Goal: Communication & Community: Answer question/provide support

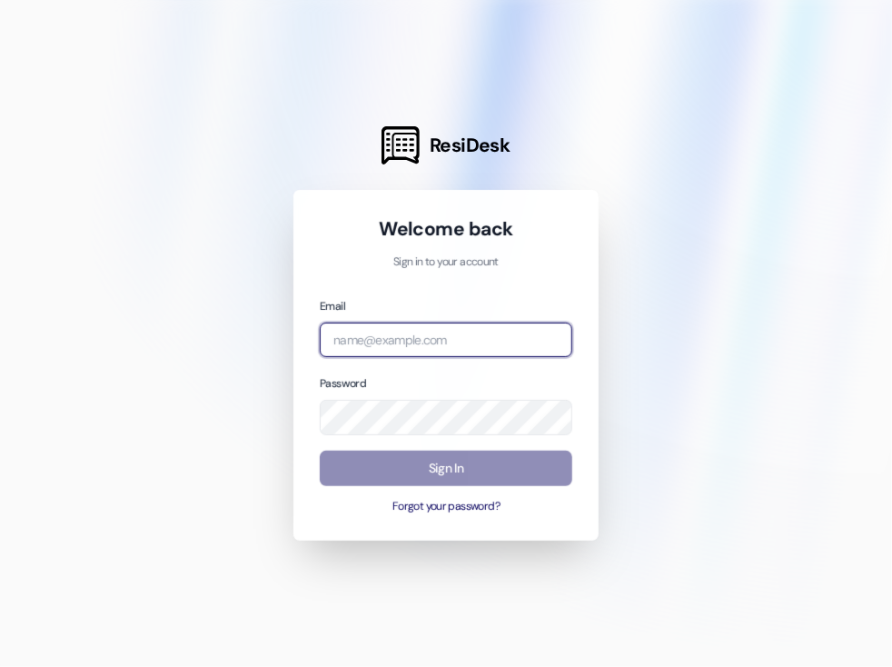
type input "campuswaycm@redstoneresidential.com"
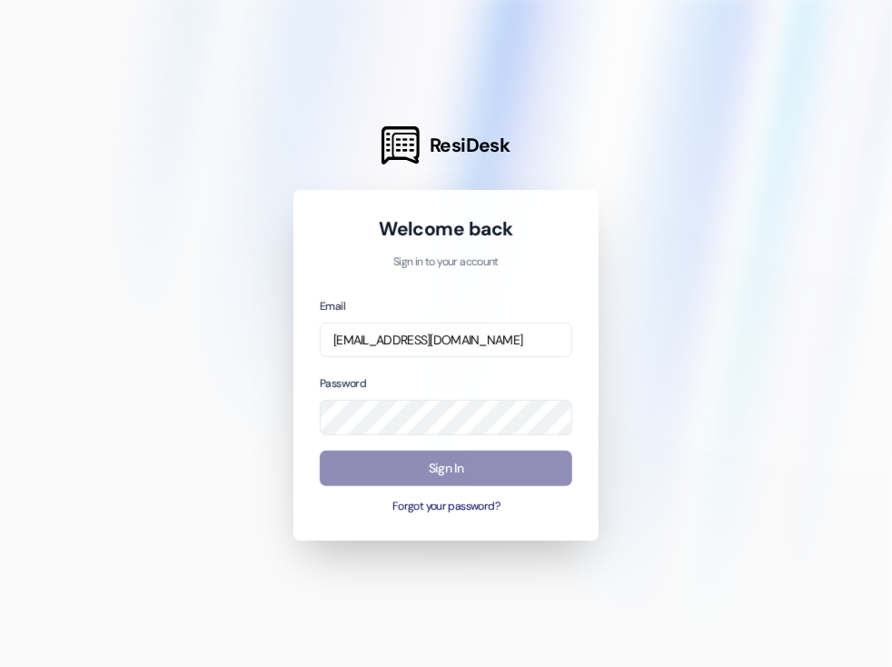
click at [476, 465] on button "Sign In" at bounding box center [446, 468] width 253 height 35
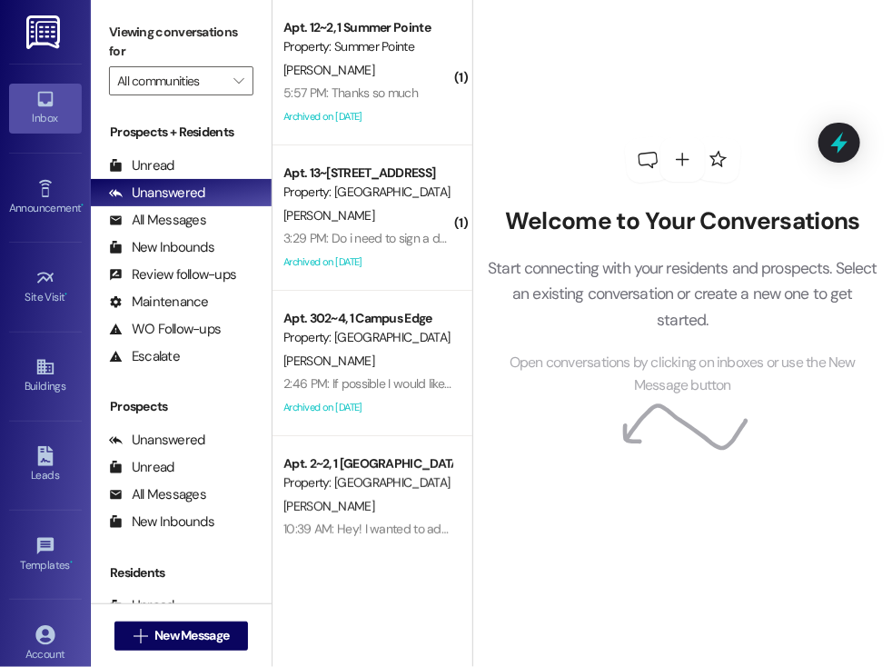
click at [647, 519] on div "Welcome to Your Conversations Start connecting with your residents and prospect…" at bounding box center [682, 266] width 419 height 533
click at [211, 635] on span "New Message" at bounding box center [191, 635] width 74 height 19
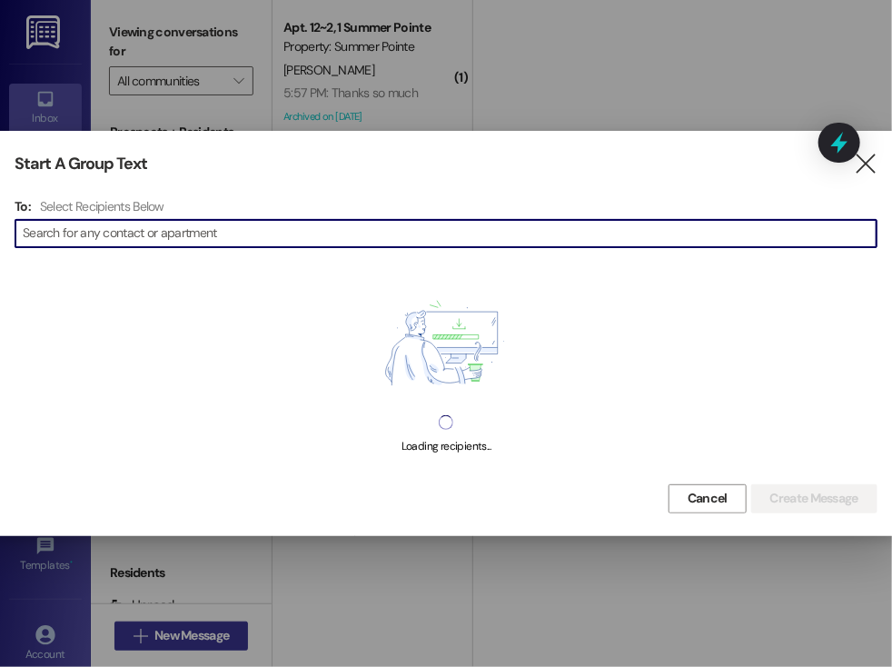
type input "a"
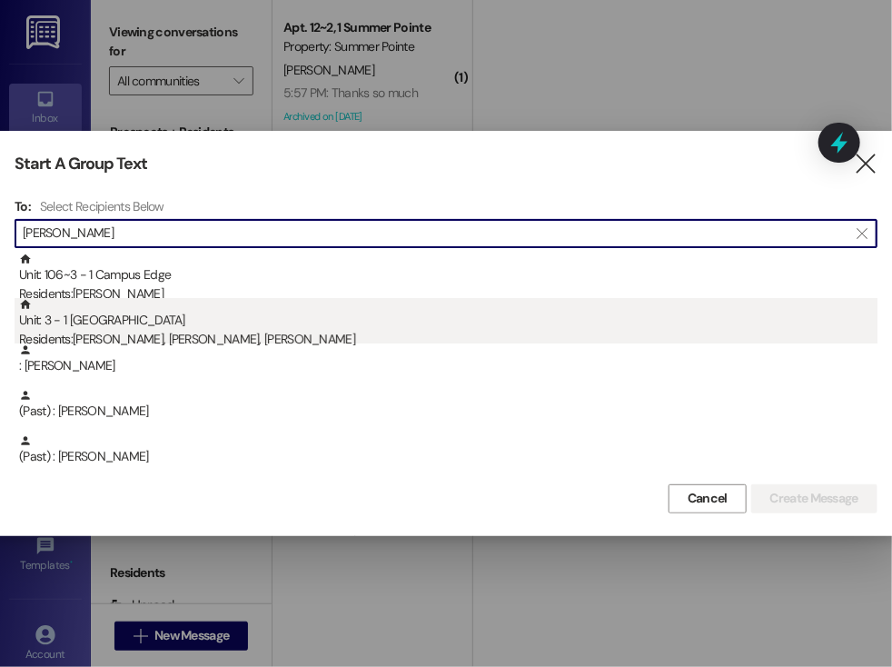
type input "sebastia"
click at [221, 326] on div "Unit: 3 - 1 South Pointe Residents: Sebastian Amado, Eliot Amado, Isaac Amado" at bounding box center [448, 324] width 858 height 52
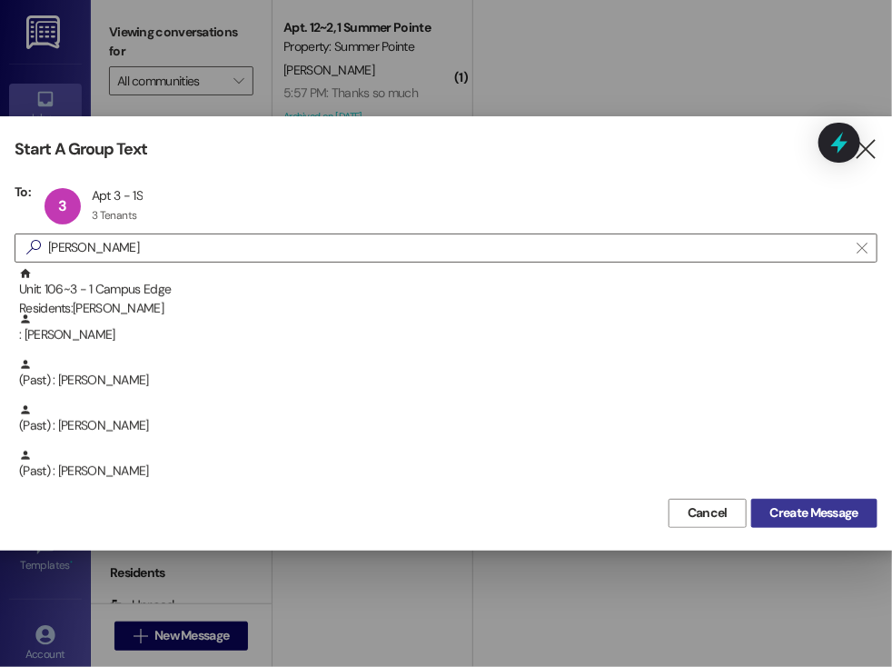
click at [832, 508] on span "Create Message" at bounding box center [814, 512] width 88 height 19
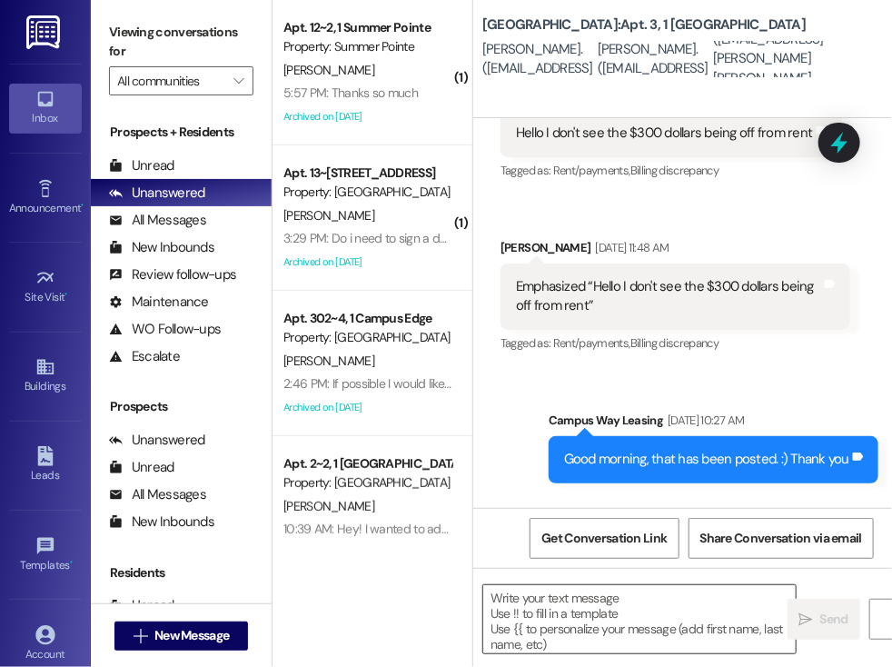
scroll to position [24371, 0]
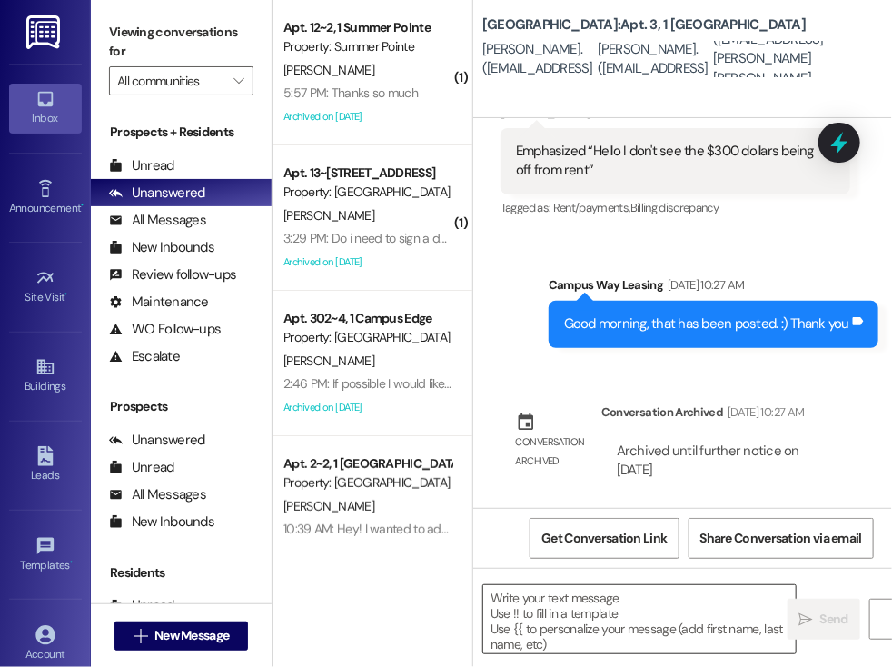
click at [540, 595] on textarea at bounding box center [639, 619] width 312 height 68
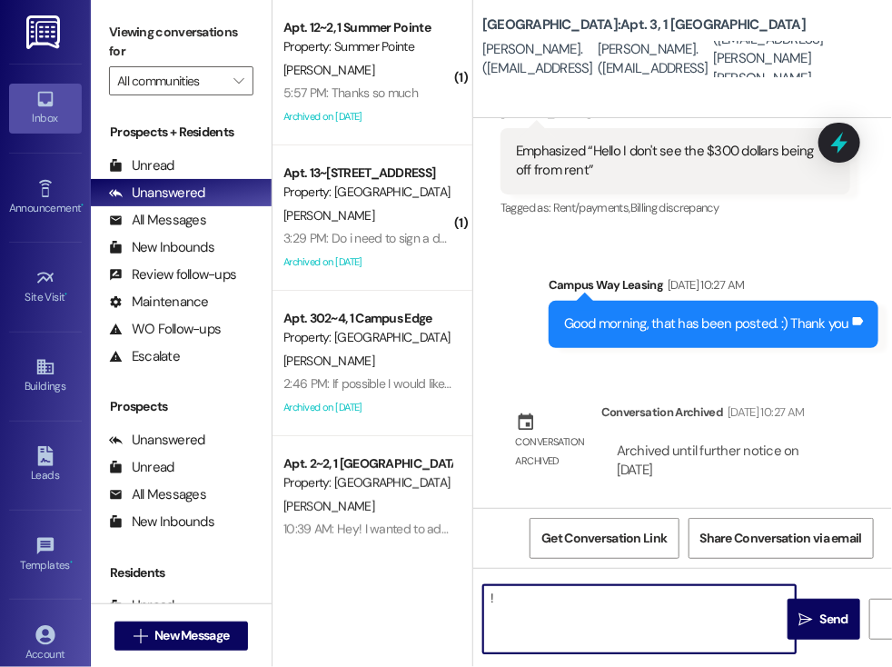
type textarea "!!"
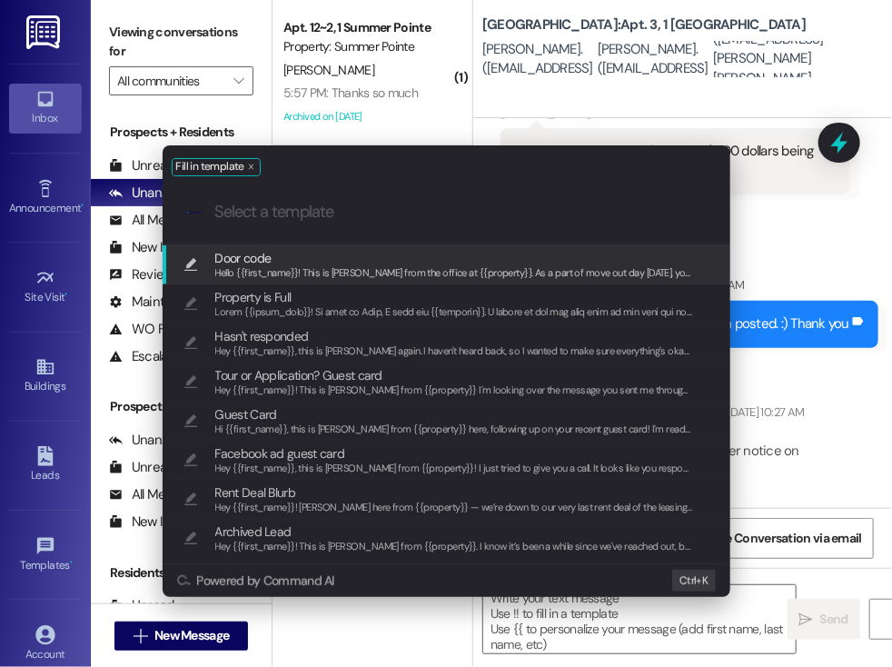
click at [275, 266] on span "Hello {{first_name}}! This is [PERSON_NAME] from the office at {{property}}. As…" at bounding box center [828, 272] width 1226 height 13
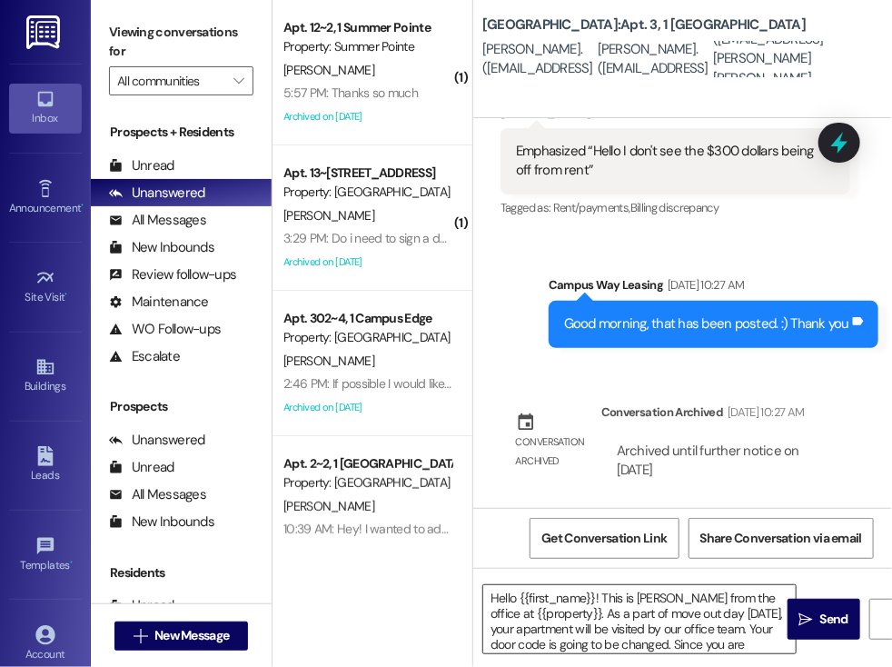
scroll to position [51, 0]
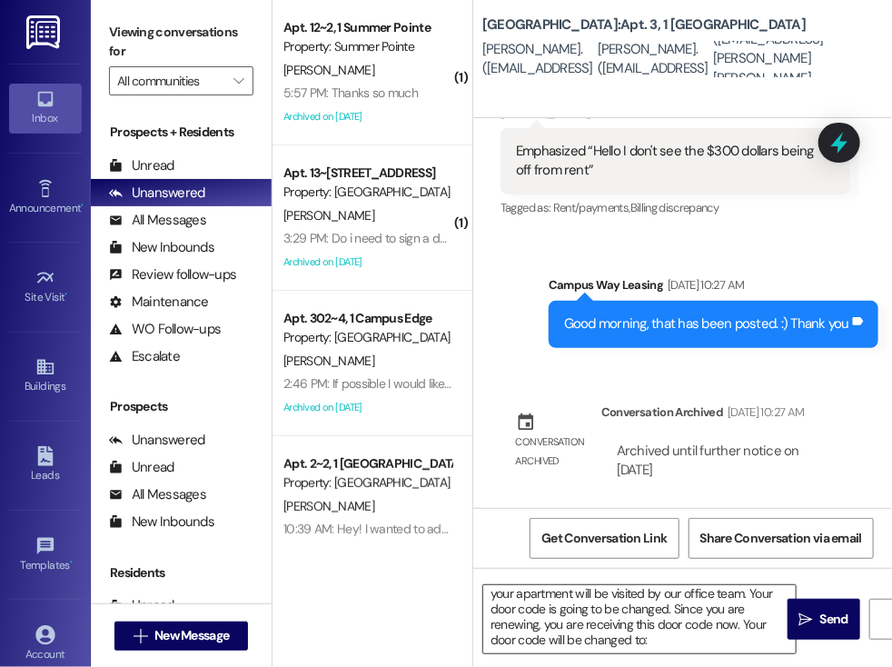
click at [610, 628] on textarea "Hello {{first_name}}! This is [PERSON_NAME] from the office at {{property}}. As…" at bounding box center [639, 619] width 312 height 68
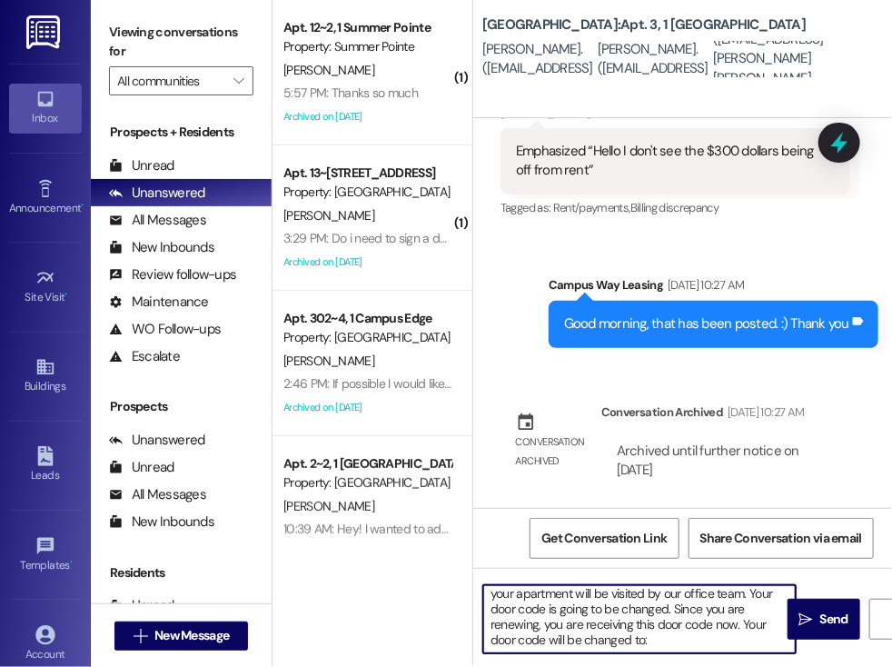
paste textarea "659404"
type textarea "Hello {{first_name}}! This is Drew from the office at {{property}}. As a part o…"
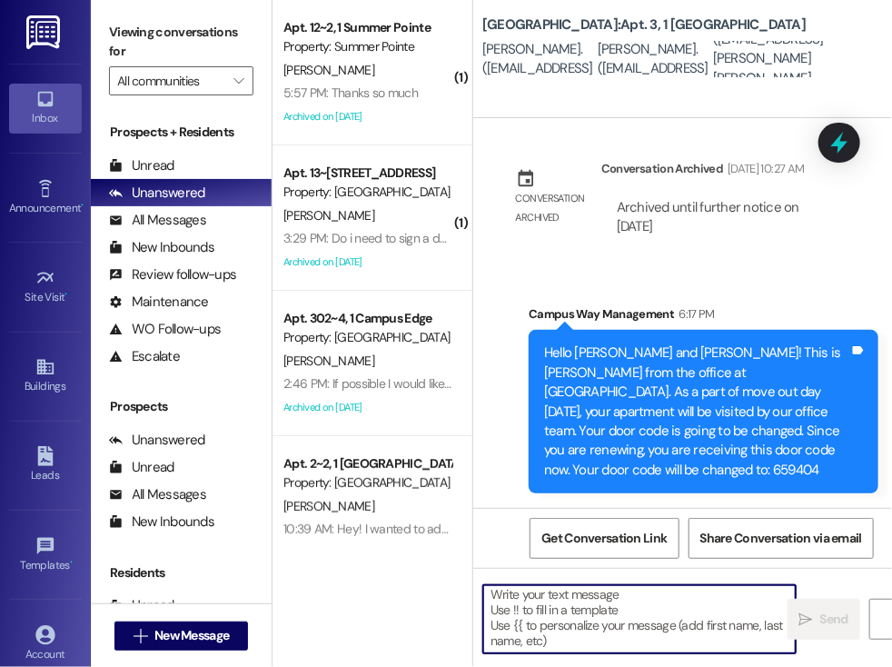
scroll to position [24615, 0]
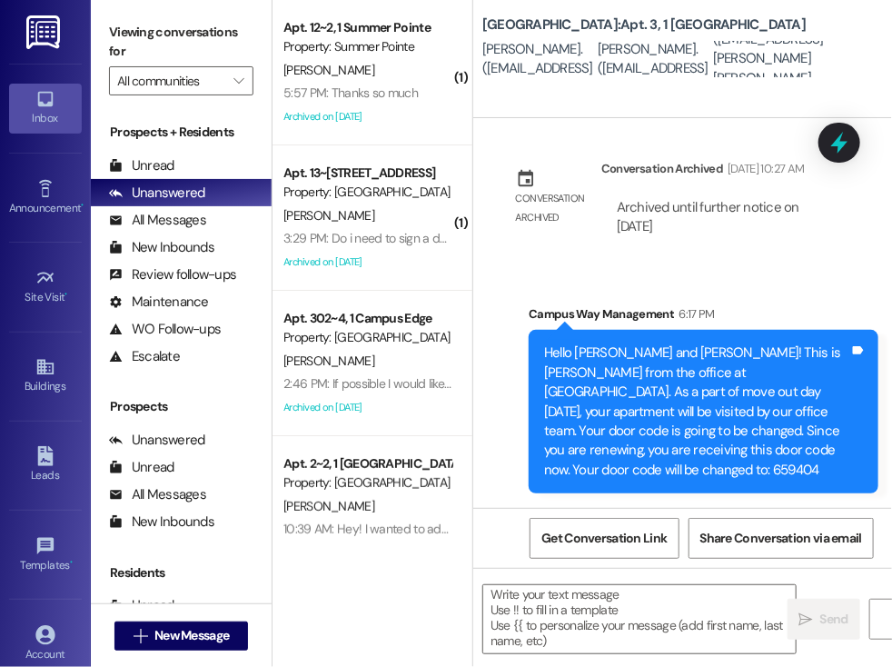
click at [469, 556] on div "( 1 ) Apt. 12~2, 1 Summer Pointe Property: Summer Pointe C. Ricker 5:57 PM: Tha…" at bounding box center [373, 333] width 200 height 667
click at [200, 630] on span "New Message" at bounding box center [191, 635] width 74 height 19
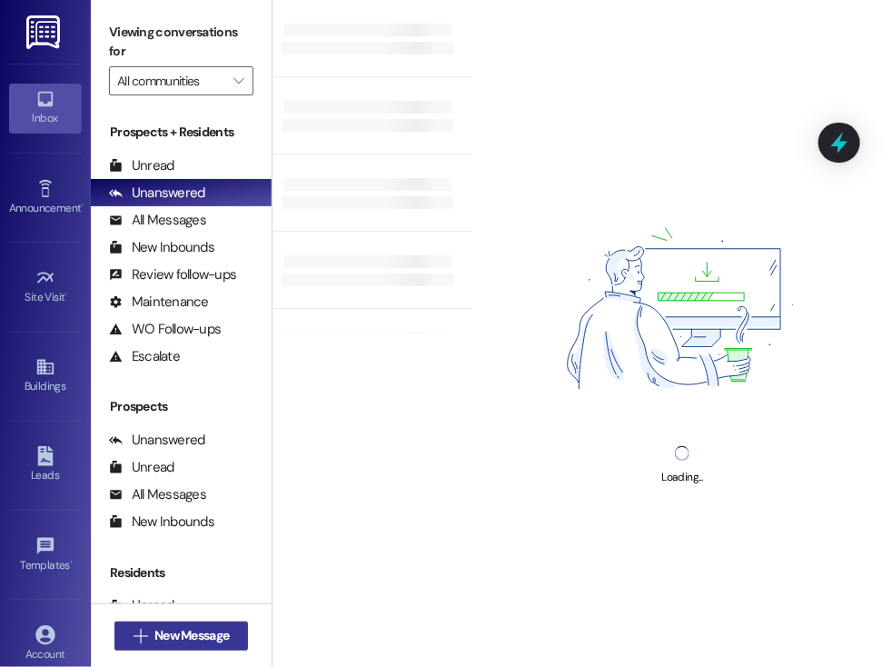
click at [188, 634] on span "New Message" at bounding box center [191, 635] width 74 height 19
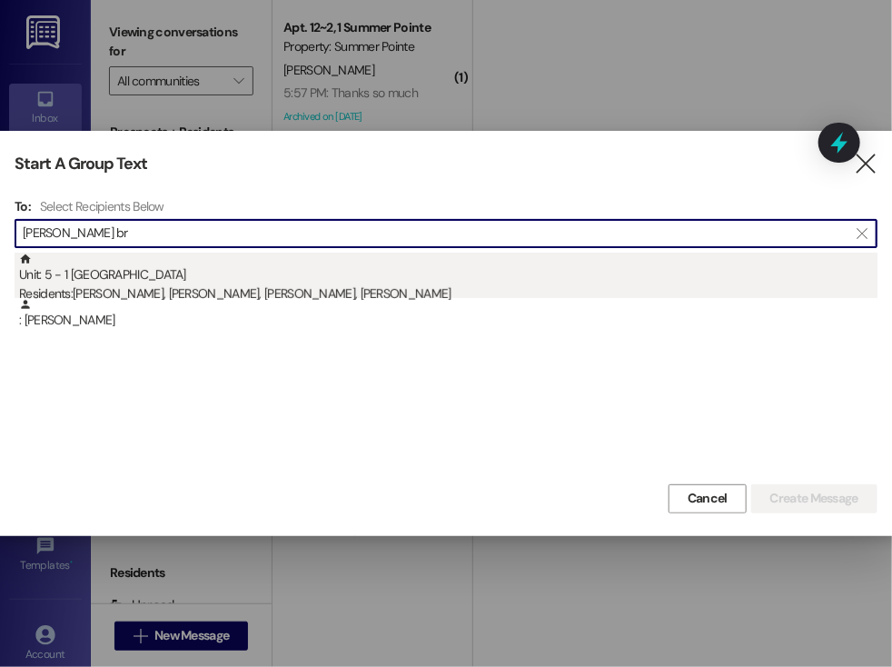
type input "[PERSON_NAME] br"
click at [203, 287] on div "Residents: [PERSON_NAME], [PERSON_NAME], [PERSON_NAME], [PERSON_NAME]" at bounding box center [448, 293] width 858 height 19
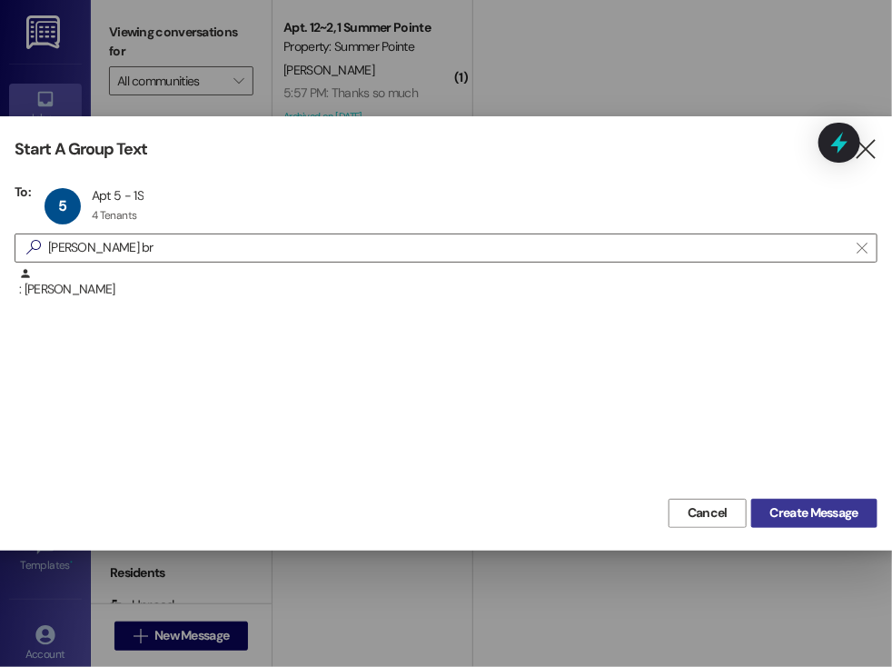
click at [793, 501] on button "Create Message" at bounding box center [814, 513] width 126 height 29
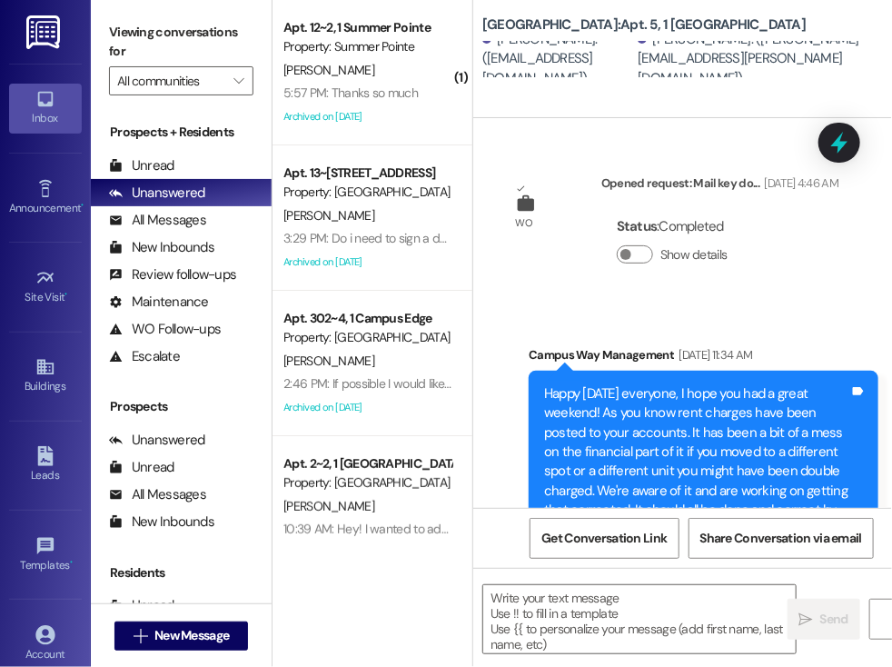
scroll to position [15955, 0]
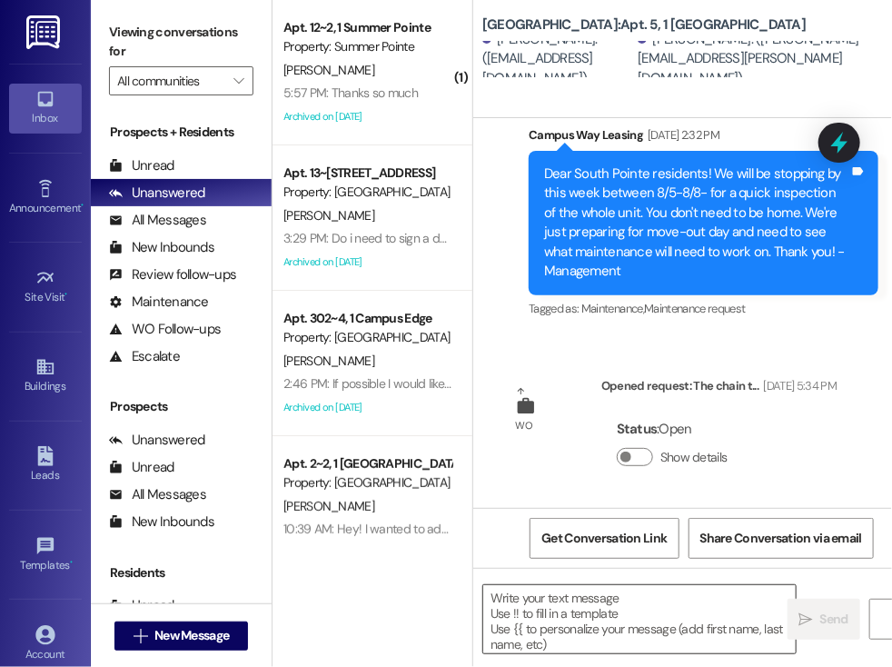
click at [511, 605] on textarea at bounding box center [639, 619] width 312 height 68
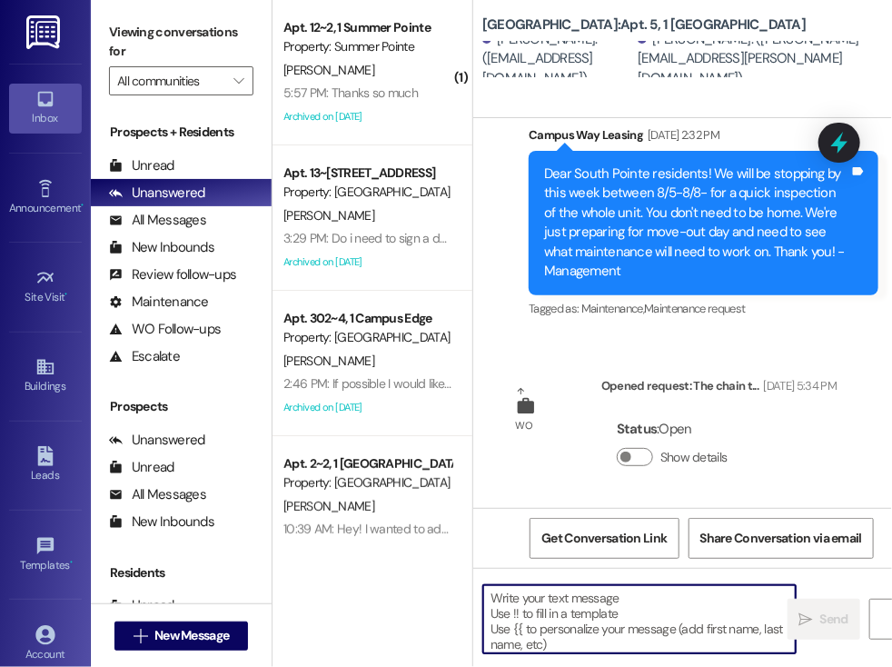
paste textarea "634209"
type textarea "634209"
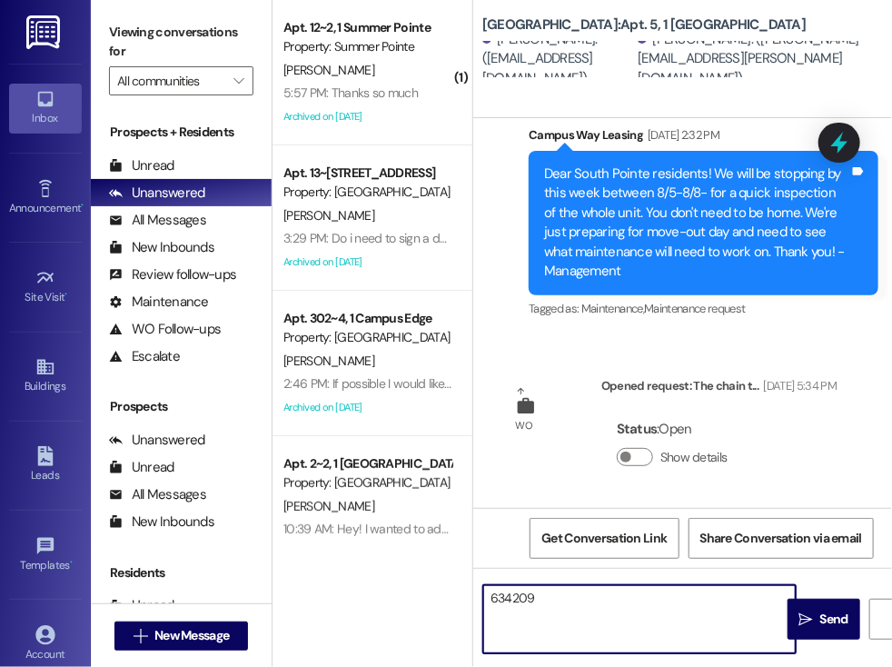
drag, startPoint x: 541, startPoint y: 605, endPoint x: 403, endPoint y: 606, distance: 138.1
click at [403, 606] on div "( 1 ) Apt. 12~2, 1 Summer Pointe Property: Summer Pointe [PERSON_NAME] 5:57 PM:…" at bounding box center [583, 333] width 620 height 667
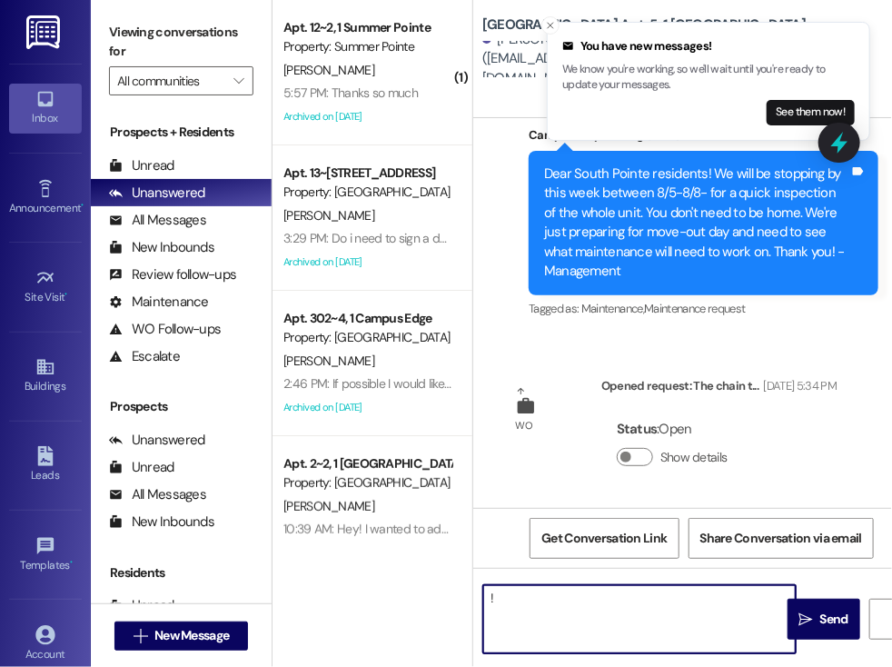
type textarea "!!"
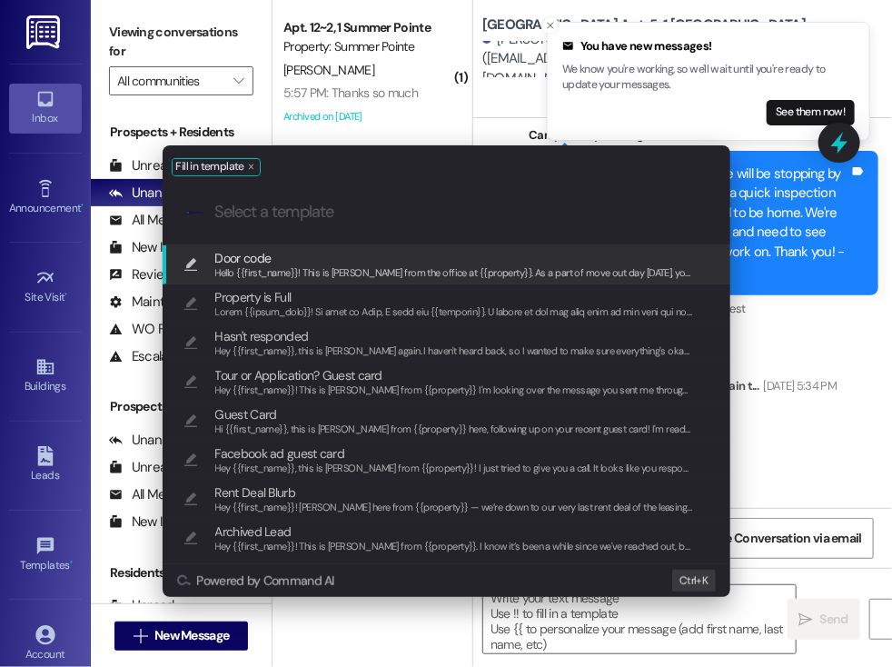
click at [297, 270] on span "Hello {{first_name}}! This is [PERSON_NAME] from the office at {{property}}. As…" at bounding box center [828, 272] width 1226 height 13
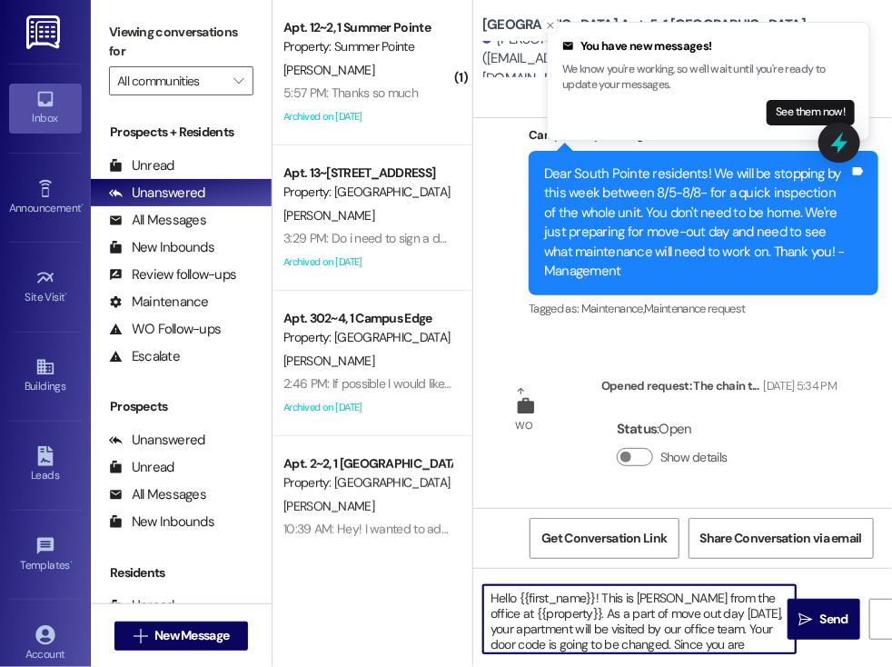
scroll to position [51, 0]
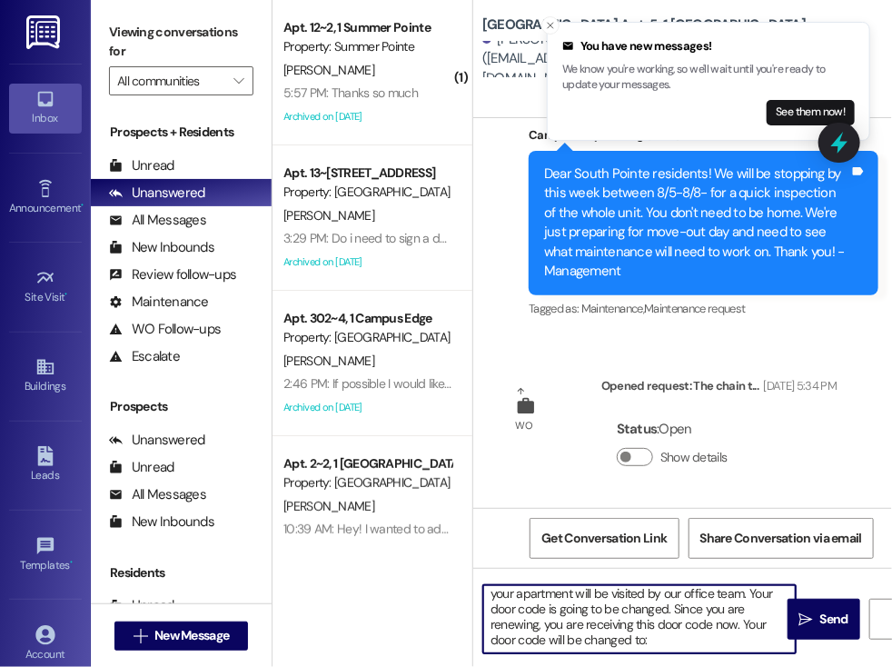
click at [598, 626] on textarea "Hello {{first_name}}! This is [PERSON_NAME] from the office at {{property}}. As…" at bounding box center [639, 619] width 312 height 68
paste textarea "634209"
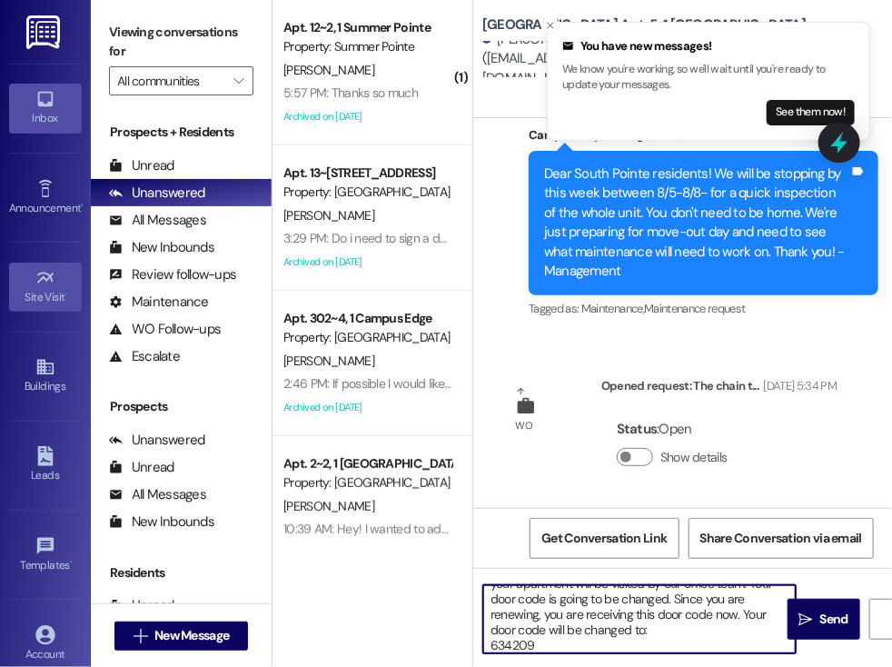
type textarea "Hello {{first_name}}! This is [PERSON_NAME] from the office at {{property}}. As…"
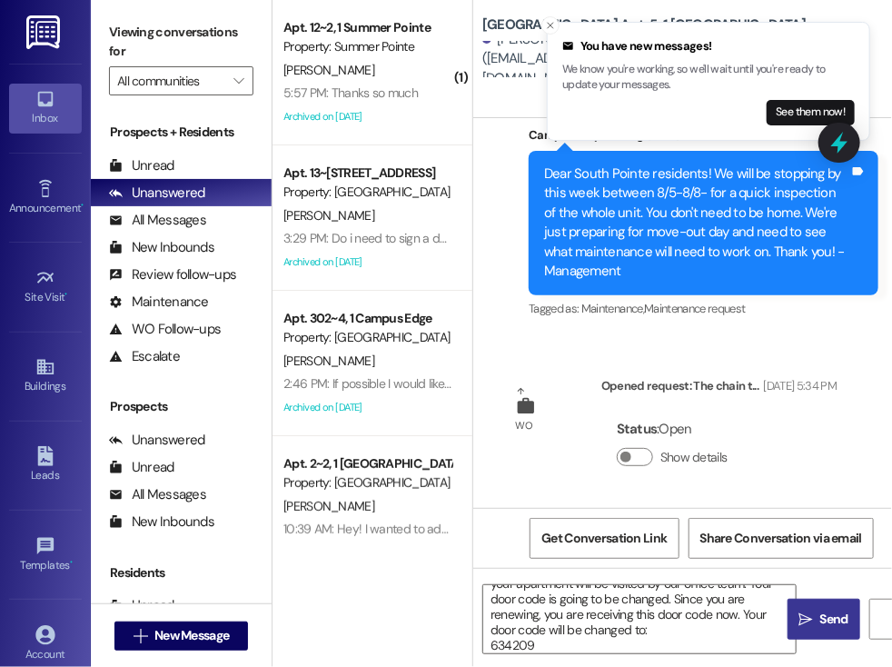
click at [822, 621] on span "Send" at bounding box center [834, 619] width 28 height 19
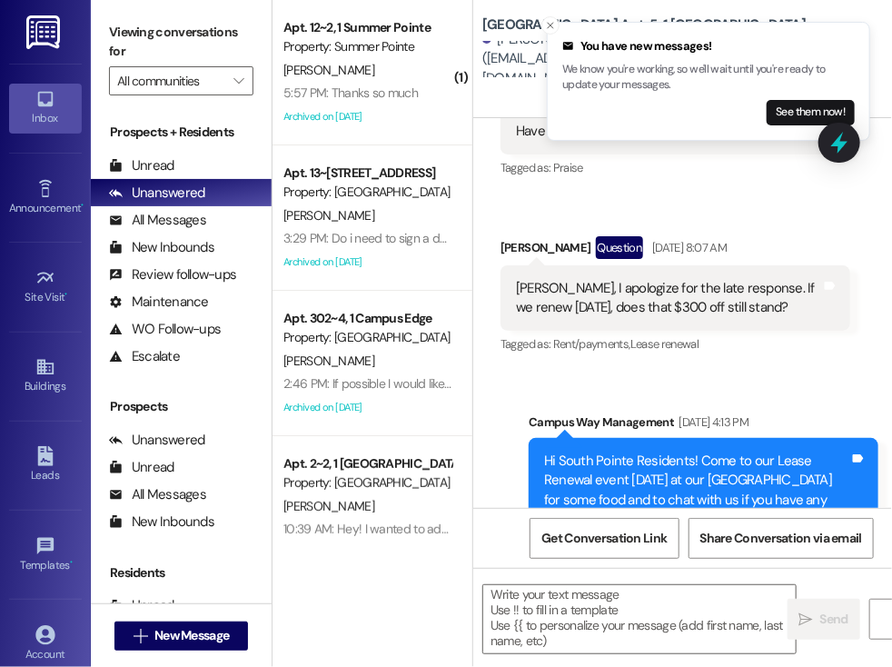
scroll to position [11594, 0]
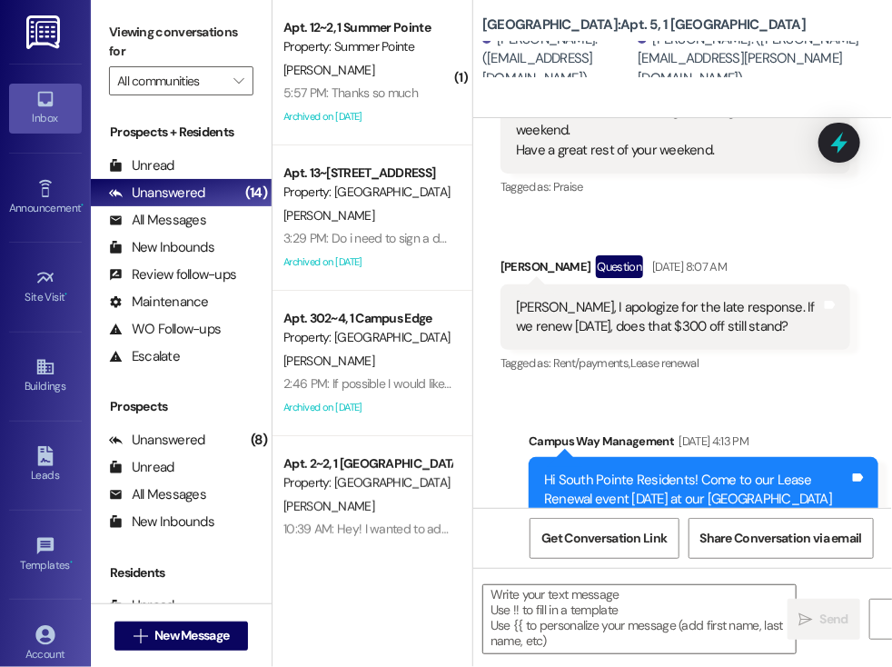
click at [804, 361] on div "Received via SMS [PERSON_NAME] Question [DATE] 8:07 AM [PERSON_NAME], I apologi…" at bounding box center [675, 316] width 377 height 149
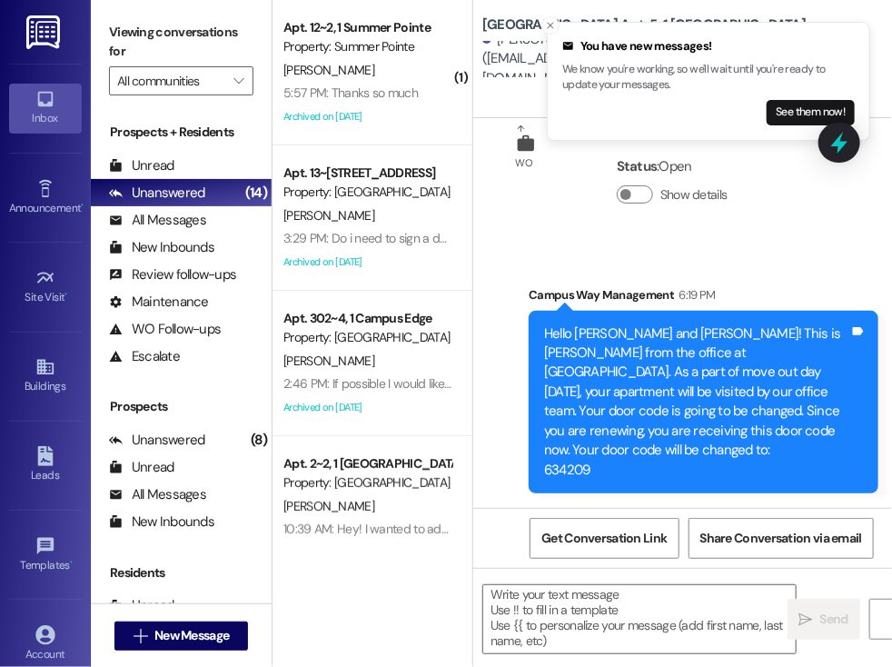
scroll to position [16198, 0]
click at [181, 632] on span "New Message" at bounding box center [191, 635] width 74 height 19
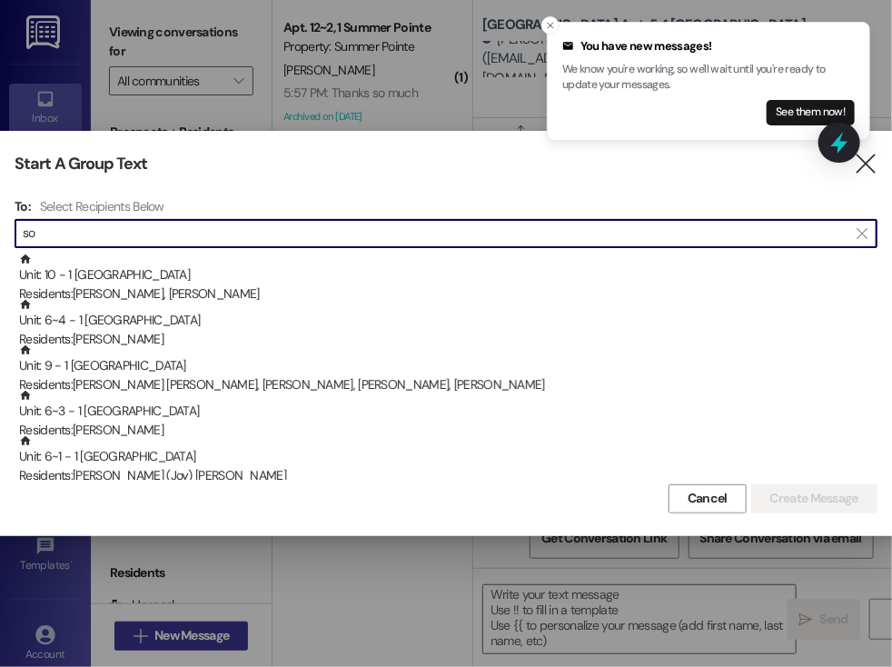
type input "s"
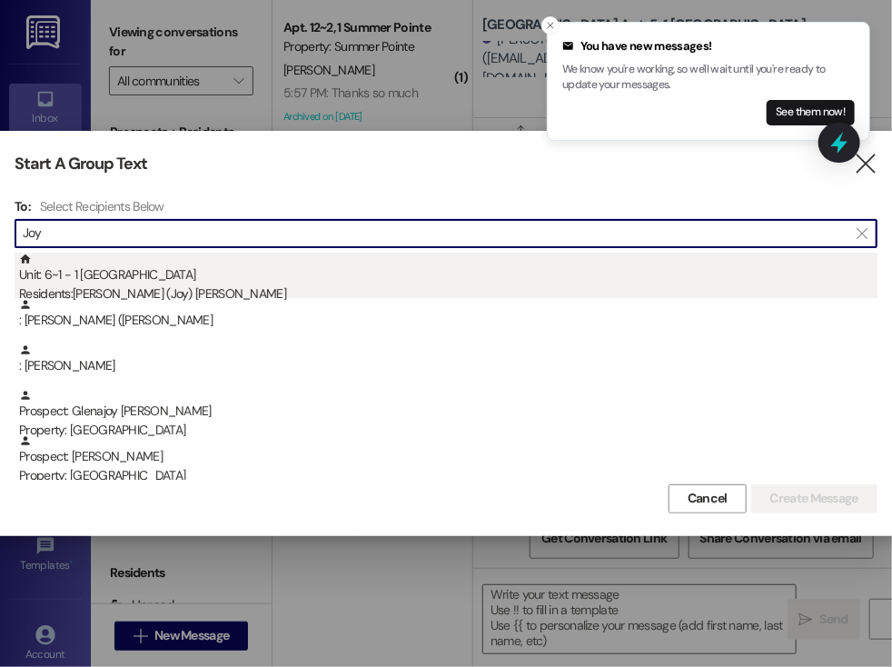
type input "Joy"
click at [124, 284] on div "Residents: [PERSON_NAME] ([PERSON_NAME]" at bounding box center [448, 293] width 858 height 19
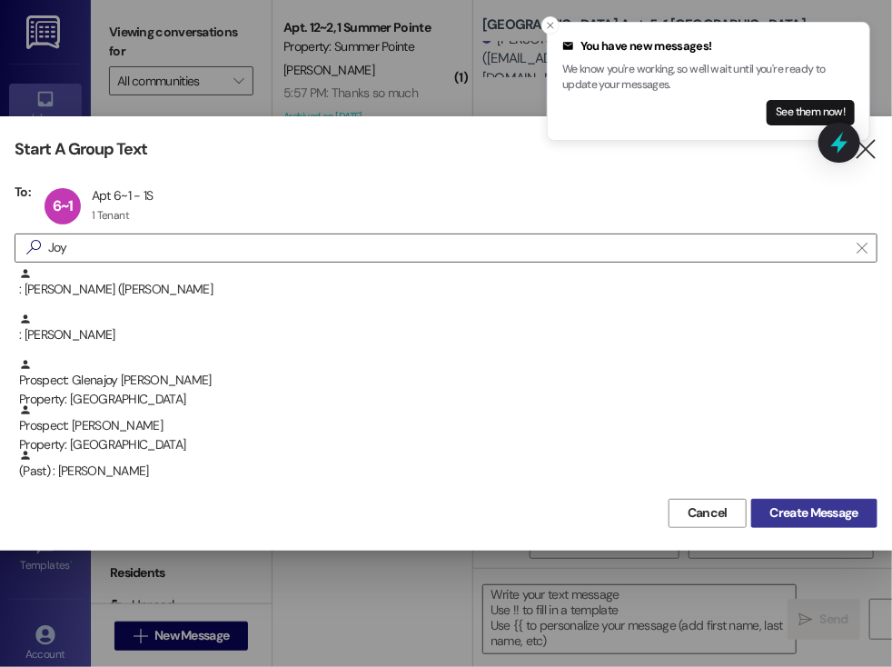
click at [800, 506] on span "Create Message" at bounding box center [814, 512] width 88 height 19
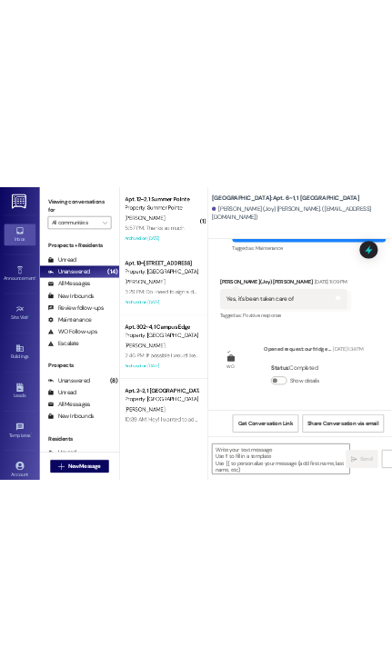
scroll to position [18062, 0]
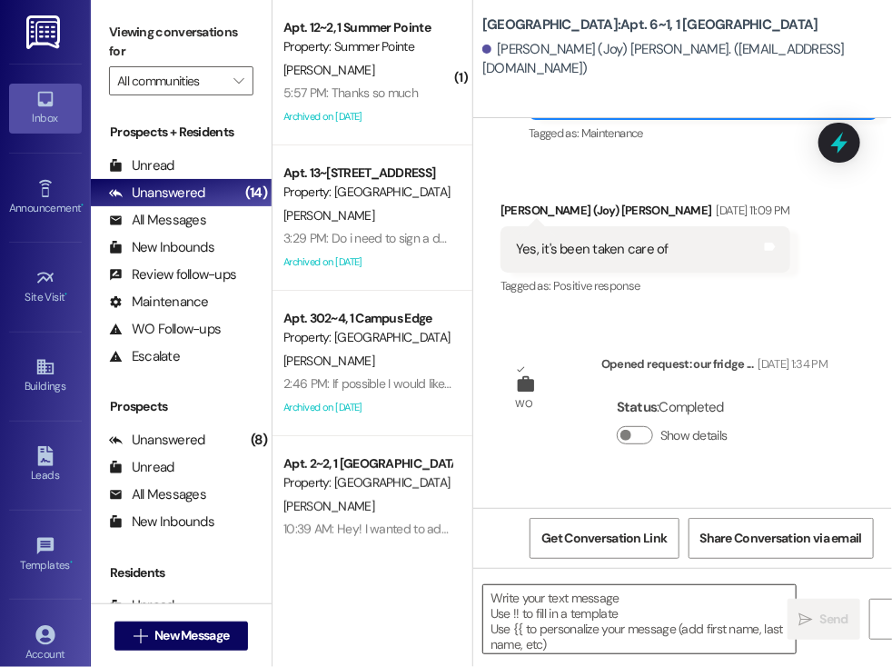
click at [526, 600] on textarea at bounding box center [639, 619] width 312 height 68
click at [539, 606] on textarea at bounding box center [639, 619] width 312 height 68
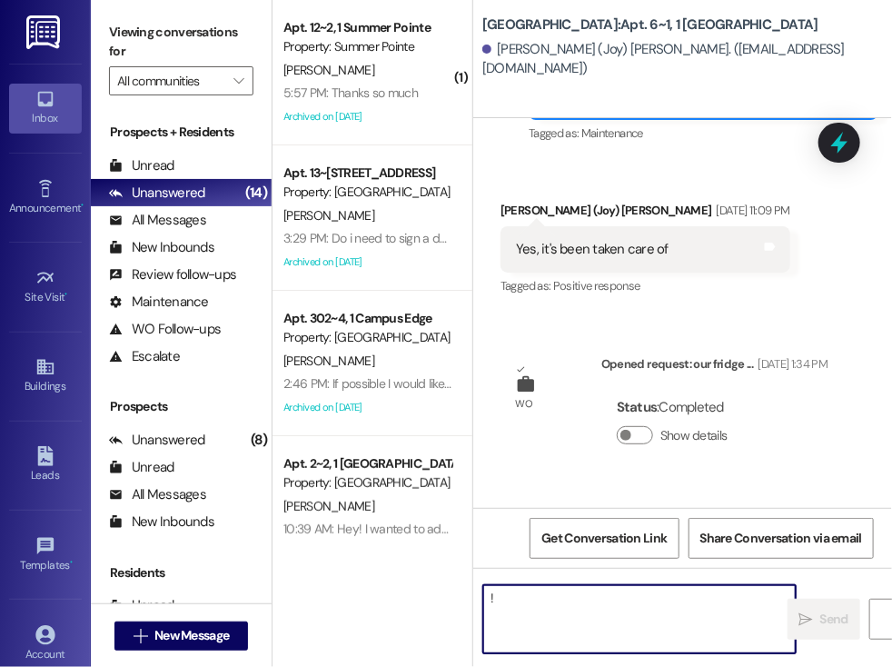
type textarea "!!"
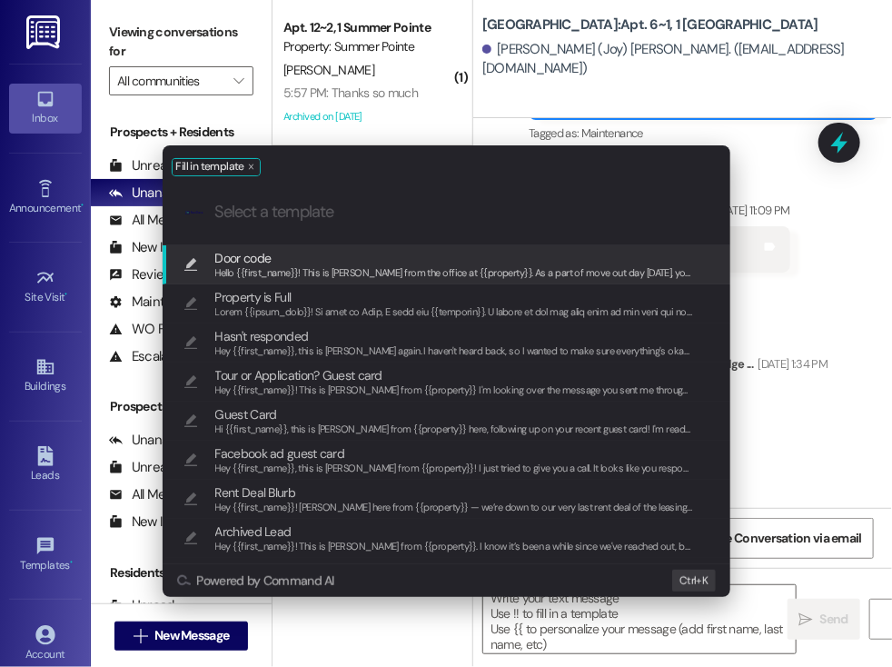
click at [272, 269] on span "Hello {{first_name}}! This is [PERSON_NAME] from the office at {{property}}. As…" at bounding box center [828, 272] width 1226 height 13
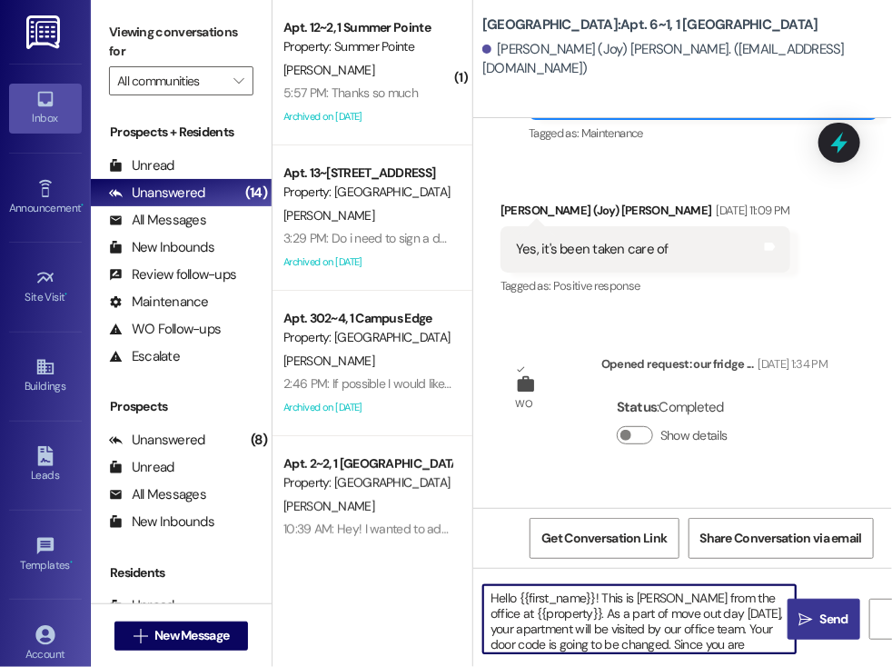
scroll to position [51, 0]
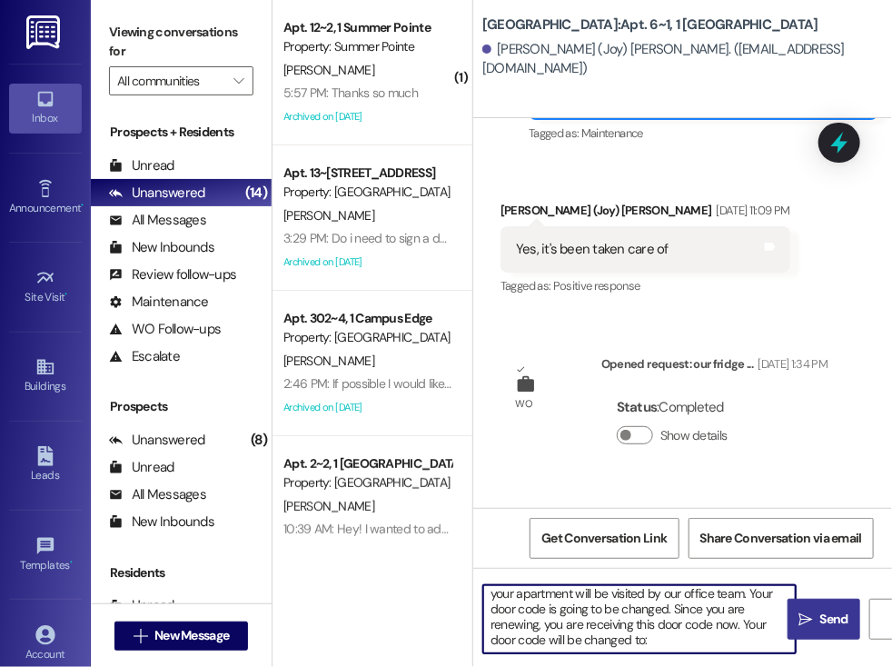
click at [614, 623] on textarea "Hello {{first_name}}! This is [PERSON_NAME] from the office at {{property}}. As…" at bounding box center [639, 619] width 312 height 68
paste textarea "184204"
type textarea "Hello {{first_name}}! This is [PERSON_NAME] from the office at {{property}}. As…"
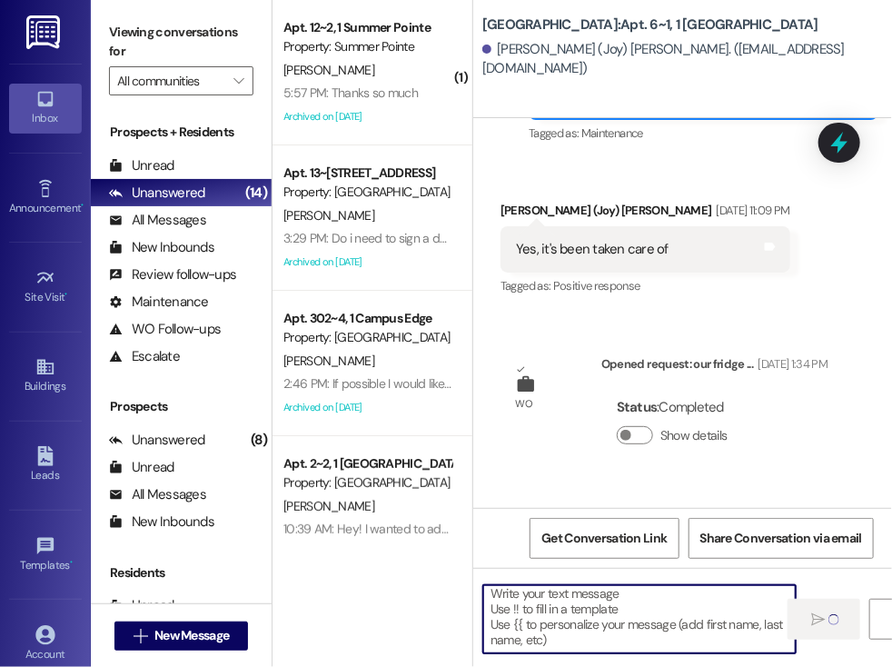
scroll to position [4, 0]
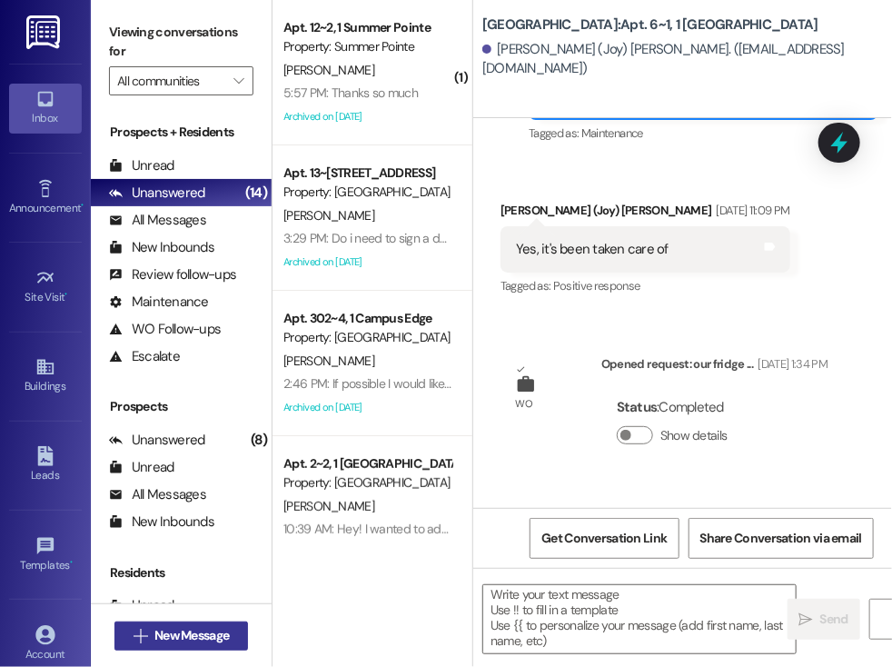
click at [164, 631] on span "New Message" at bounding box center [191, 635] width 74 height 19
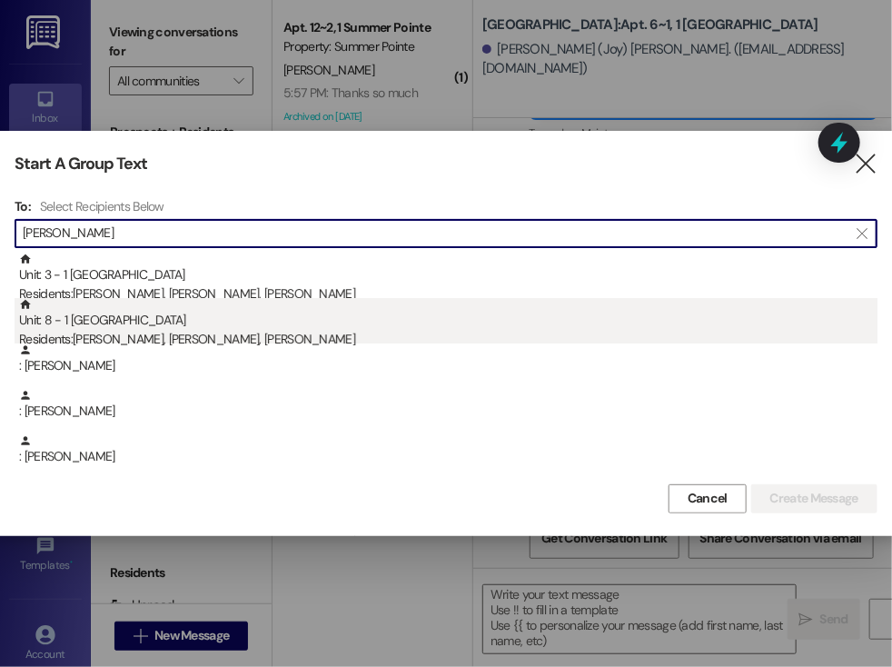
type input "[PERSON_NAME]"
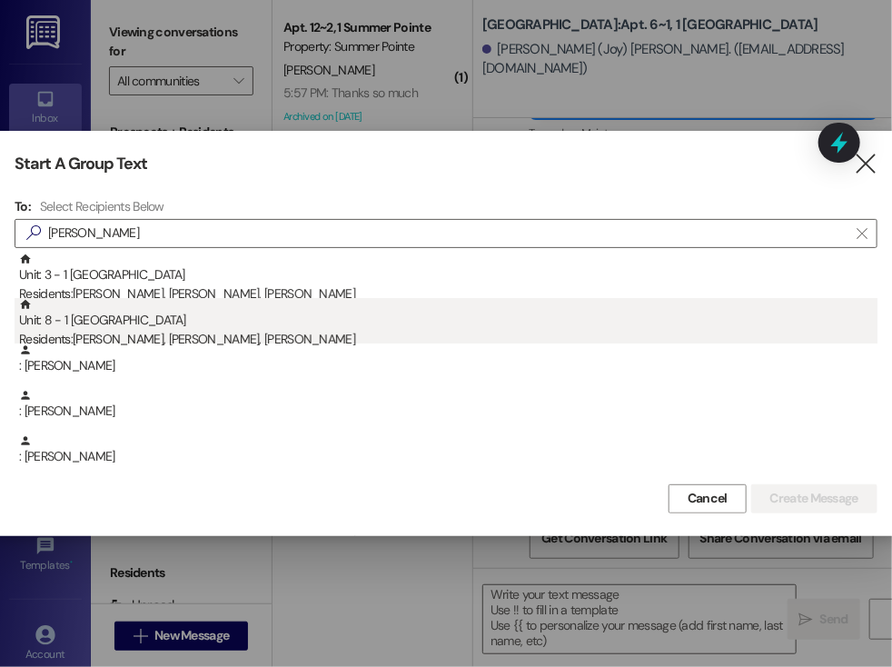
click at [200, 340] on div "Residents: [PERSON_NAME], [PERSON_NAME], [PERSON_NAME]" at bounding box center [448, 339] width 858 height 19
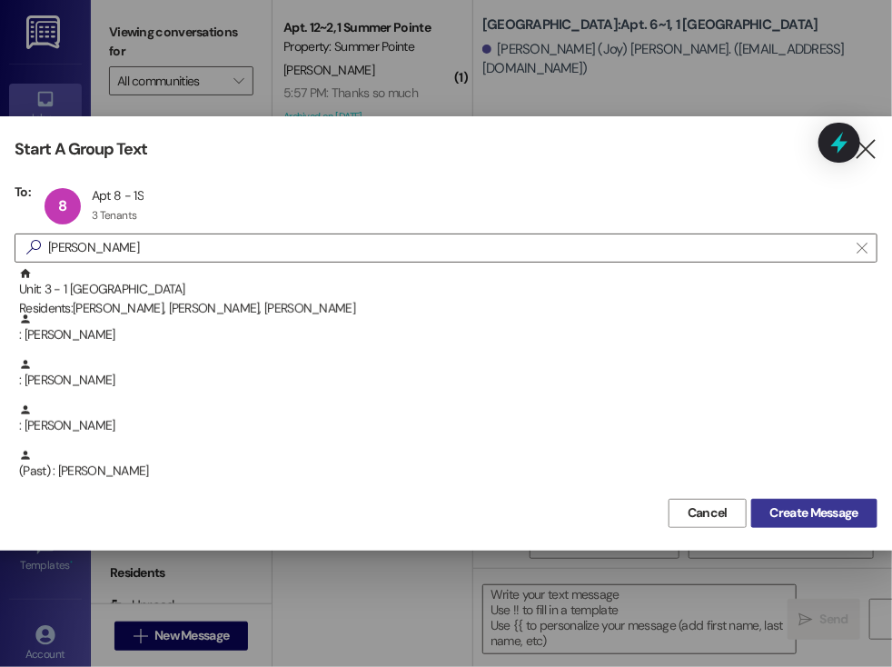
click at [786, 514] on span "Create Message" at bounding box center [814, 512] width 88 height 19
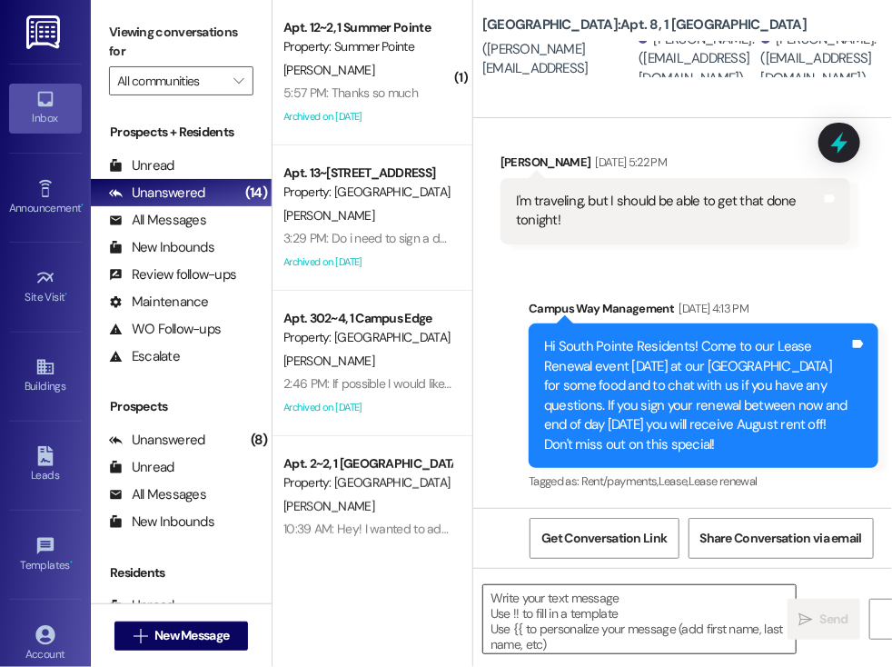
scroll to position [27581, 0]
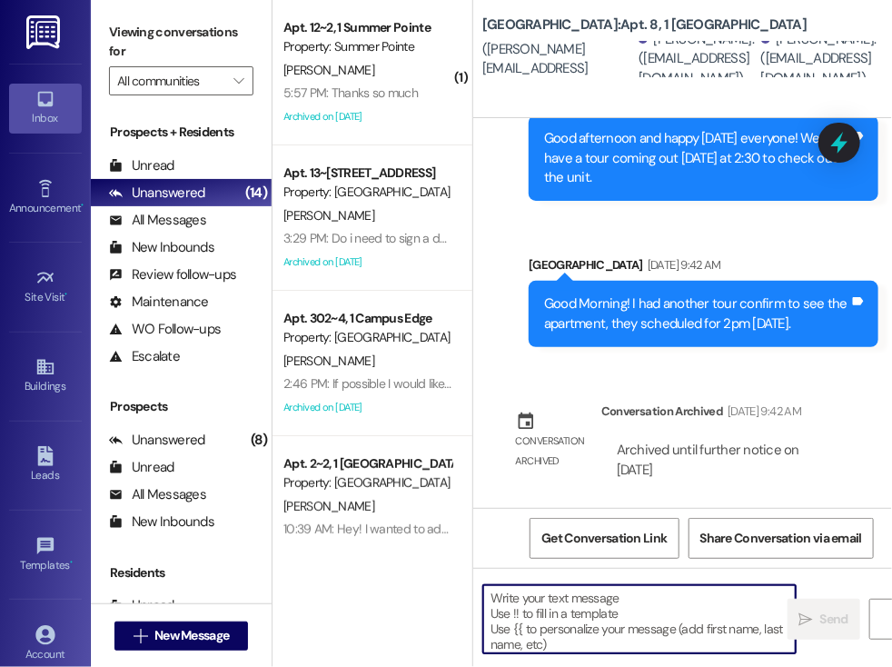
click at [527, 599] on textarea at bounding box center [639, 619] width 312 height 68
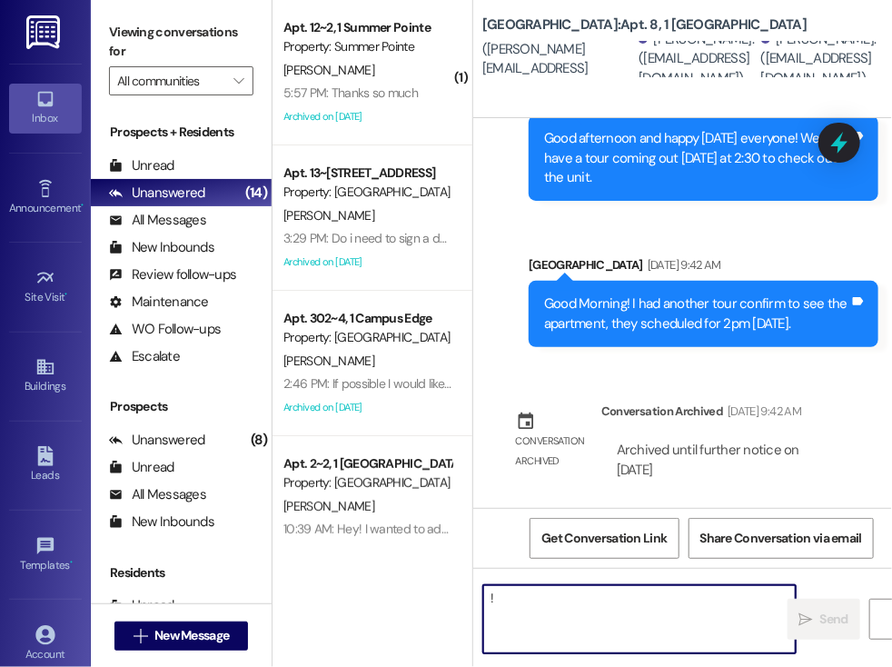
type textarea "!!"
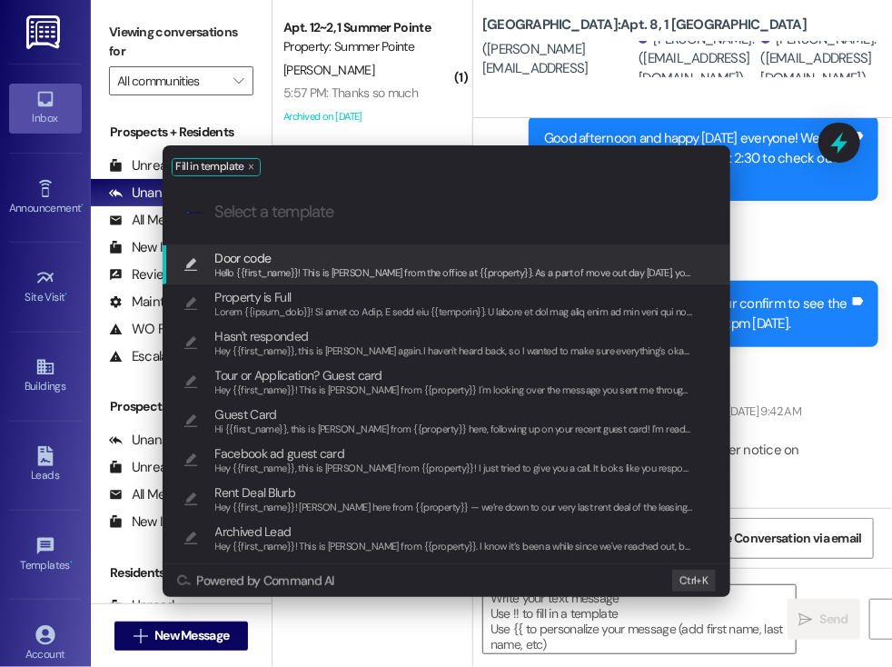
click at [281, 253] on span "Door code" at bounding box center [454, 258] width 479 height 20
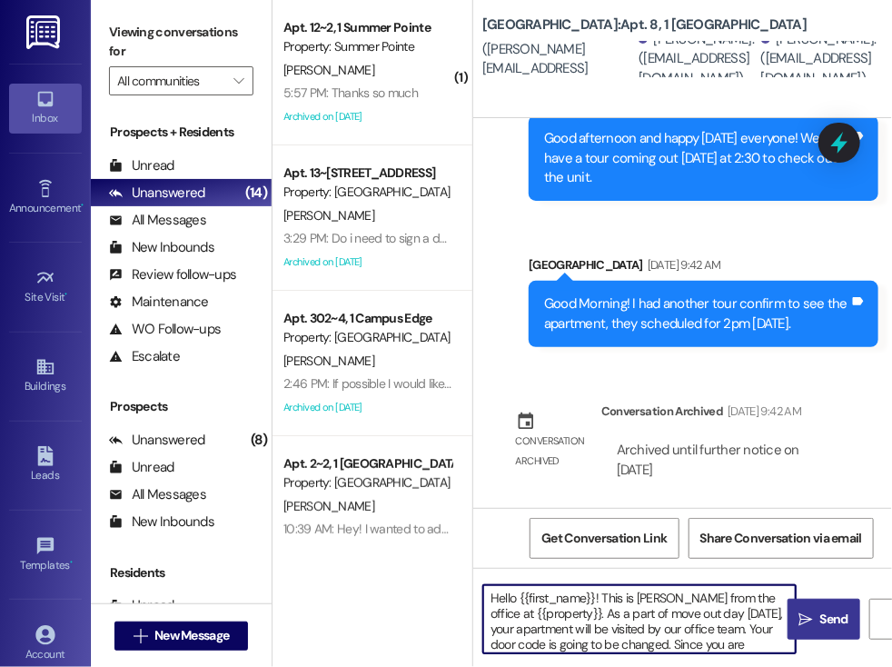
scroll to position [51, 0]
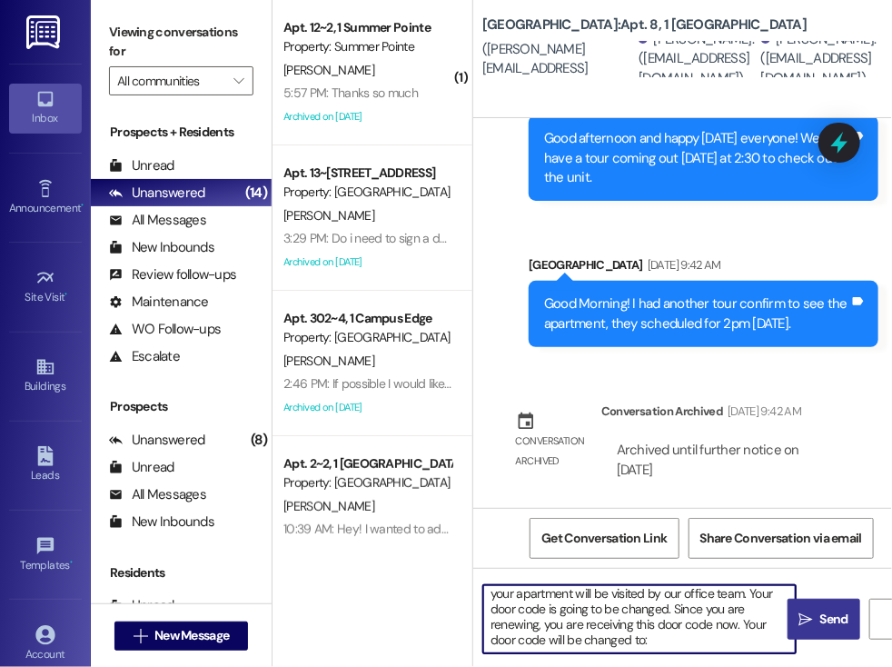
click at [617, 628] on textarea "Hello {{first_name}}! This is [PERSON_NAME] from the office at {{property}}. As…" at bounding box center [639, 619] width 312 height 68
click at [600, 626] on textarea "Hello {{first_name}}! This is [PERSON_NAME] from the office at {{property}}. As…" at bounding box center [639, 619] width 312 height 68
paste textarea "673201"
type textarea "Hello {{first_name}}! This is [PERSON_NAME] from the office at {{property}}. As…"
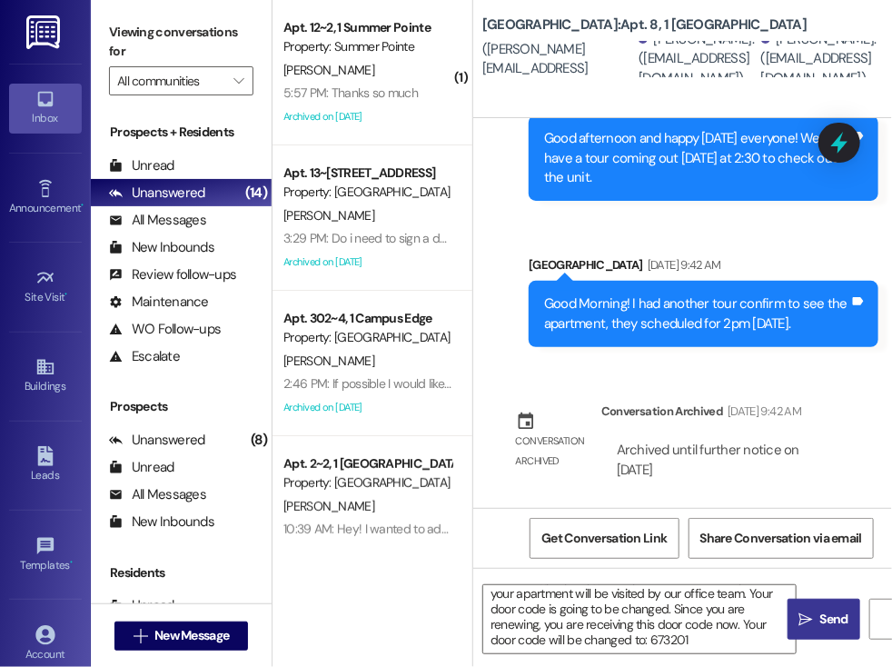
click at [830, 619] on span "Send" at bounding box center [834, 619] width 28 height 19
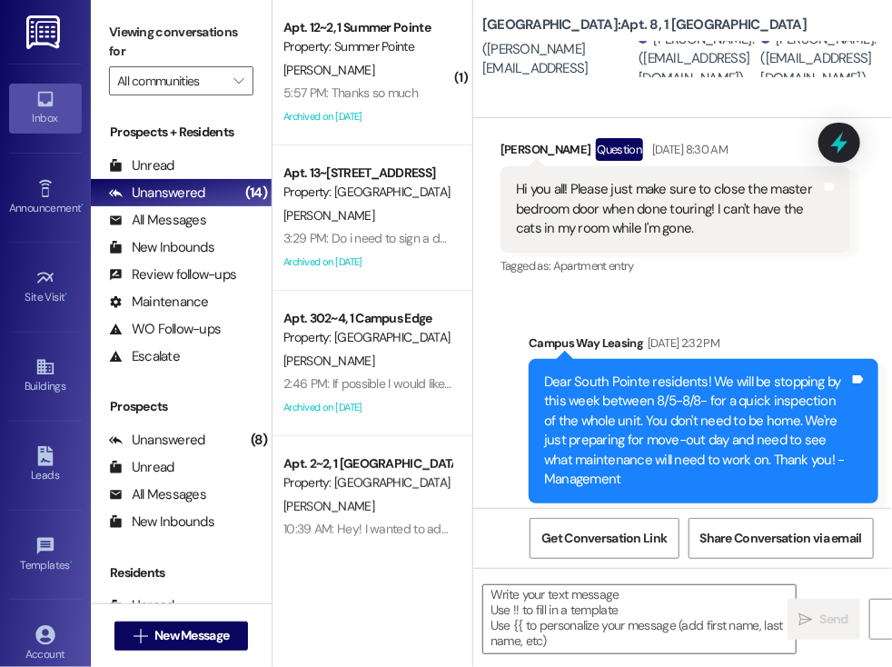
scroll to position [25511, 0]
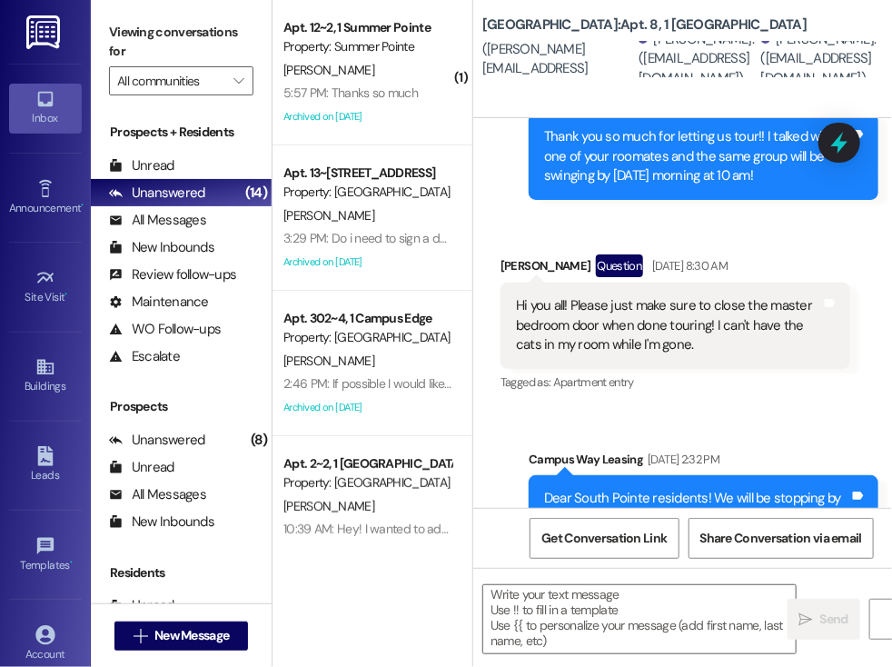
click at [481, 546] on div "Get Conversation Link Share Conversation via email" at bounding box center [682, 538] width 419 height 60
click at [176, 631] on span "New Message" at bounding box center [191, 635] width 74 height 19
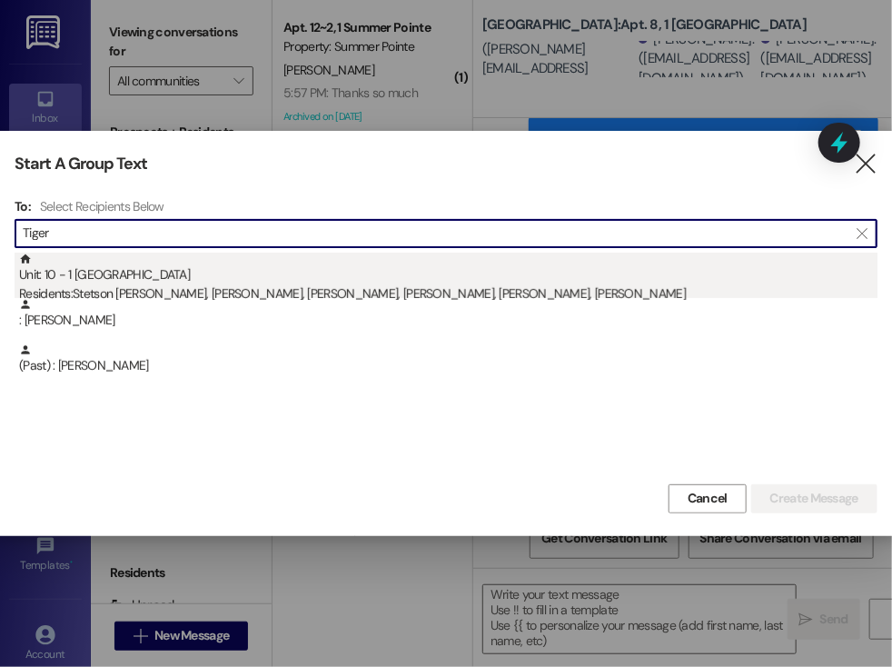
type input "Tiger"
click at [156, 278] on div "Unit: 10 - 1 South Pointe Residents: [GEOGRAPHIC_DATA][PERSON_NAME], [PERSON_NA…" at bounding box center [448, 279] width 858 height 52
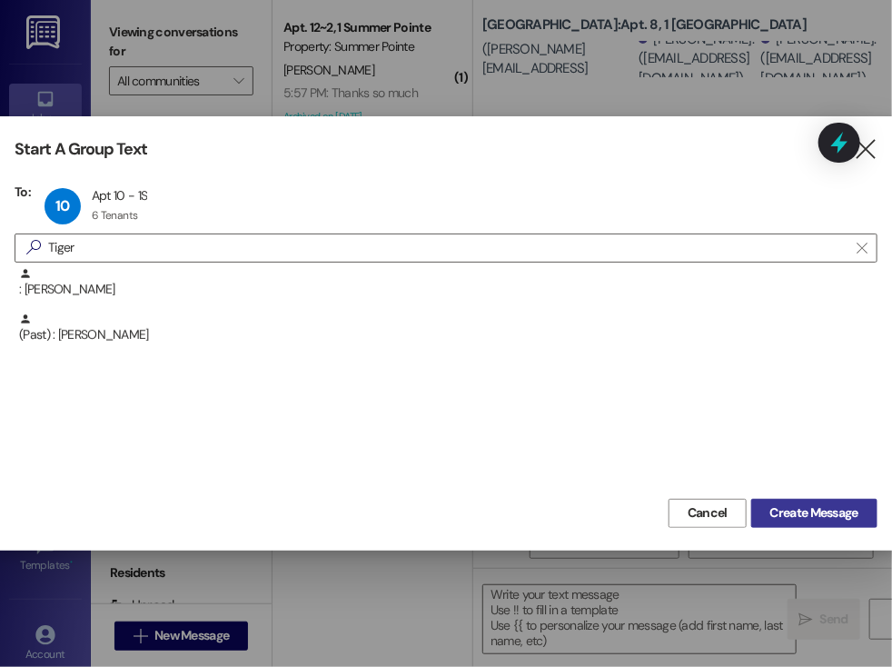
click at [783, 517] on span "Create Message" at bounding box center [814, 512] width 88 height 19
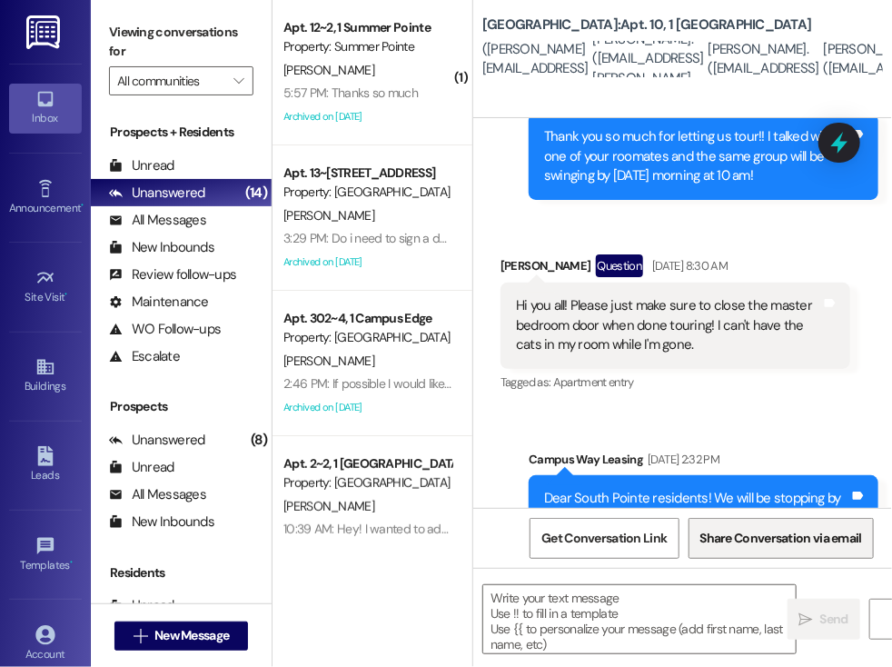
scroll to position [1820, 0]
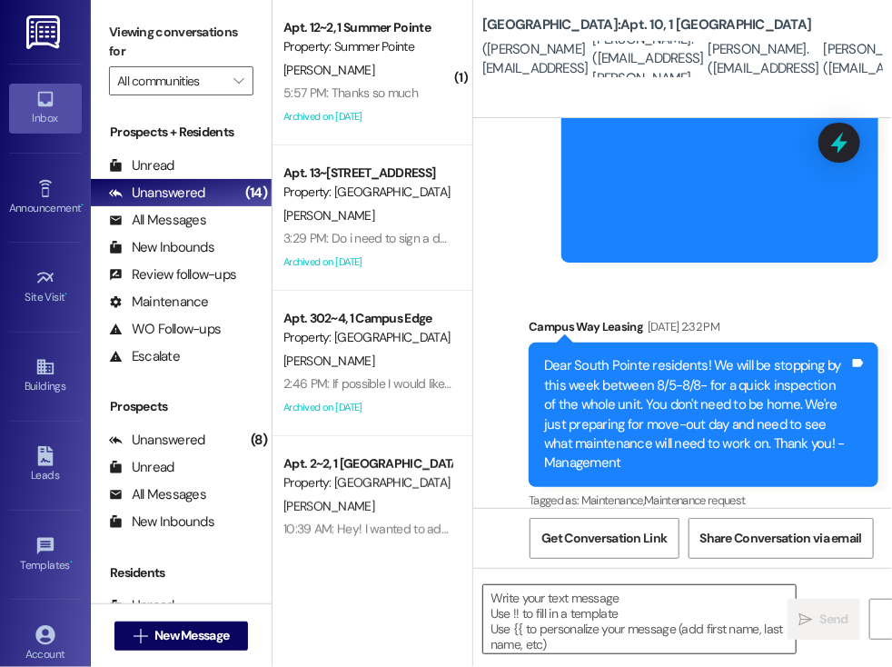
click at [507, 598] on textarea at bounding box center [639, 619] width 312 height 68
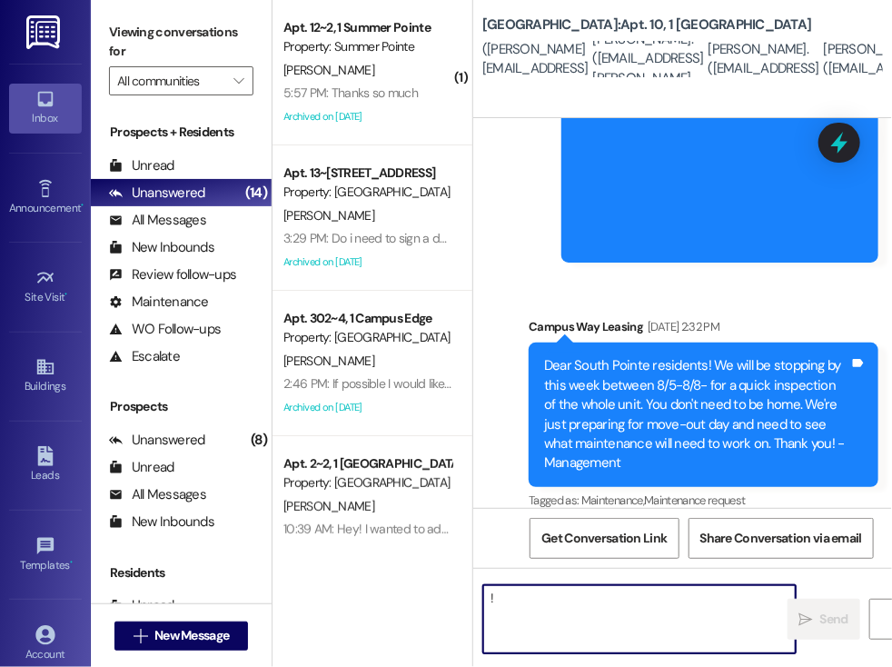
type textarea "!!"
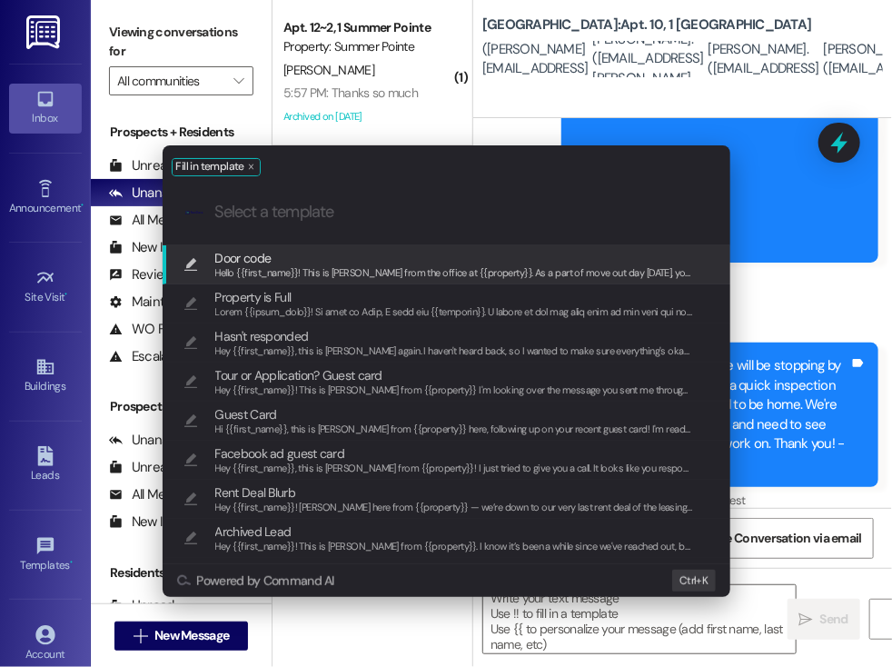
click at [321, 253] on span "Door code" at bounding box center [454, 258] width 479 height 20
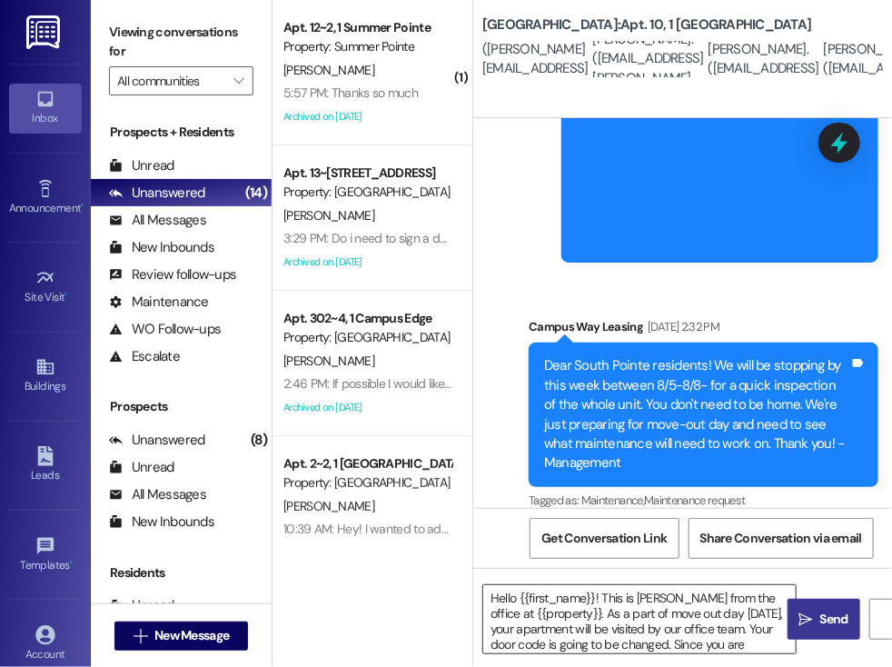
scroll to position [51, 0]
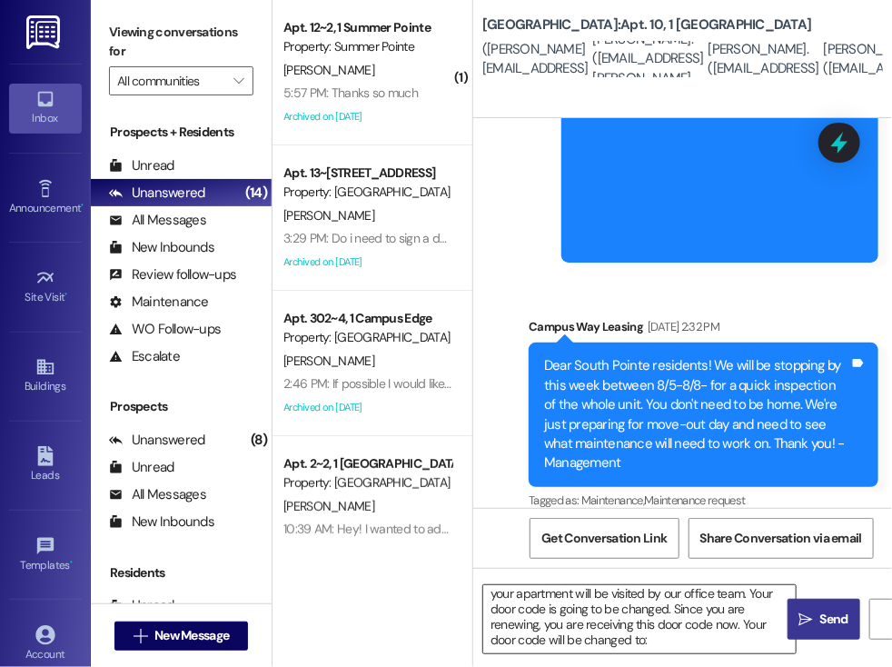
click at [644, 631] on textarea "Hello {{first_name}}! This is [PERSON_NAME] from the office at {{property}}. As…" at bounding box center [639, 619] width 312 height 68
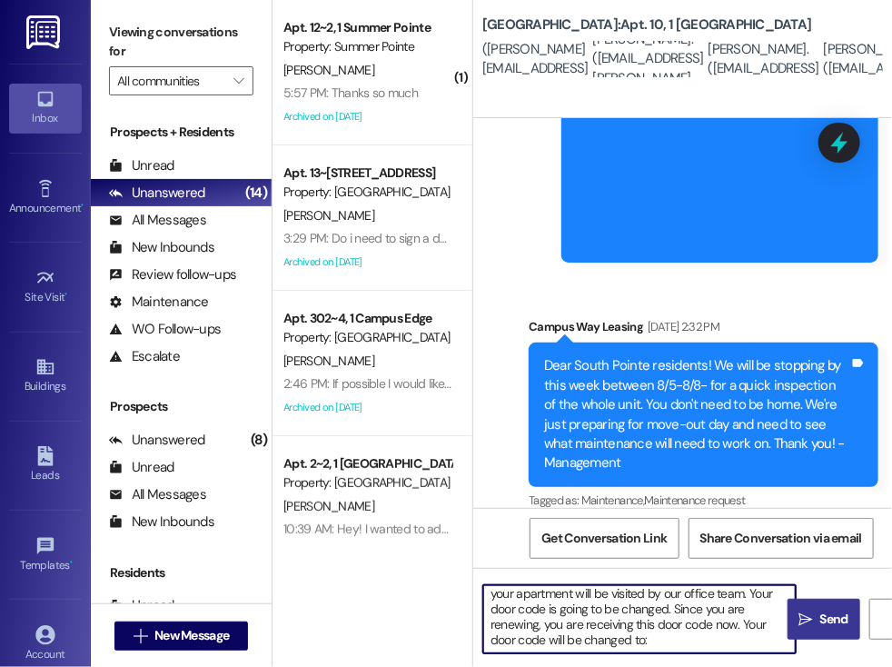
paste textarea "608471"
type textarea "Hello {{first_name}}! This is [PERSON_NAME] from the office at {{property}}. As…"
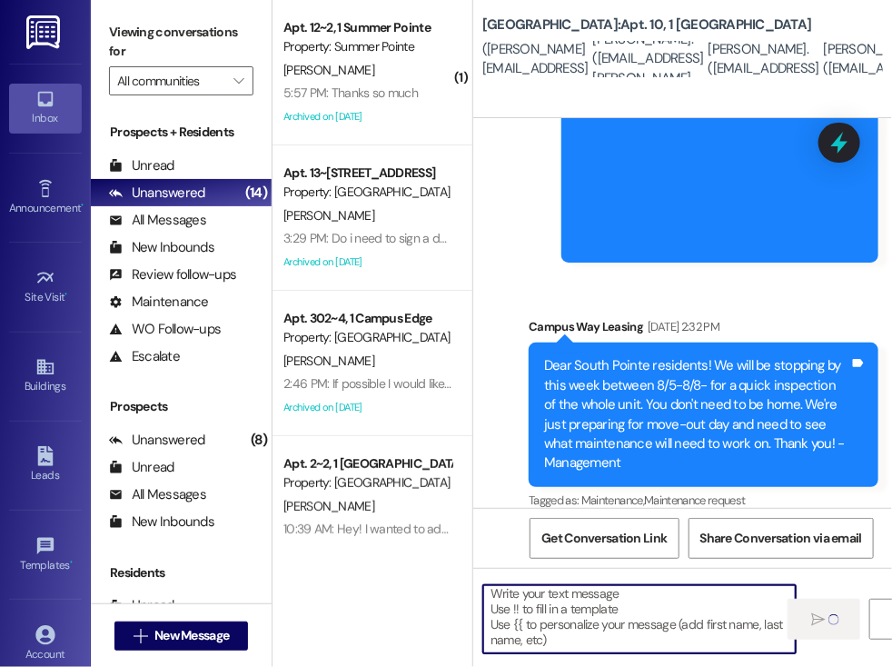
scroll to position [4, 0]
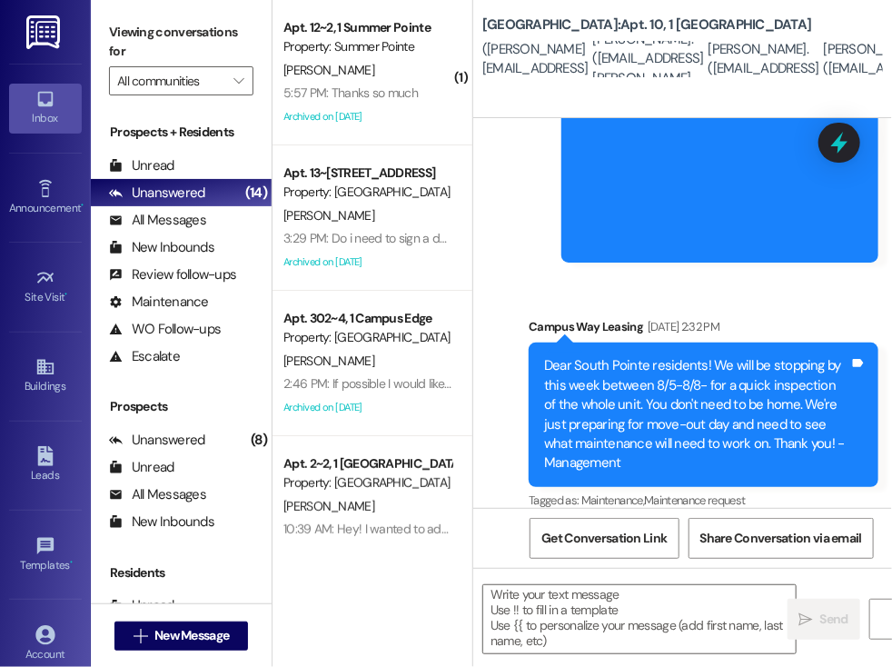
click at [495, 522] on div "Get Conversation Link Share Conversation via email" at bounding box center [682, 538] width 419 height 60
click at [190, 631] on span "New Message" at bounding box center [191, 635] width 74 height 19
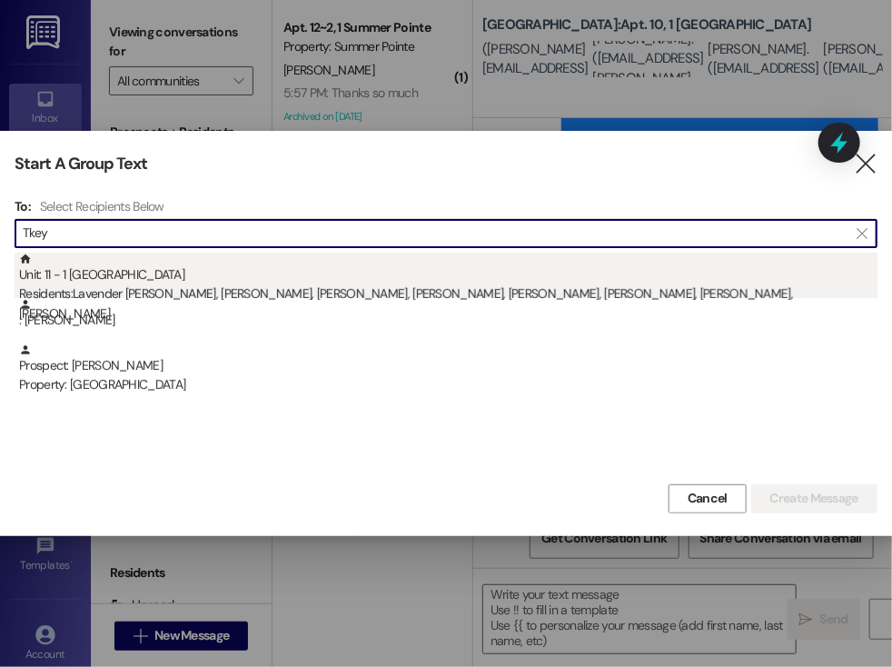
type input "Tkey"
click at [142, 286] on div "Residents: [PERSON_NAME], [PERSON_NAME], [PERSON_NAME], [PERSON_NAME], [PERSON_…" at bounding box center [448, 303] width 858 height 39
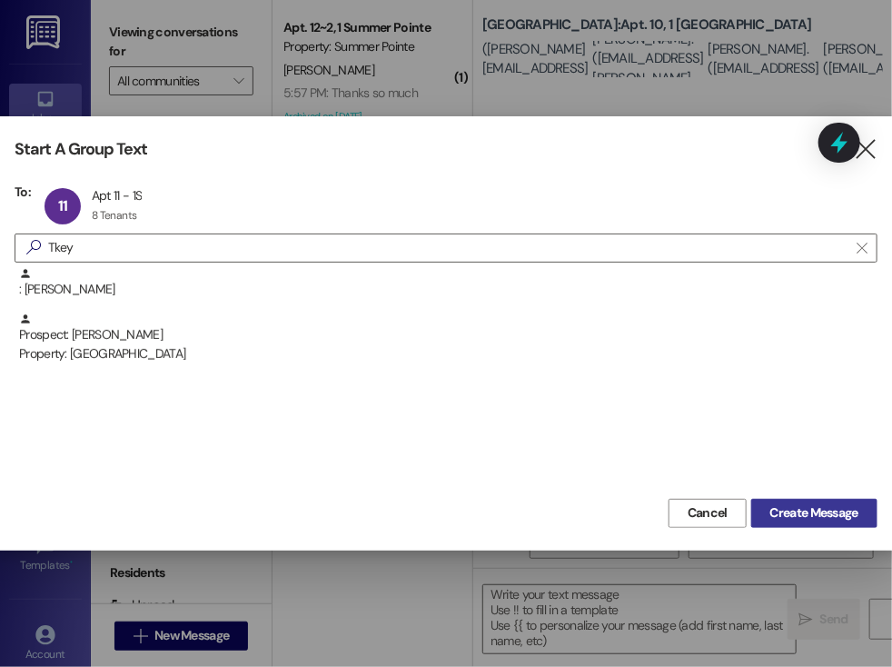
click at [795, 508] on span "Create Message" at bounding box center [814, 512] width 88 height 19
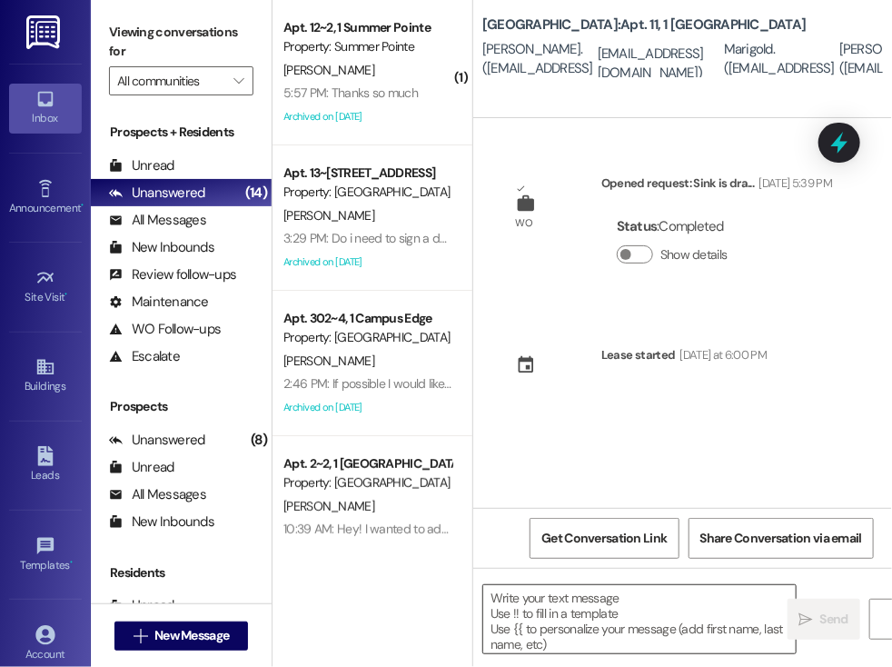
scroll to position [0, 0]
click at [536, 602] on textarea at bounding box center [639, 619] width 312 height 68
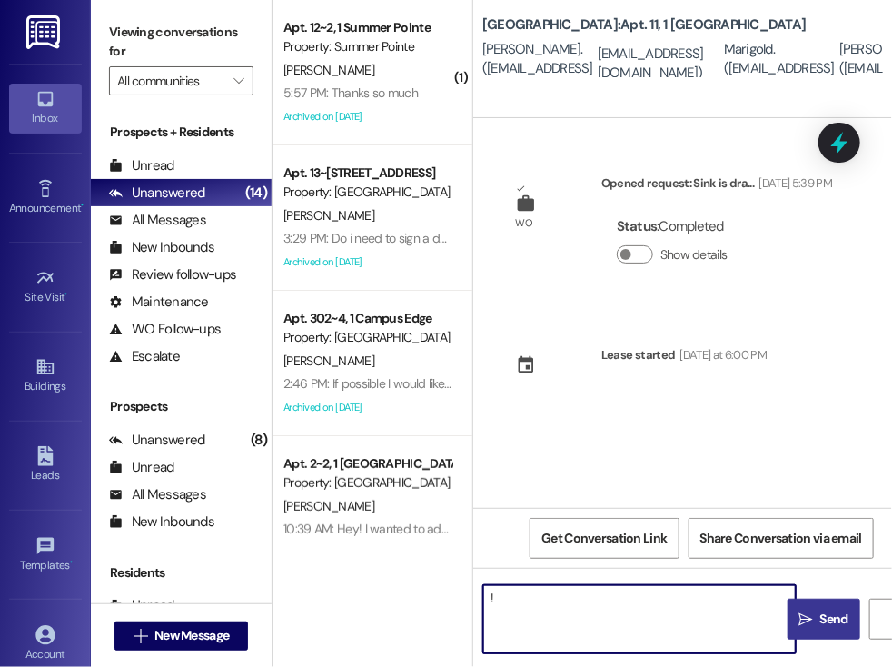
type textarea "!!"
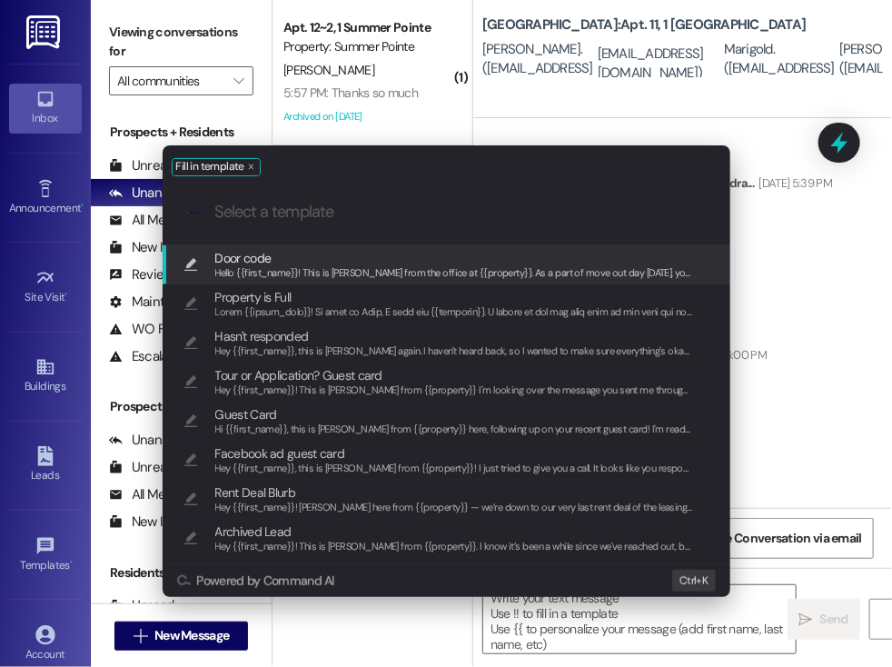
click at [361, 267] on span "Hello {{first_name}}! This is [PERSON_NAME] from the office at {{property}}. As…" at bounding box center [828, 272] width 1226 height 13
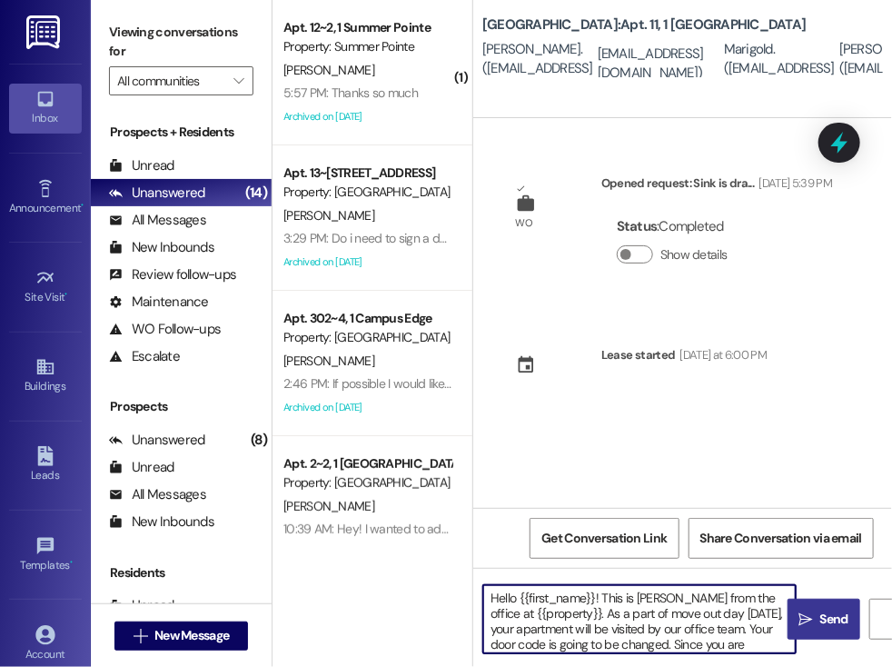
scroll to position [51, 0]
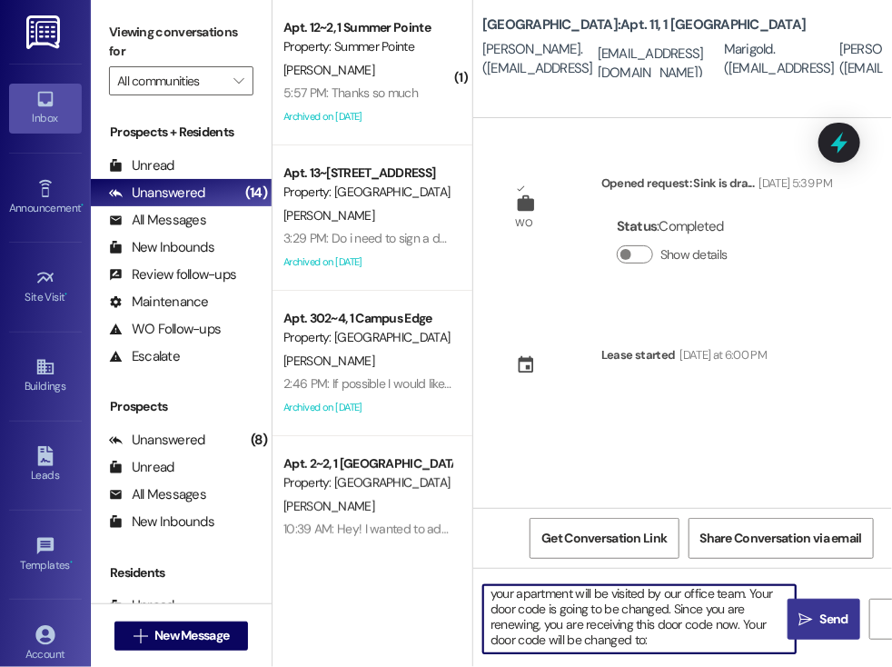
click at [605, 638] on textarea "Hello {{first_name}}! This is [PERSON_NAME] from the office at {{property}}. As…" at bounding box center [639, 619] width 312 height 68
click at [606, 624] on textarea "Hello {{first_name}}! This is [PERSON_NAME] from the office at {{property}}. As…" at bounding box center [639, 619] width 312 height 68
paste textarea "942183"
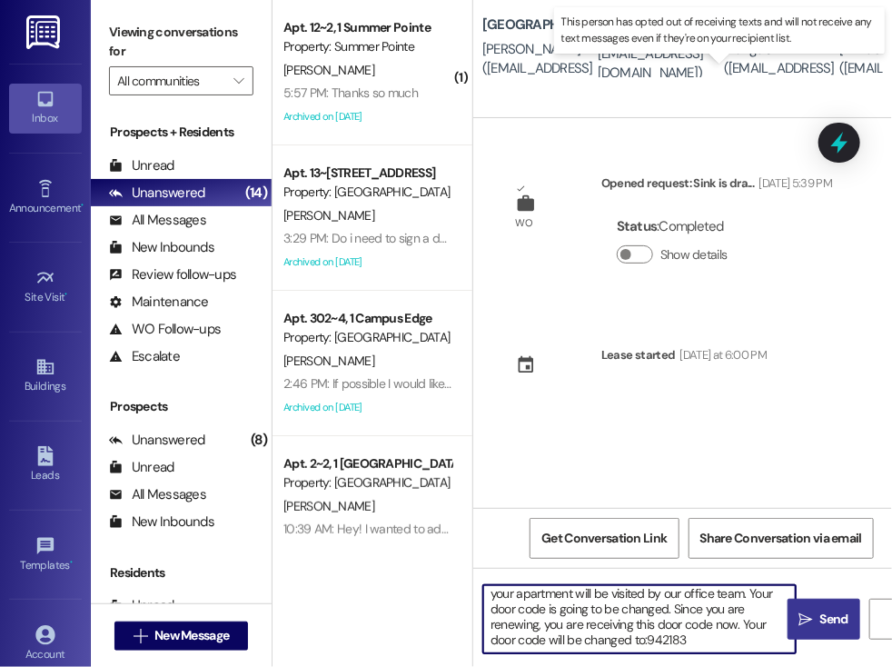
type textarea "Hello {{first_name}}! This is [PERSON_NAME] from the office at {{property}}. As…"
click at [718, 78] on sup "Cannot receive text messages" at bounding box center [659, 91] width 122 height 26
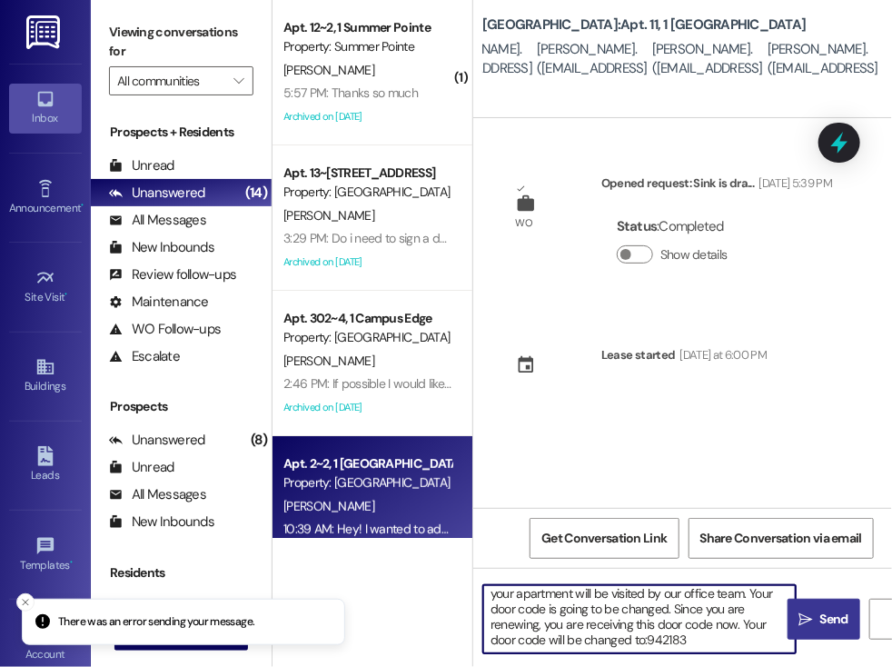
scroll to position [0, 0]
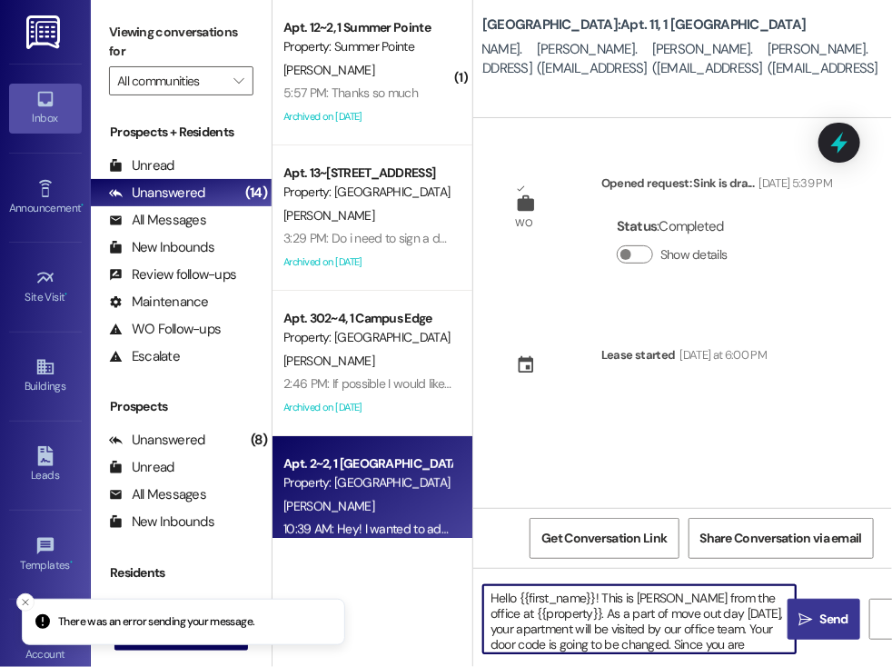
drag, startPoint x: 650, startPoint y: 621, endPoint x: 434, endPoint y: 518, distance: 239.7
click at [434, 518] on div "( 1 ) Apt. 12~2, 1 Summer Pointe Property: Summer Pointe [PERSON_NAME] 5:57 PM:…" at bounding box center [583, 333] width 620 height 667
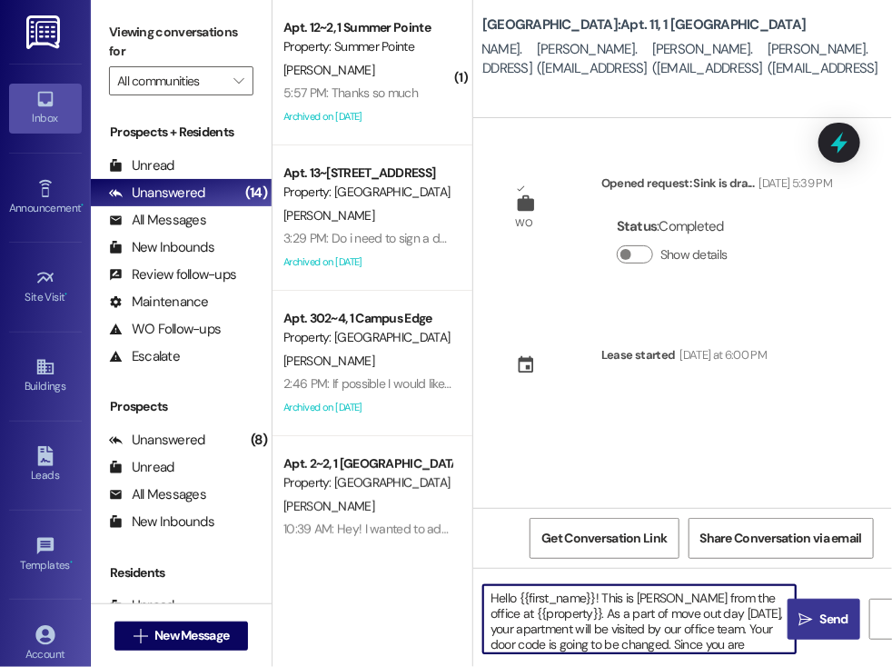
click at [316, 588] on div "( 1 ) Apt. 12~2, 1 Summer Pointe Property: Summer Pointe [PERSON_NAME] 5:57 PM:…" at bounding box center [373, 333] width 200 height 667
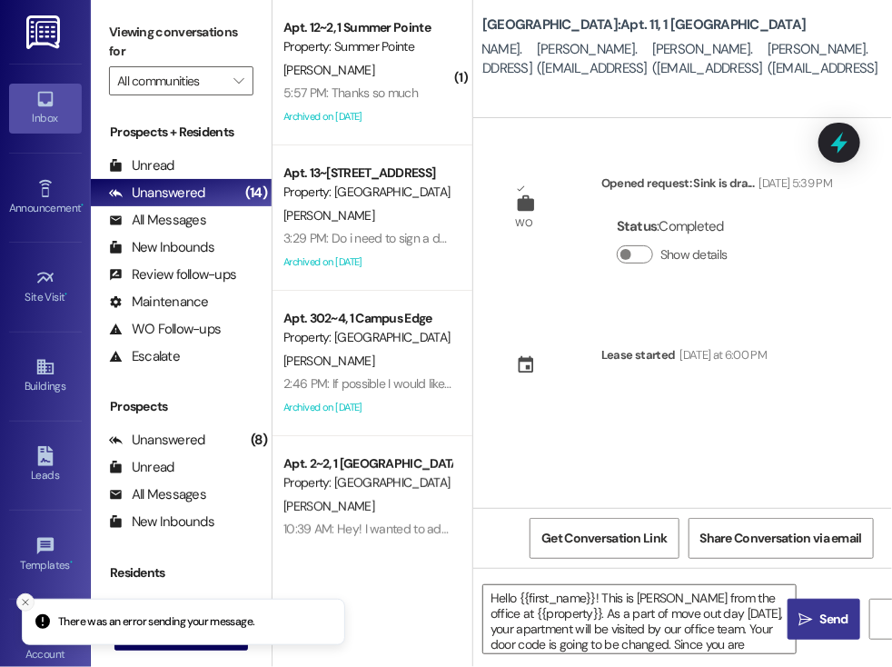
click at [25, 605] on icon "Close toast" at bounding box center [25, 602] width 11 height 11
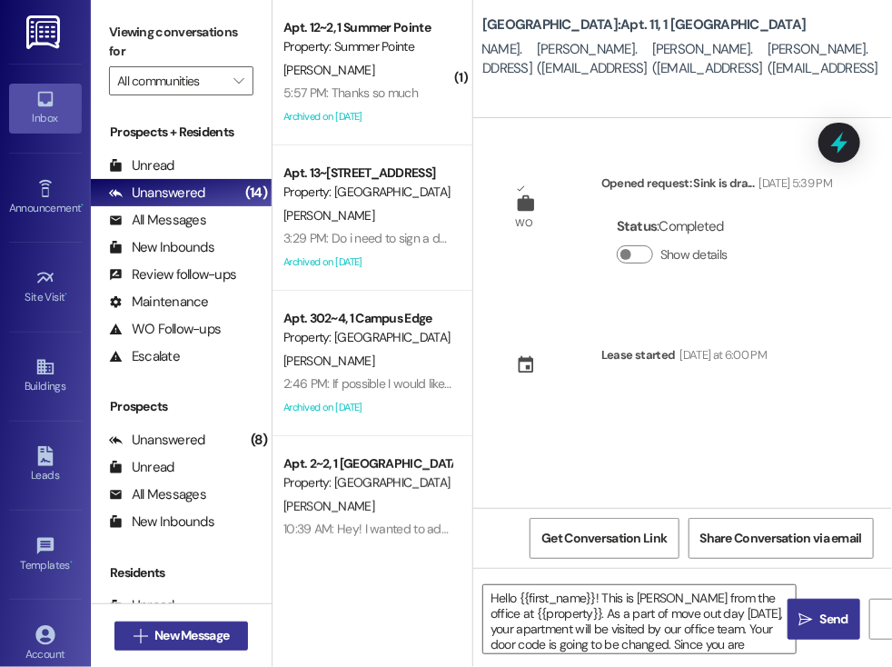
click at [207, 634] on span "New Message" at bounding box center [191, 635] width 74 height 19
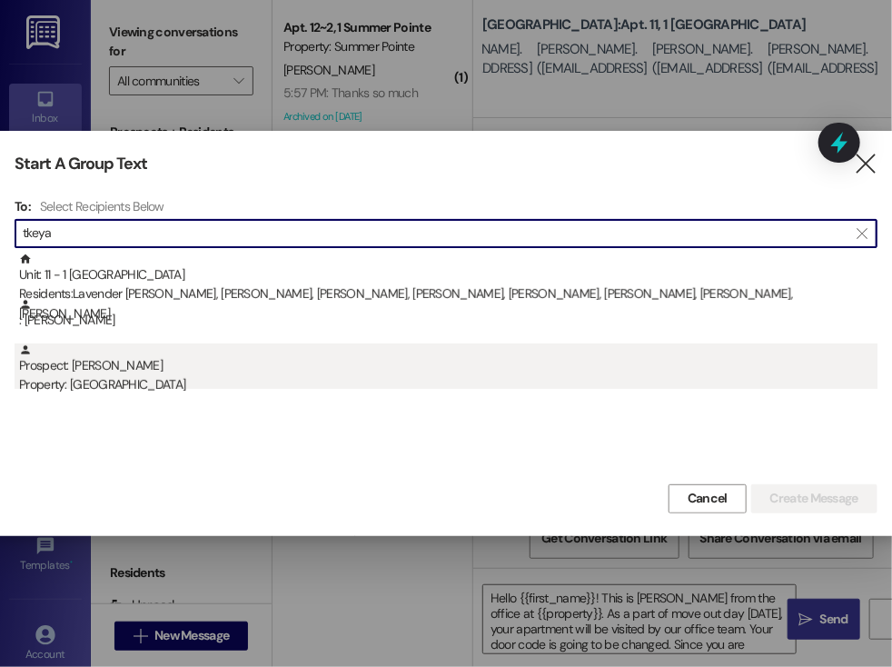
type input "tkeya"
click at [104, 377] on div "Property: [GEOGRAPHIC_DATA]" at bounding box center [448, 384] width 858 height 19
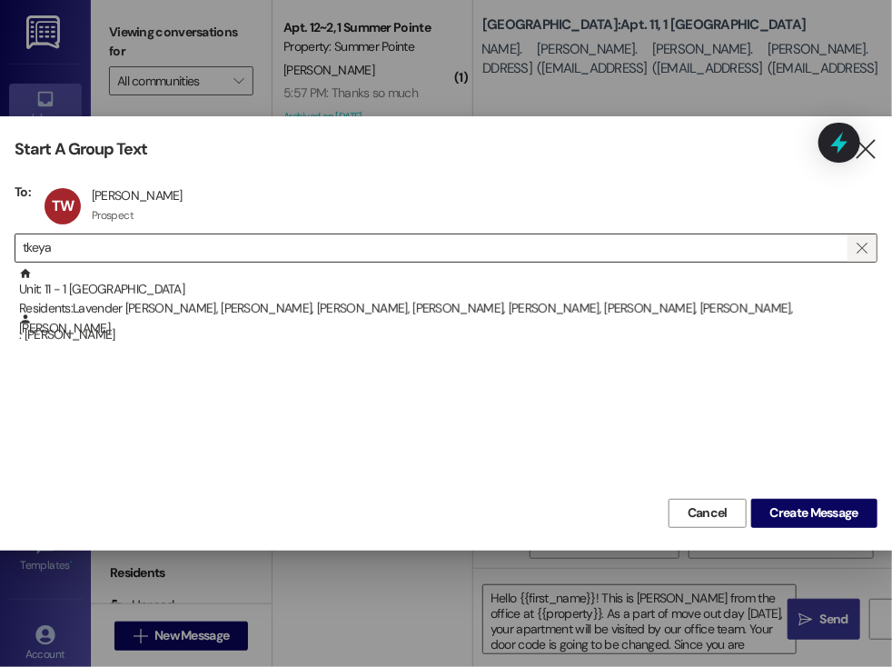
click at [859, 250] on icon "" at bounding box center [862, 248] width 10 height 15
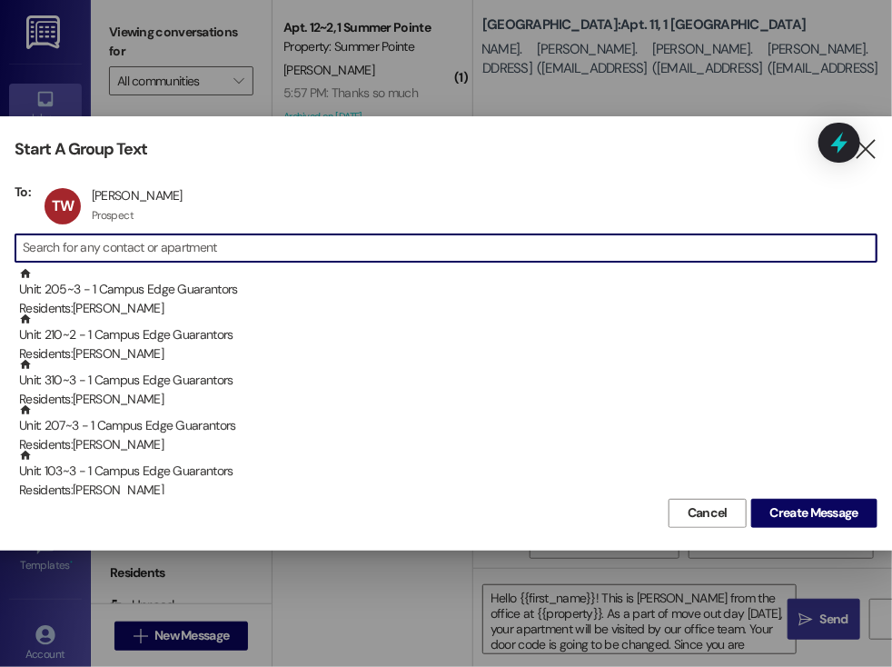
click at [174, 238] on input at bounding box center [450, 247] width 854 height 25
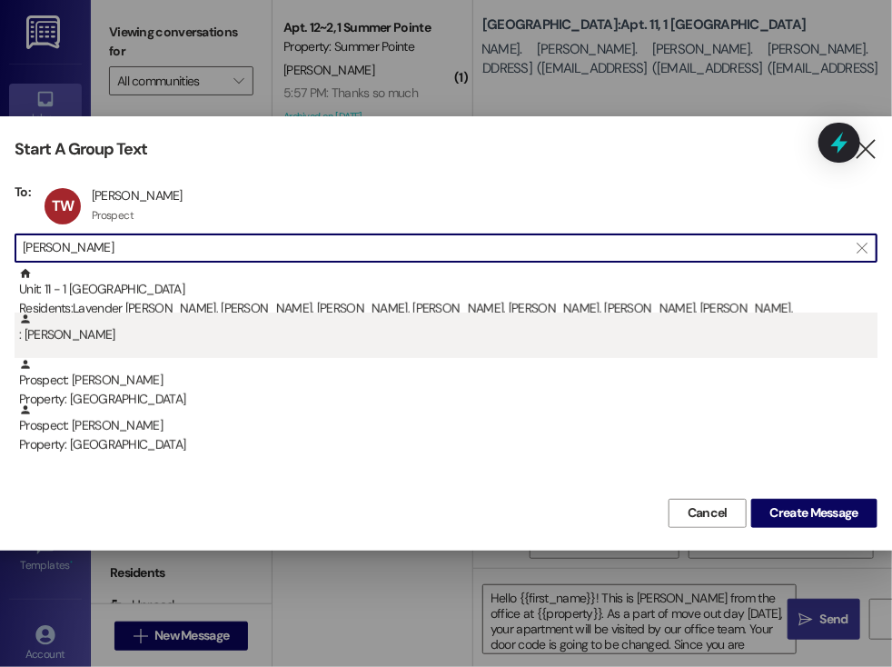
type input "[PERSON_NAME]"
click at [80, 332] on div ": [PERSON_NAME]" at bounding box center [448, 328] width 858 height 32
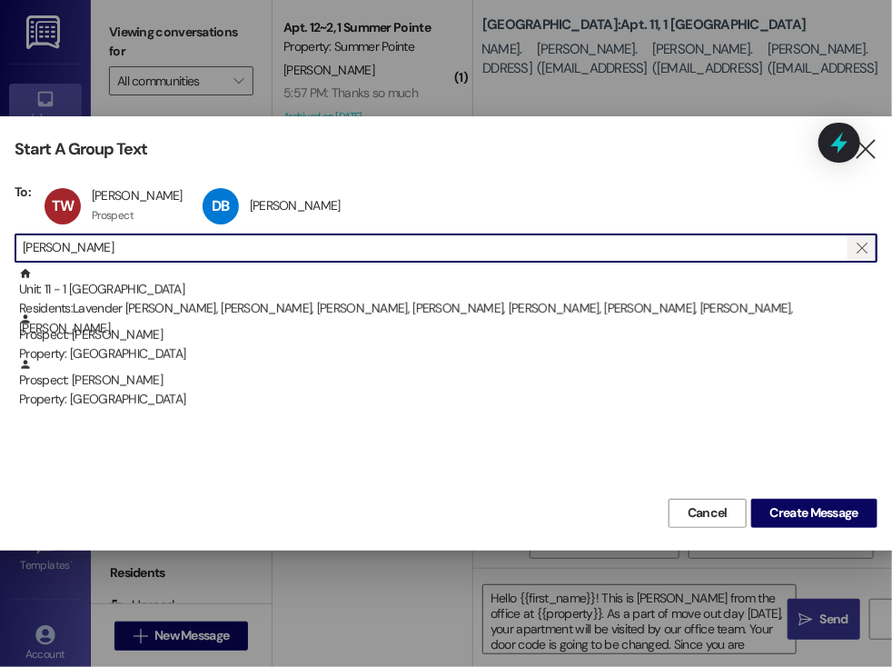
click at [860, 241] on icon "" at bounding box center [862, 248] width 10 height 15
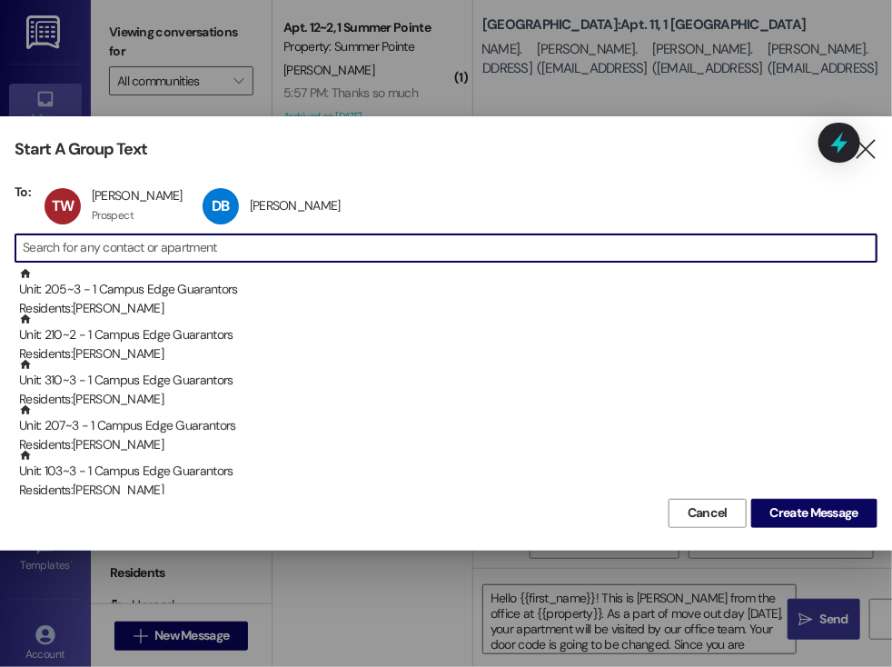
click at [709, 250] on input at bounding box center [450, 247] width 854 height 25
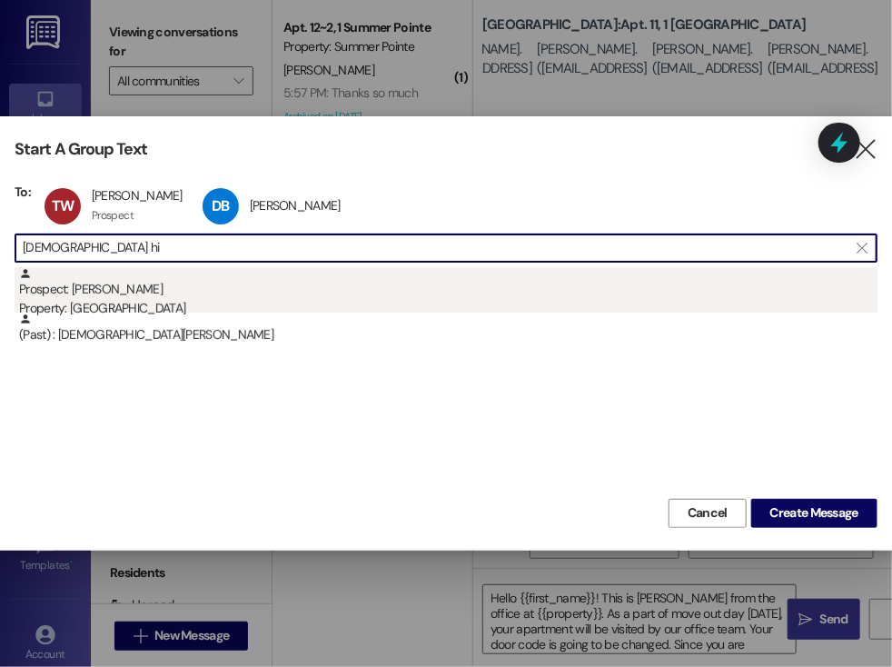
type input "[DEMOGRAPHIC_DATA] hi"
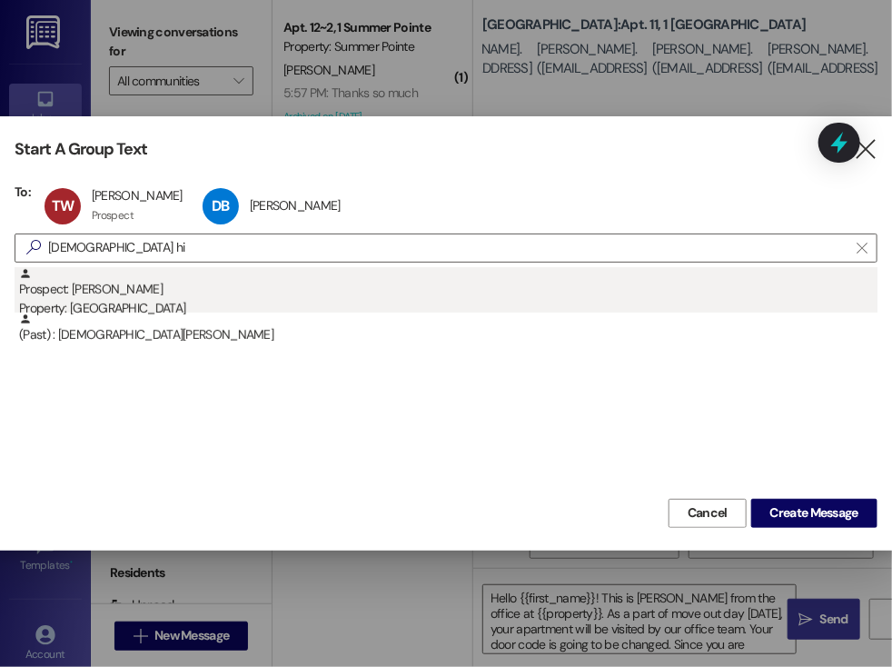
click at [412, 290] on div "Prospect: [PERSON_NAME] Property: [GEOGRAPHIC_DATA]" at bounding box center [448, 293] width 858 height 52
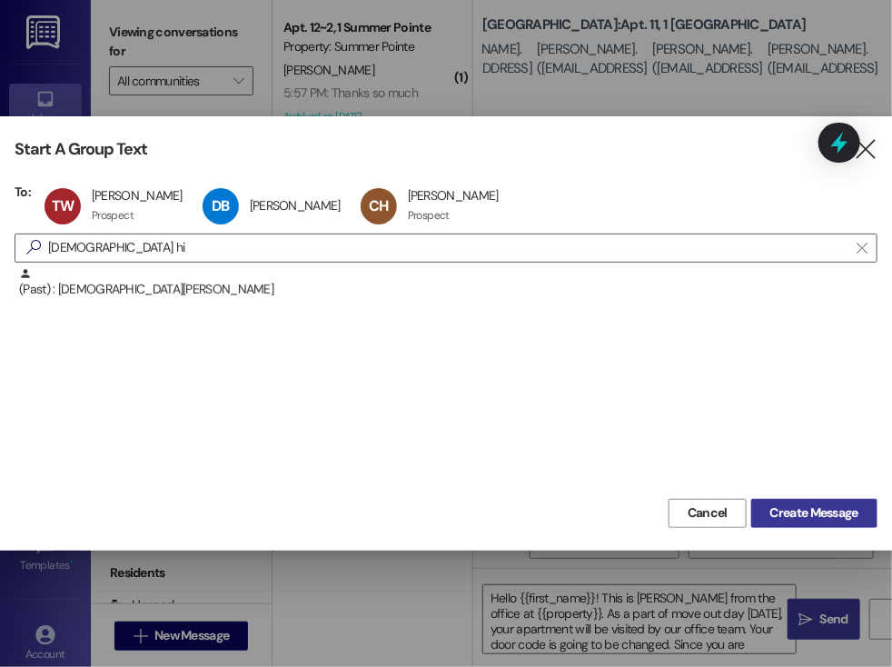
click at [821, 511] on span "Create Message" at bounding box center [814, 512] width 88 height 19
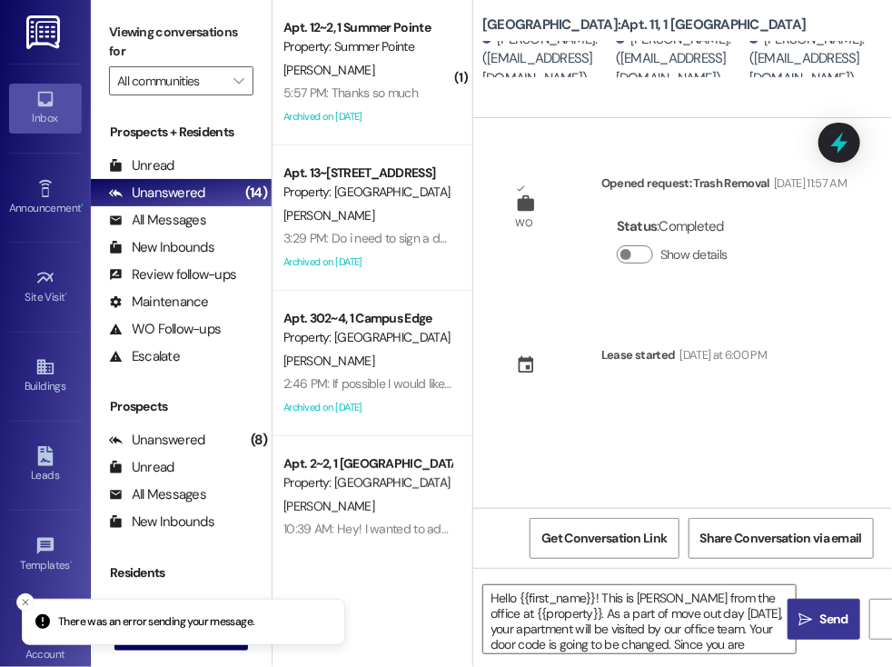
click at [834, 616] on span "Send" at bounding box center [834, 619] width 28 height 19
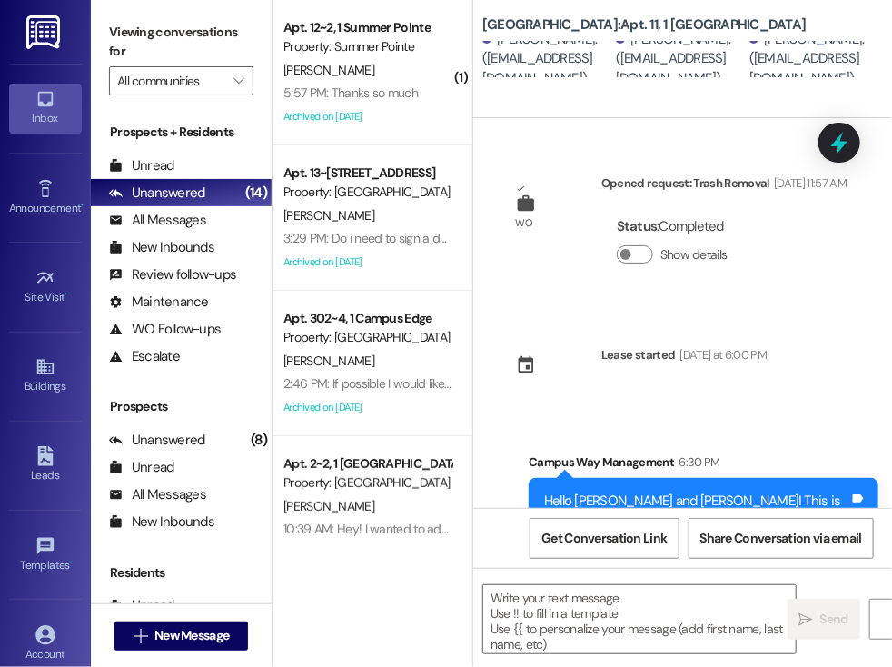
click at [567, 438] on div "Sent via SMS Campus Way Management 6:30 PM Hello [PERSON_NAME] and [PERSON_NAME…" at bounding box center [682, 553] width 419 height 283
click at [213, 633] on span "New Message" at bounding box center [191, 635] width 74 height 19
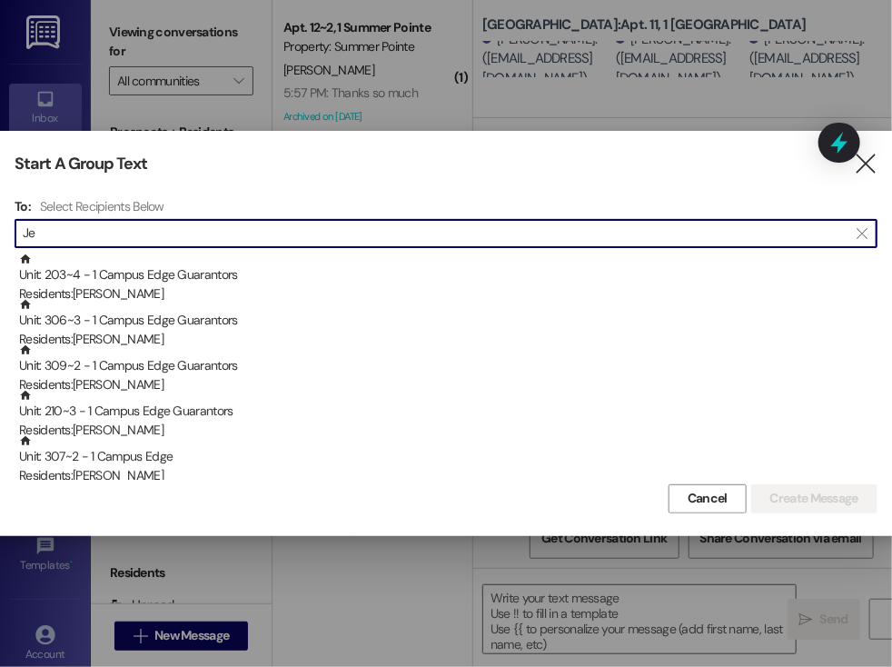
type input "J"
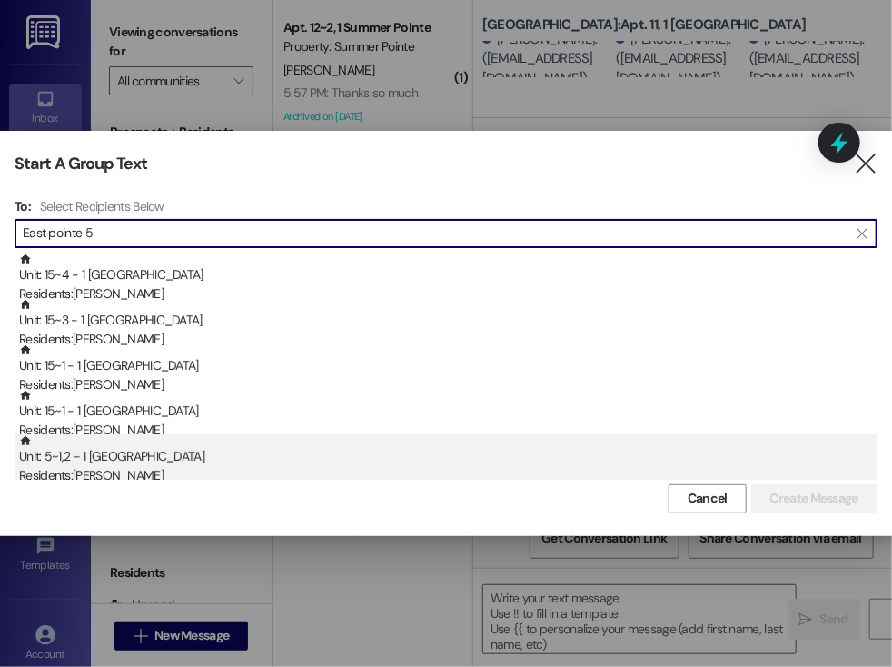
type input "East pointe 5"
click at [120, 462] on div "Unit: 5~1,2 - 1 East Pointe Residents: [PERSON_NAME]" at bounding box center [448, 460] width 858 height 52
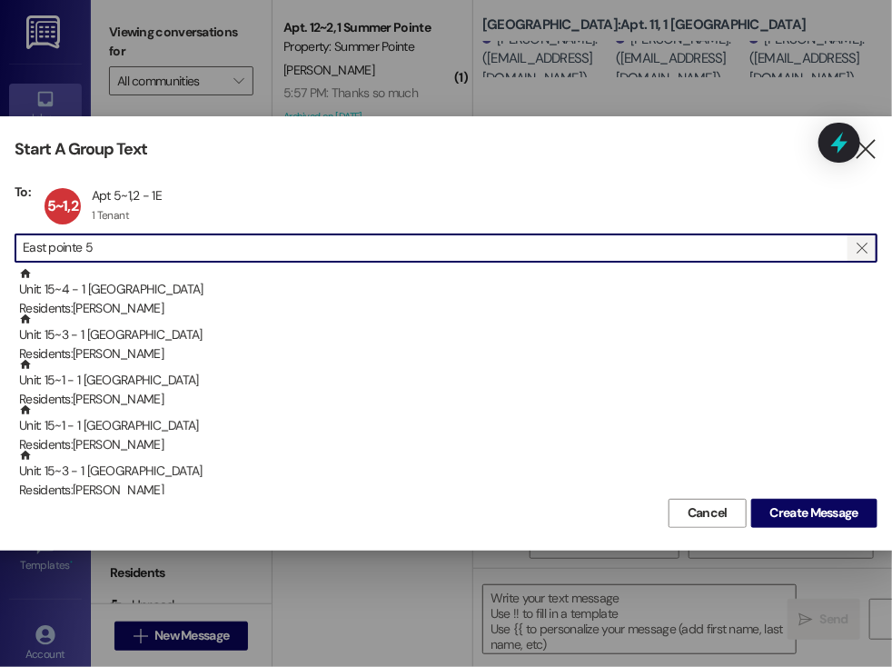
click at [869, 248] on span "" at bounding box center [861, 247] width 17 height 27
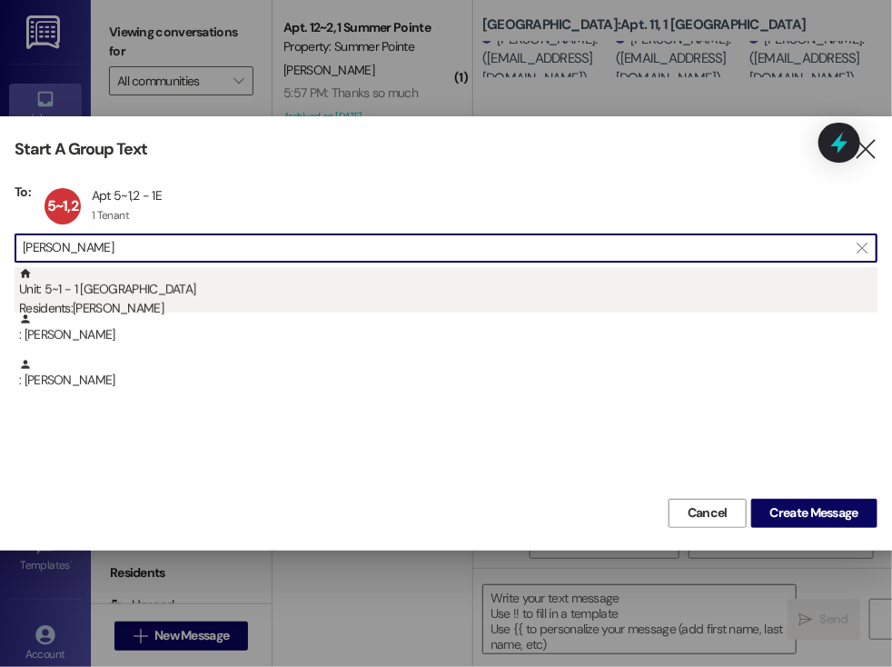
type input "[PERSON_NAME]"
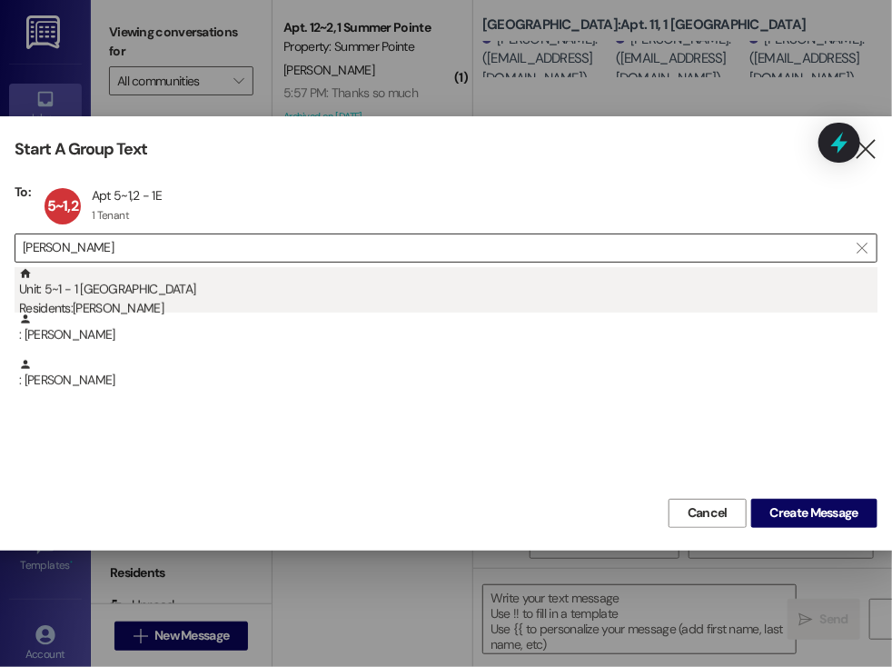
click at [205, 302] on div "Residents: [PERSON_NAME]" at bounding box center [448, 308] width 858 height 19
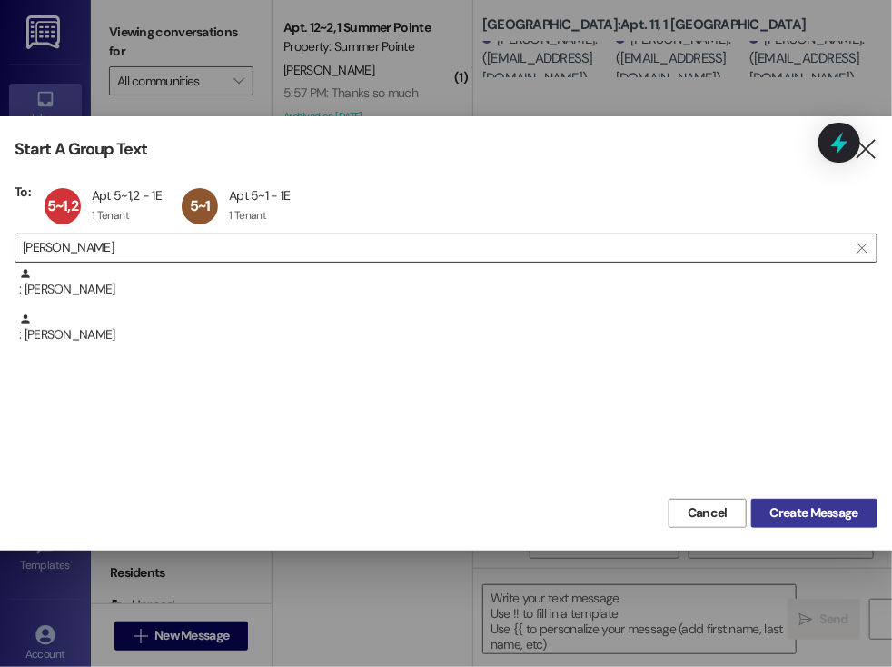
click at [810, 511] on span "Create Message" at bounding box center [814, 512] width 88 height 19
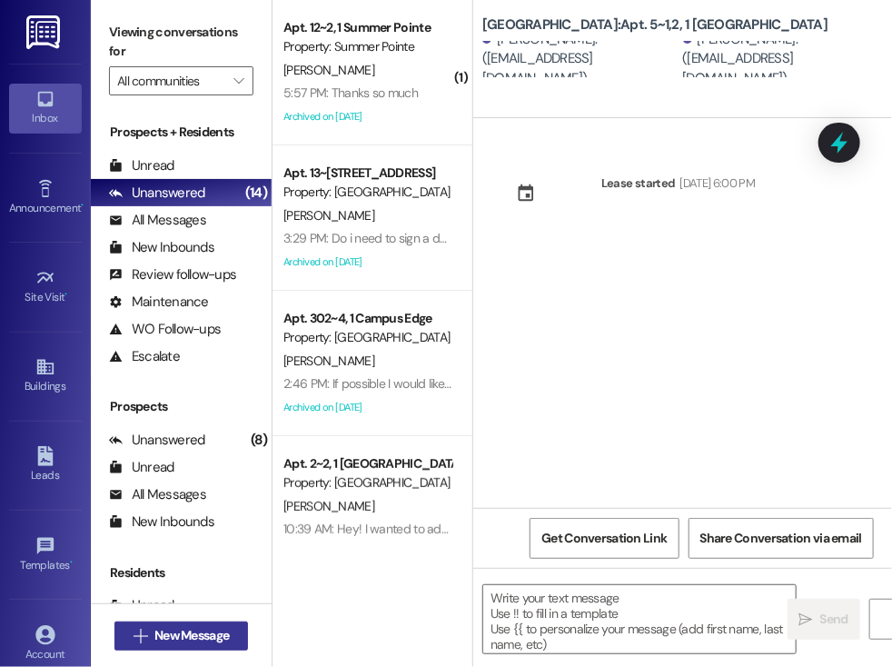
click at [154, 634] on span "New Message" at bounding box center [191, 635] width 74 height 19
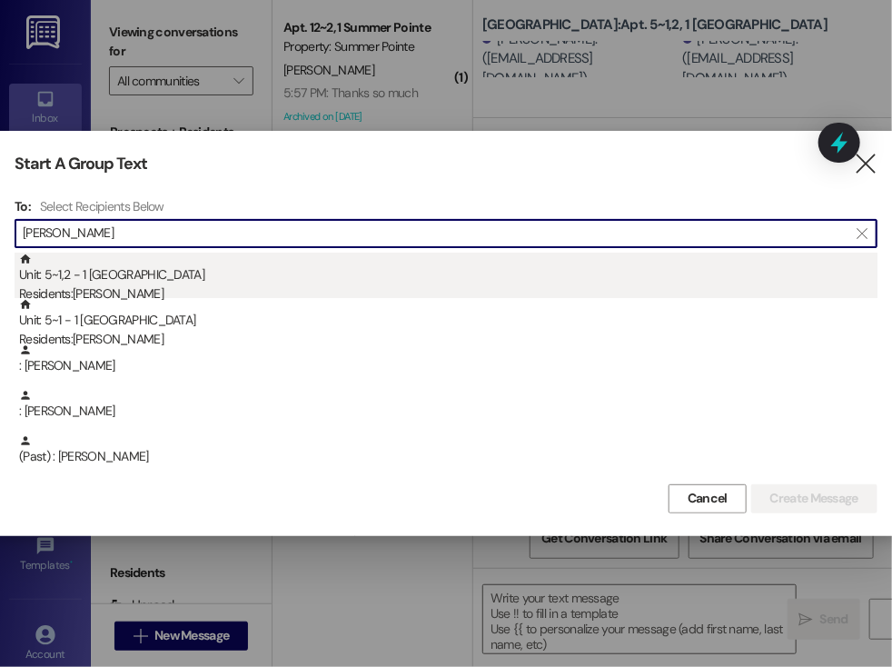
type input "[PERSON_NAME]"
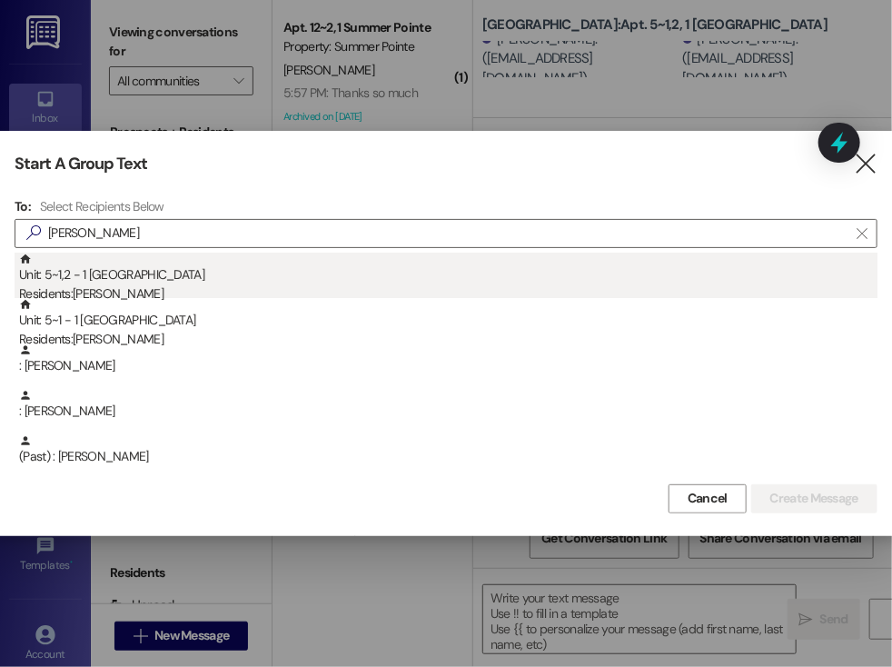
click at [129, 289] on div "Residents: [PERSON_NAME]" at bounding box center [448, 293] width 858 height 19
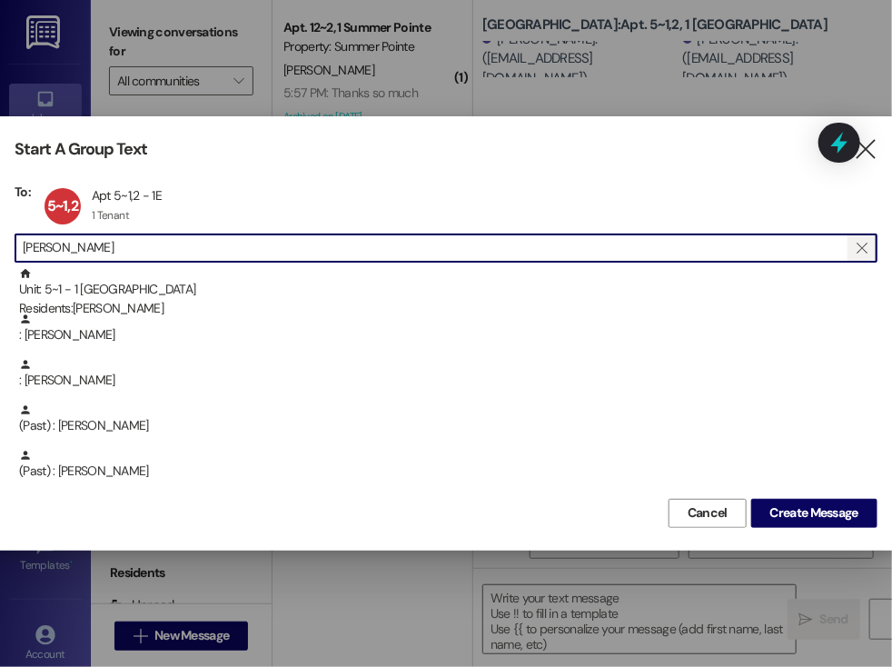
click at [855, 245] on span "" at bounding box center [861, 247] width 17 height 27
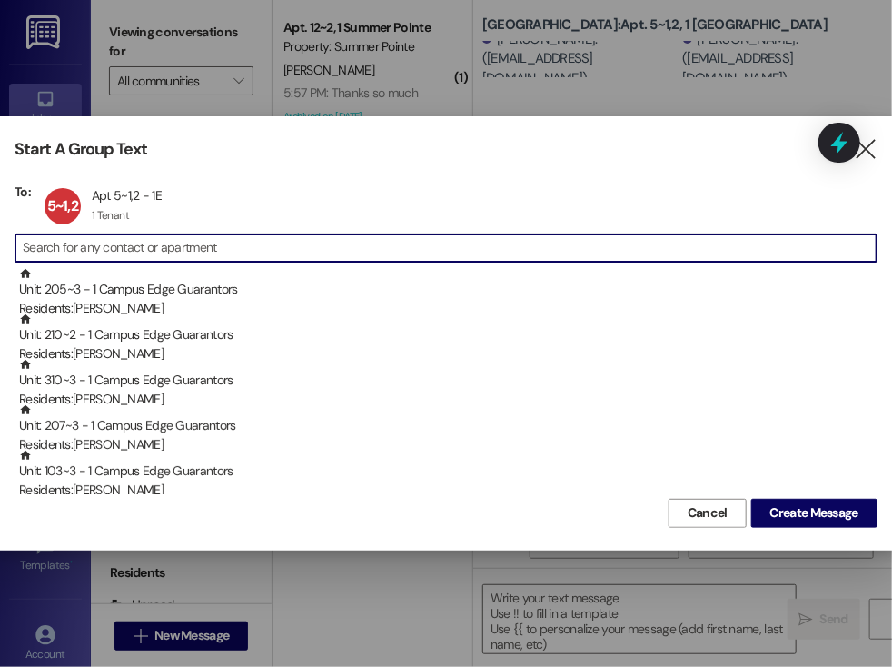
click at [855, 245] on input at bounding box center [450, 247] width 854 height 25
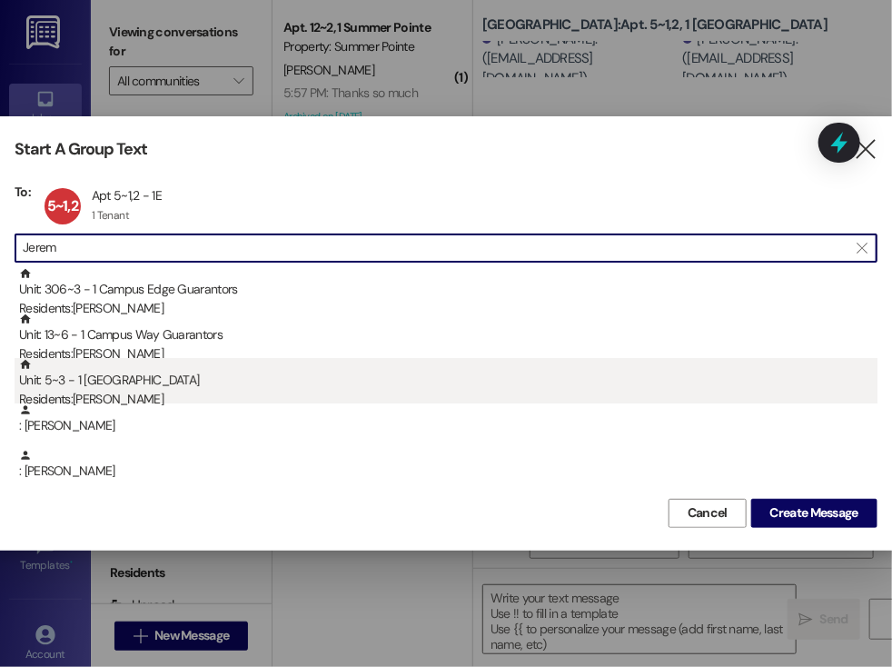
type input "Jerem"
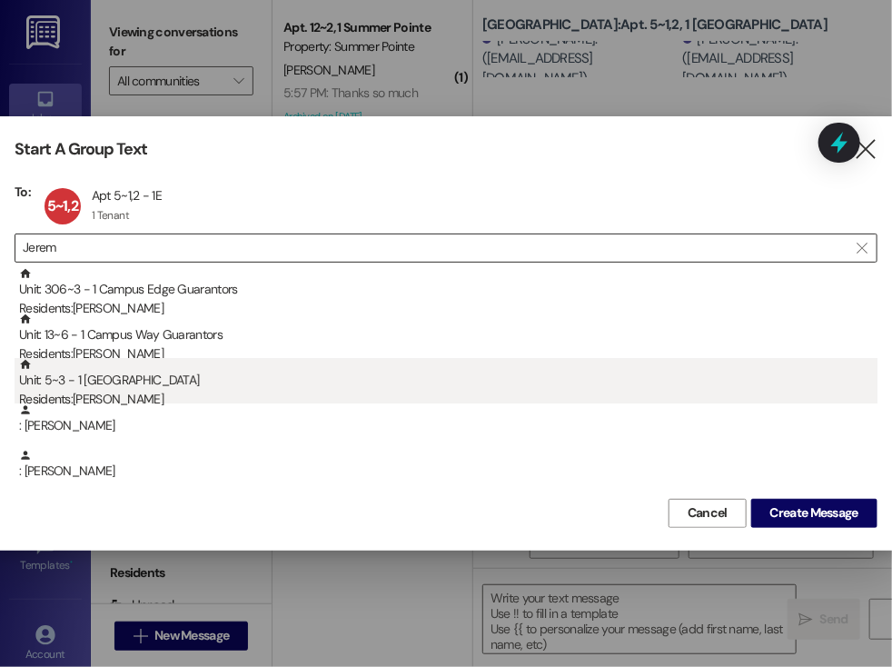
click at [338, 391] on div "Residents: [PERSON_NAME]" at bounding box center [448, 399] width 858 height 19
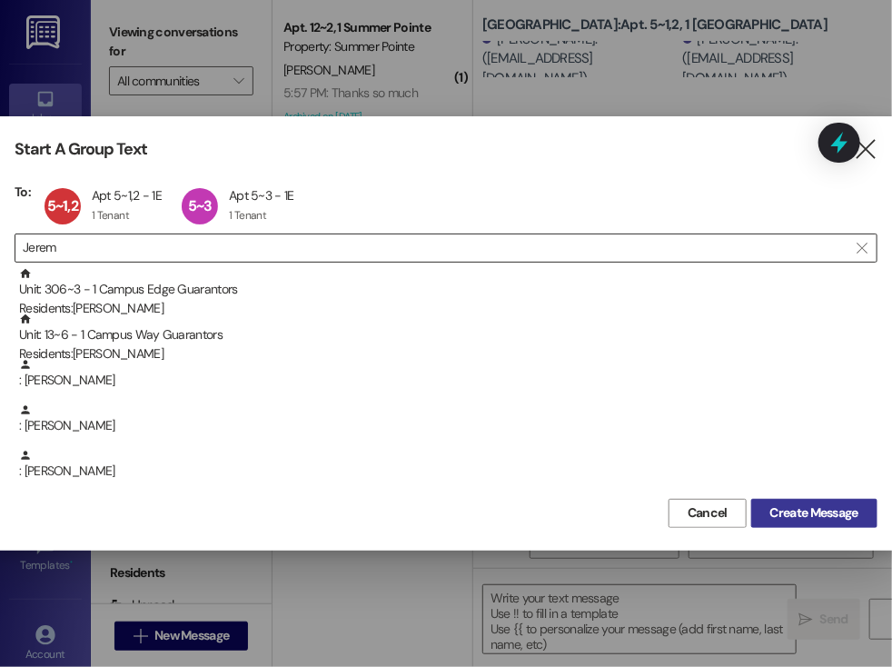
click at [799, 515] on span "Create Message" at bounding box center [814, 512] width 88 height 19
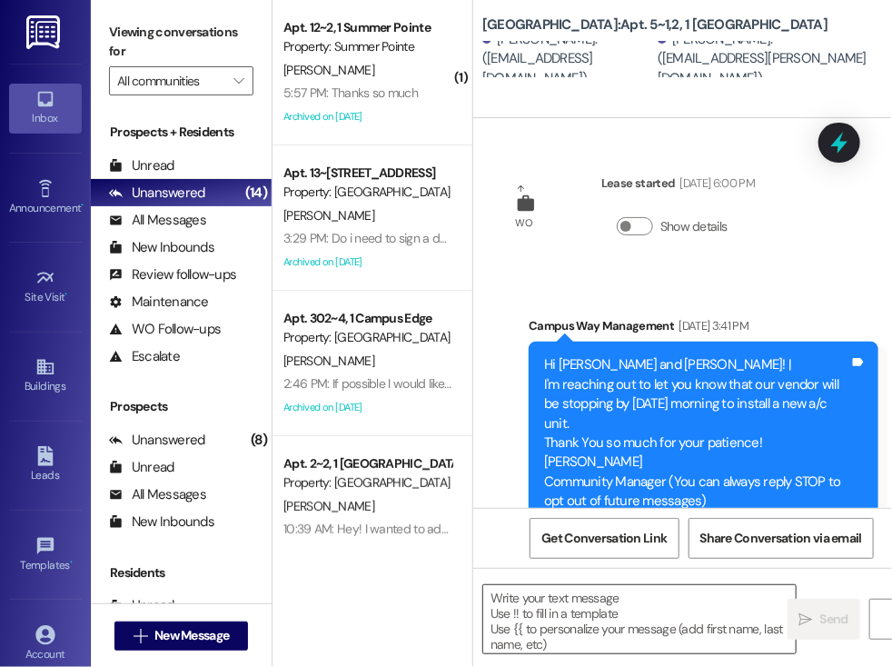
click at [511, 594] on textarea at bounding box center [639, 619] width 312 height 68
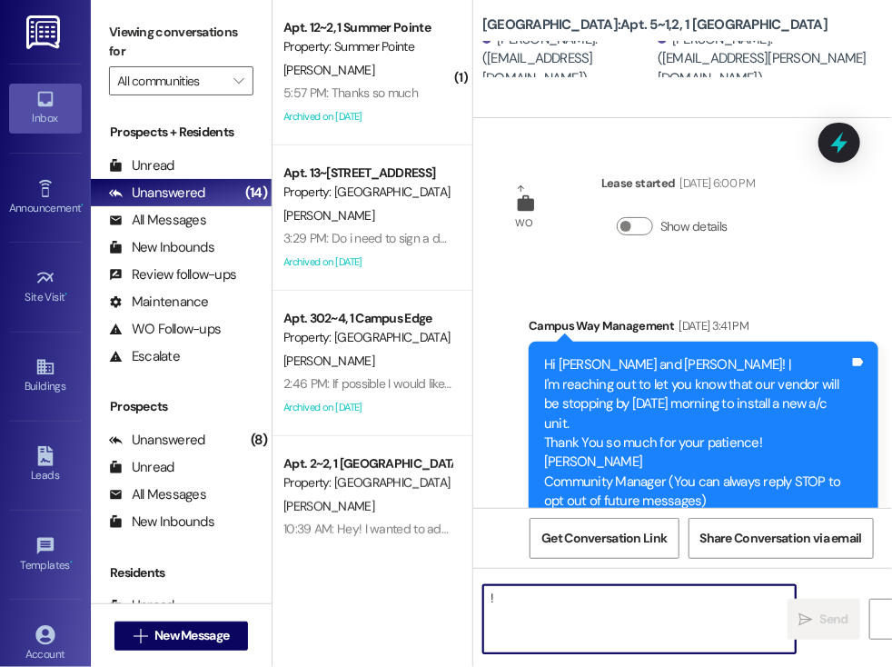
type textarea "!!"
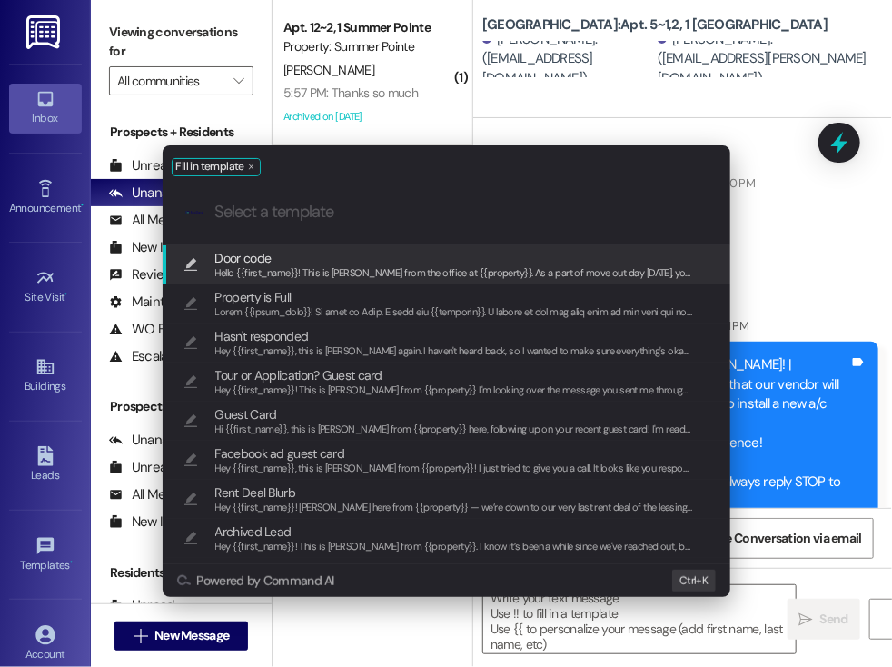
click at [333, 254] on span "Door code" at bounding box center [454, 258] width 479 height 20
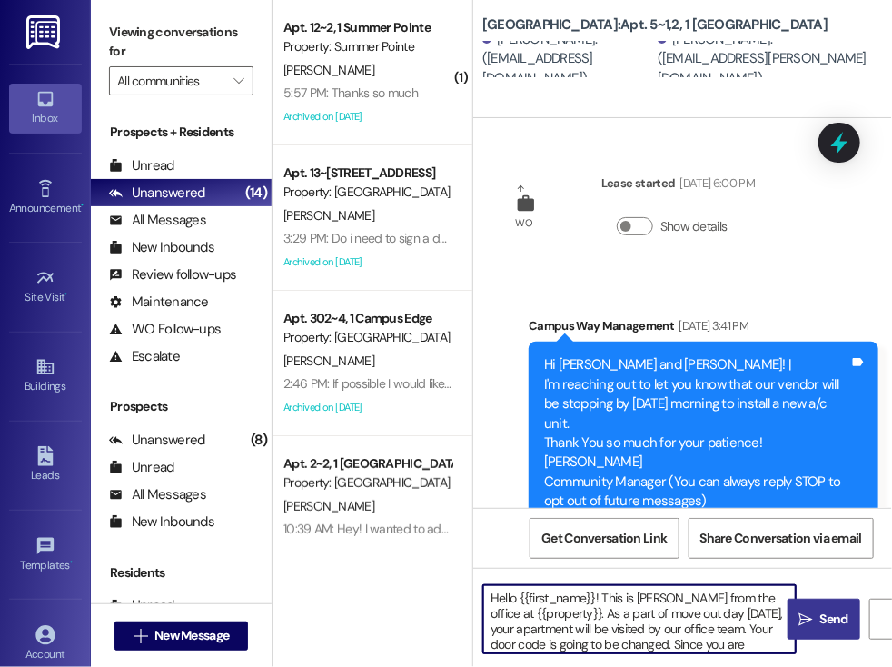
scroll to position [51, 0]
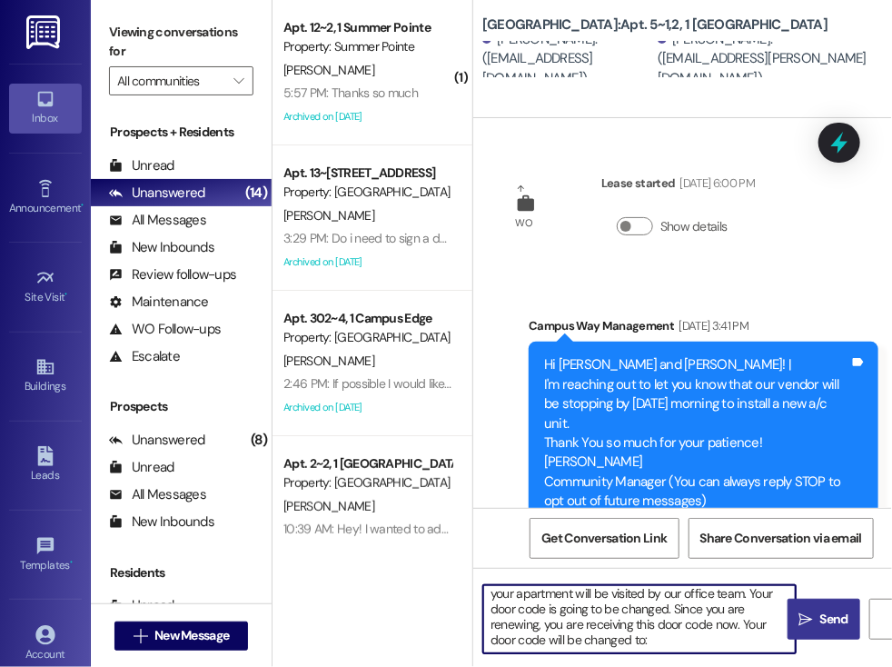
click at [610, 625] on textarea "Hello {{first_name}}! This is [PERSON_NAME] from the office at {{property}}. As…" at bounding box center [639, 619] width 312 height 68
paste textarea "184203"
type textarea "Hello {{first_name}}! This is [PERSON_NAME] from the office at {{property}}. As…"
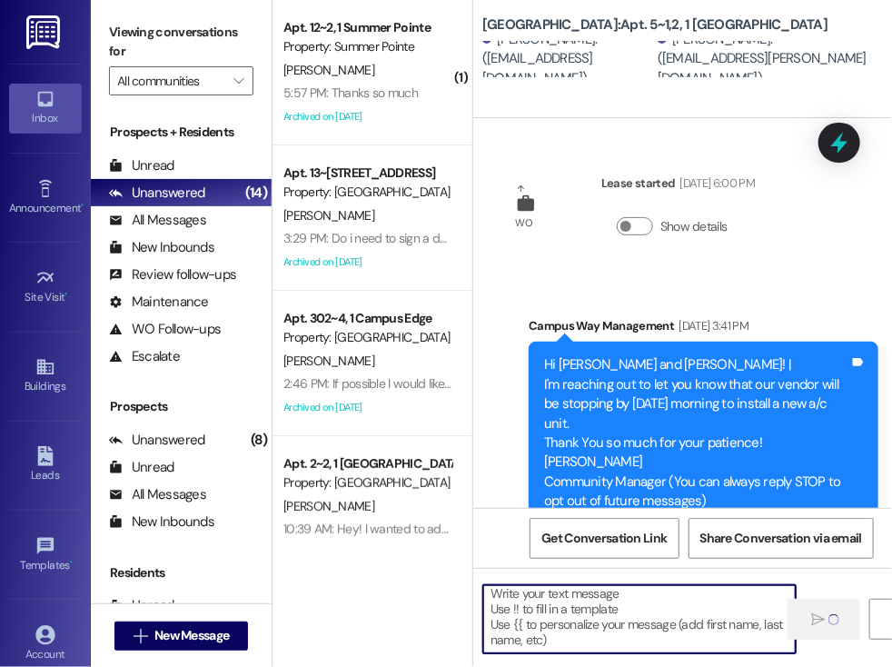
scroll to position [4, 0]
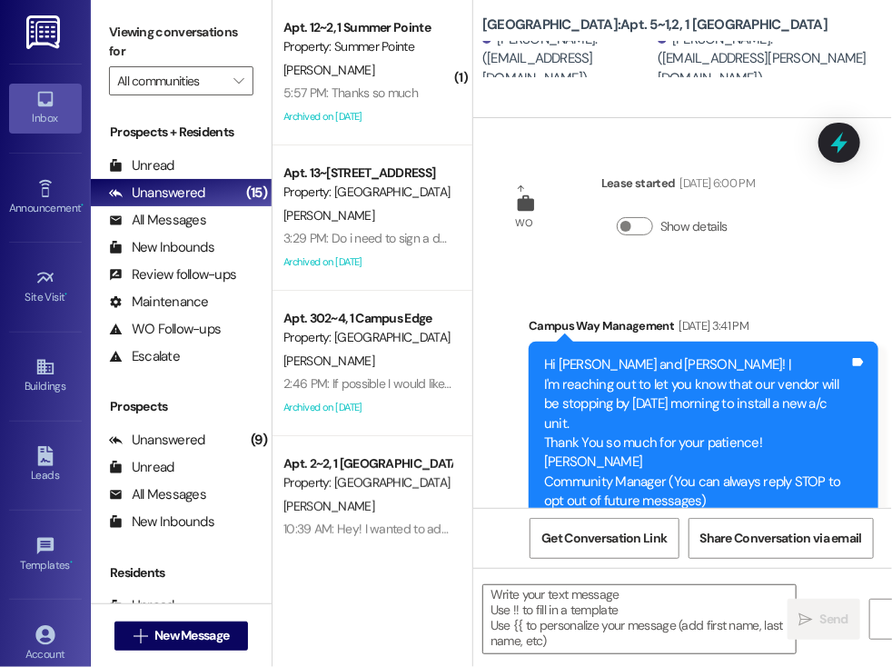
click at [429, 604] on div "( 1 ) Apt. 12~2, 1 Summer Pointe Property: Summer Pointe [PERSON_NAME] 5:57 PM:…" at bounding box center [373, 333] width 200 height 667
click at [193, 635] on span "New Message" at bounding box center [191, 635] width 74 height 19
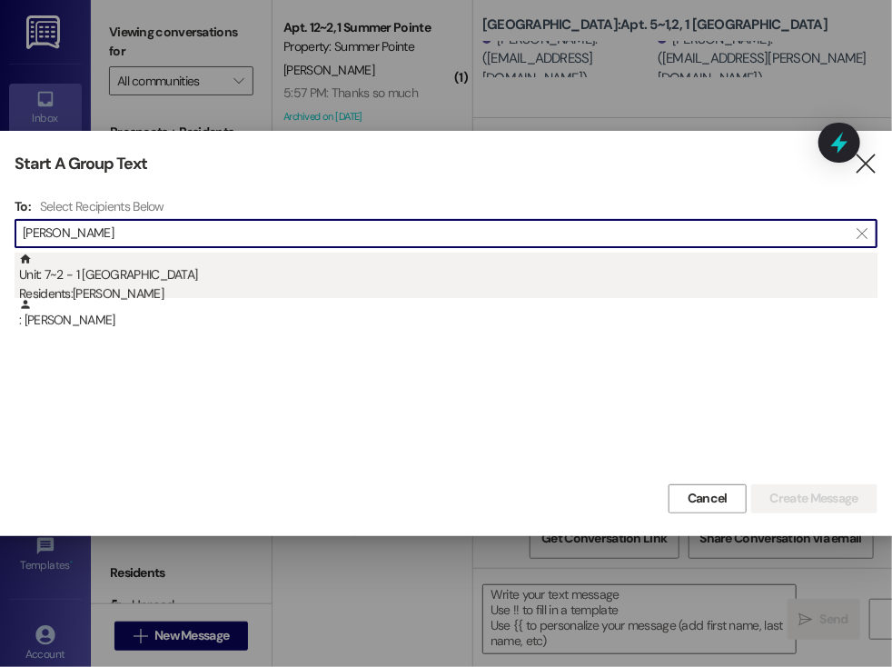
type input "[PERSON_NAME]"
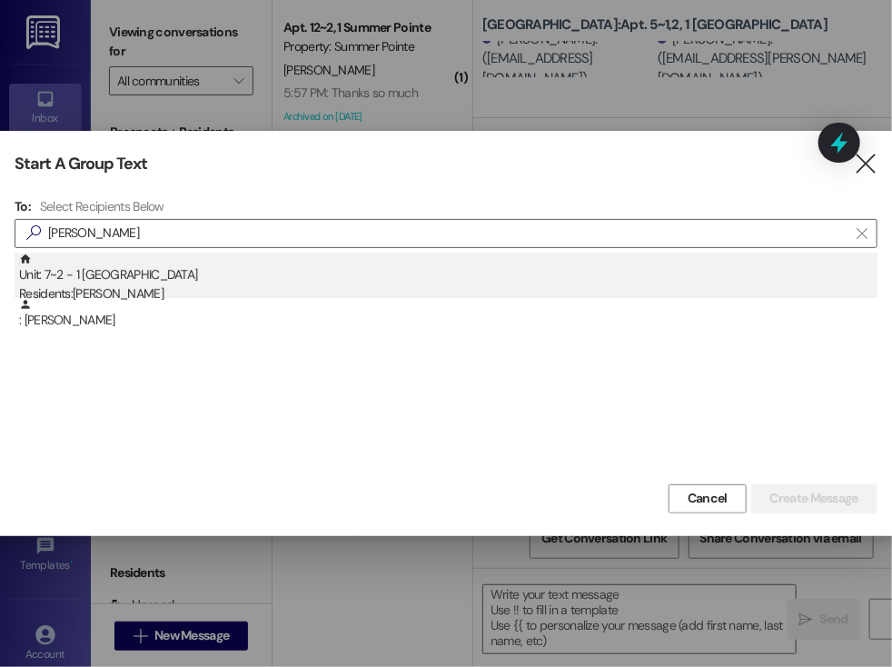
click at [136, 286] on div "Residents: [PERSON_NAME]" at bounding box center [448, 293] width 858 height 19
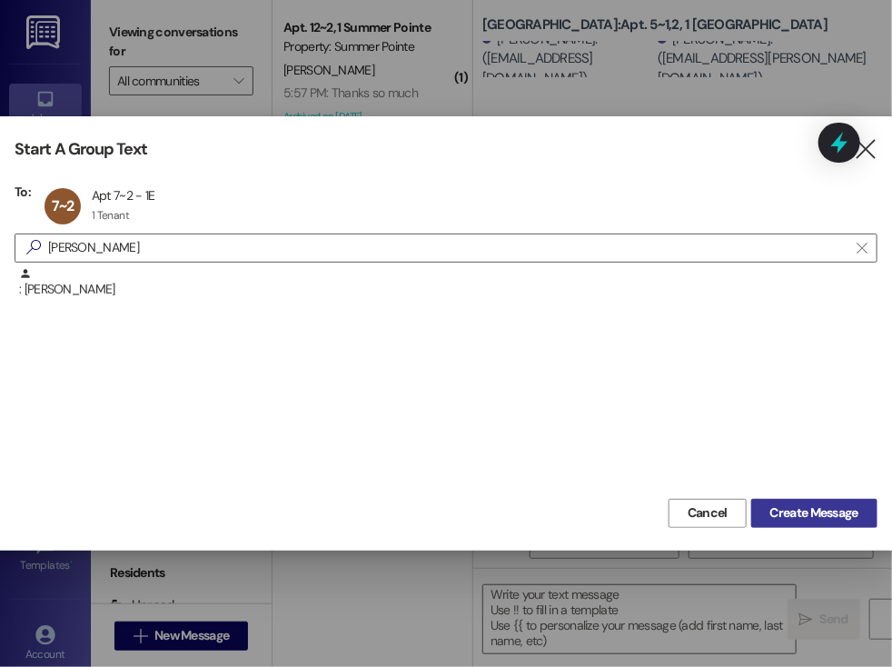
click at [775, 508] on span "Create Message" at bounding box center [814, 512] width 88 height 19
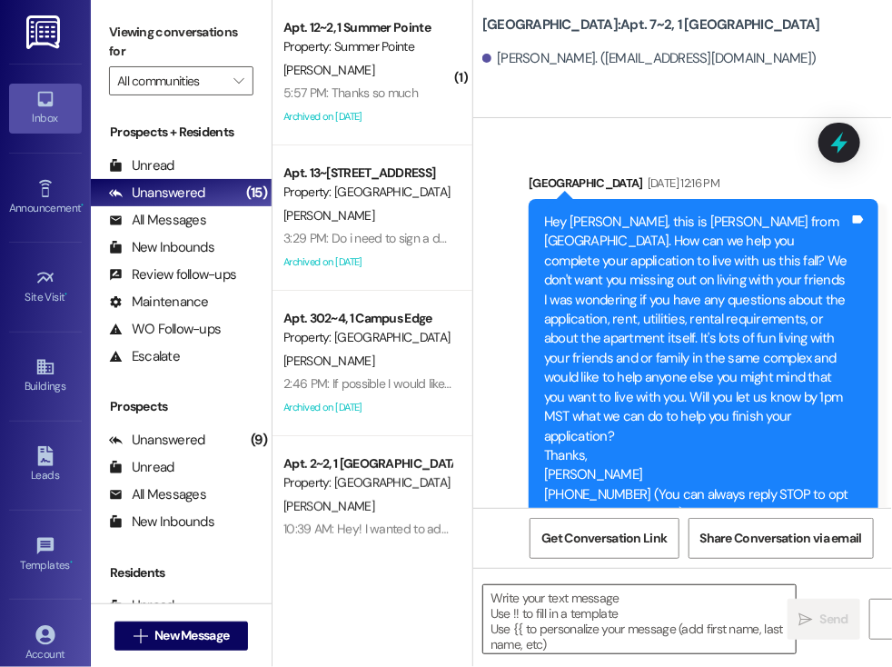
scroll to position [30941, 0]
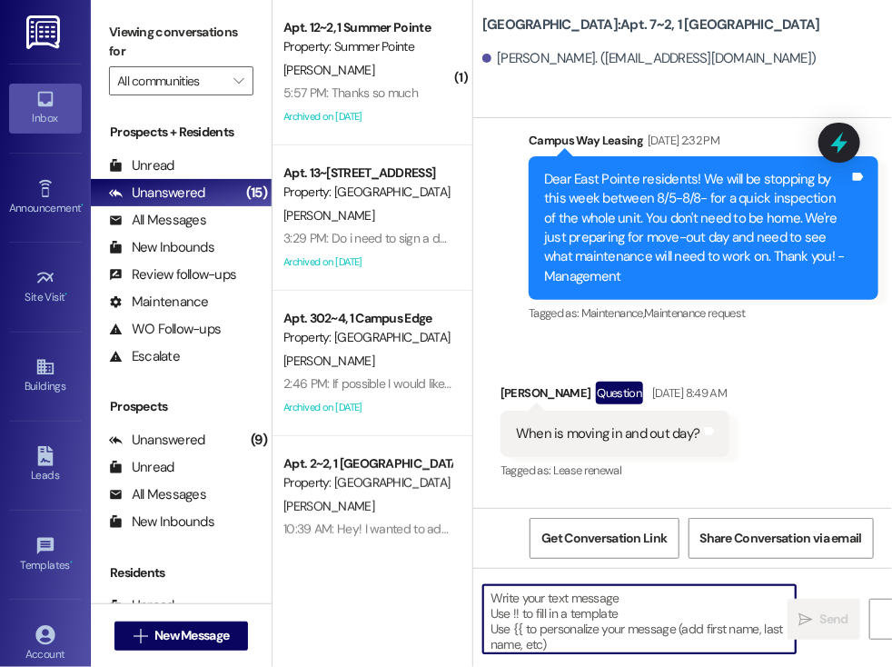
click at [600, 604] on textarea at bounding box center [639, 619] width 312 height 68
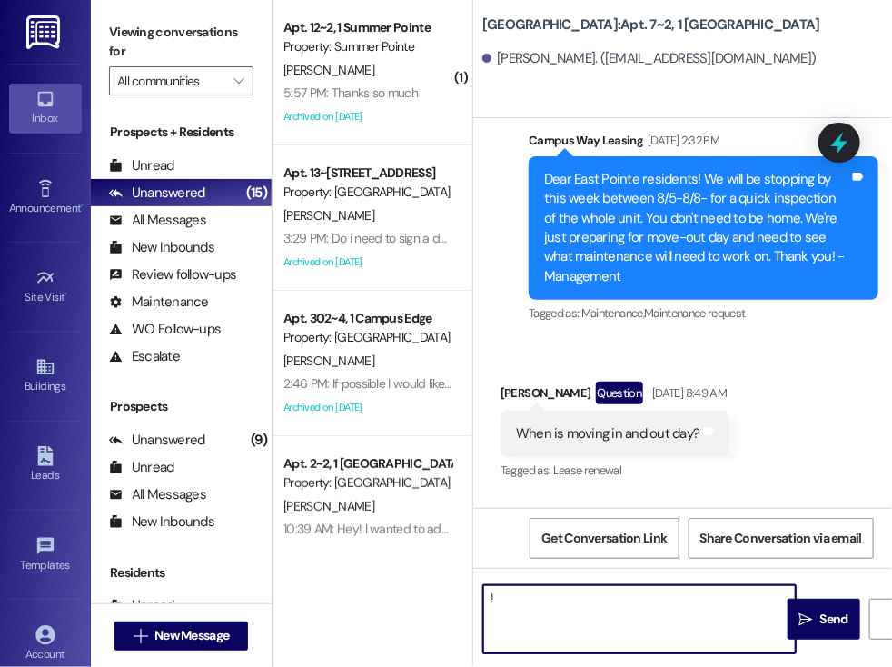
type textarea "!!"
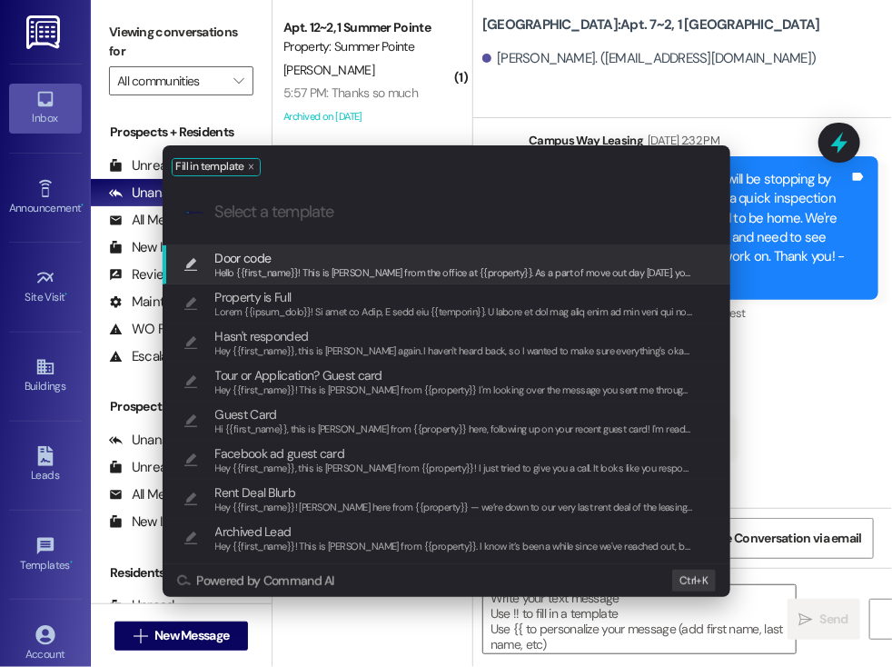
click at [286, 257] on span "Door code" at bounding box center [454, 258] width 479 height 20
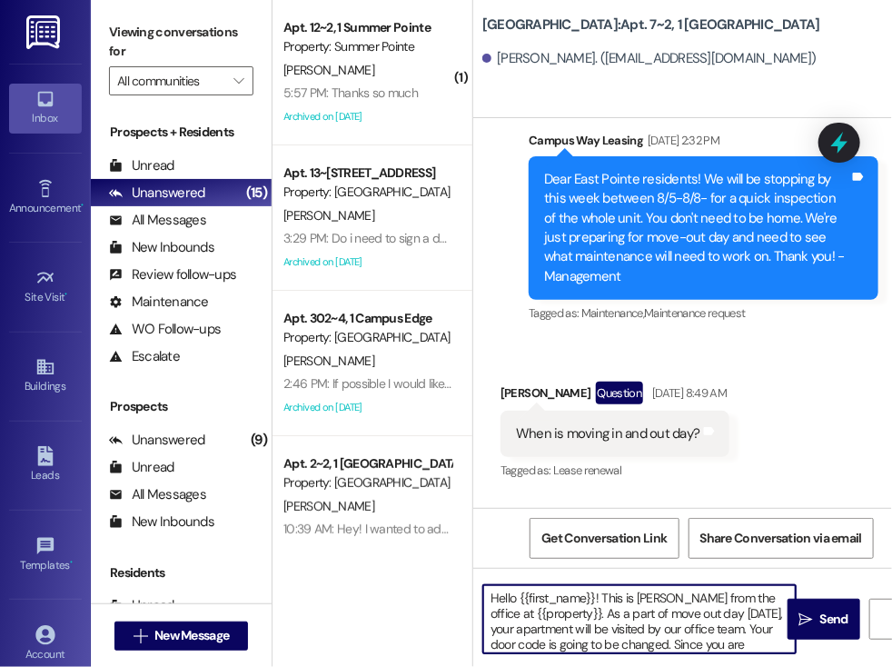
scroll to position [51, 0]
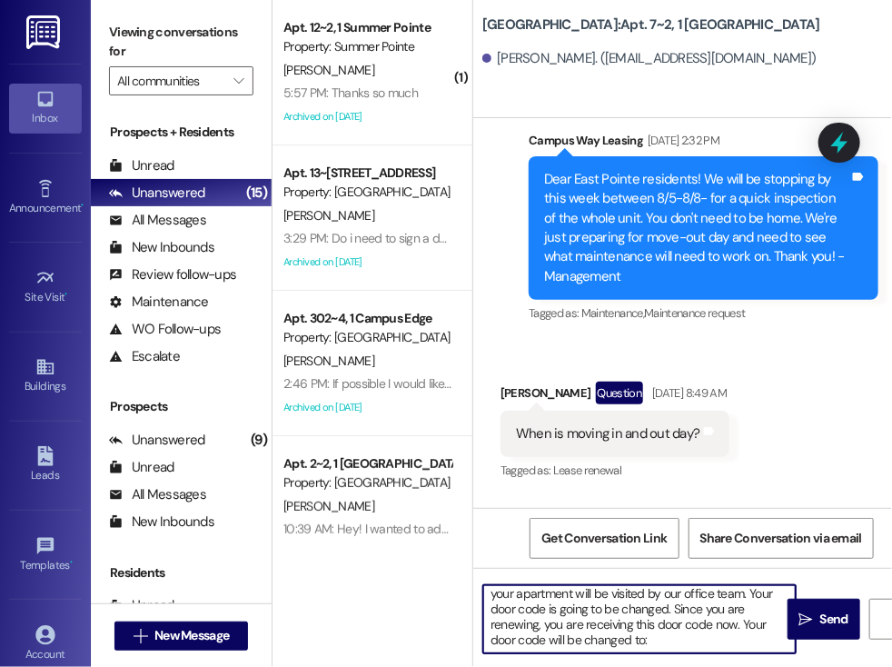
click at [600, 629] on textarea "Hello {{first_name}}! This is [PERSON_NAME] from the office at {{property}}. As…" at bounding box center [639, 619] width 312 height 68
paste textarea "804962"
type textarea "Hello {{first_name}}! This is [PERSON_NAME] from the office at {{property}}. As…"
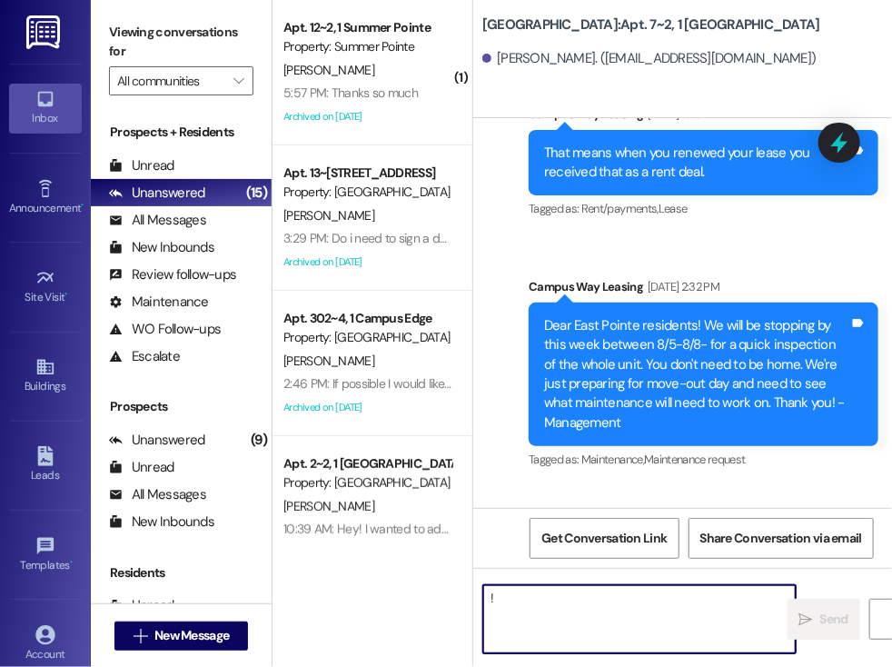
scroll to position [0, 0]
type textarea "!!"
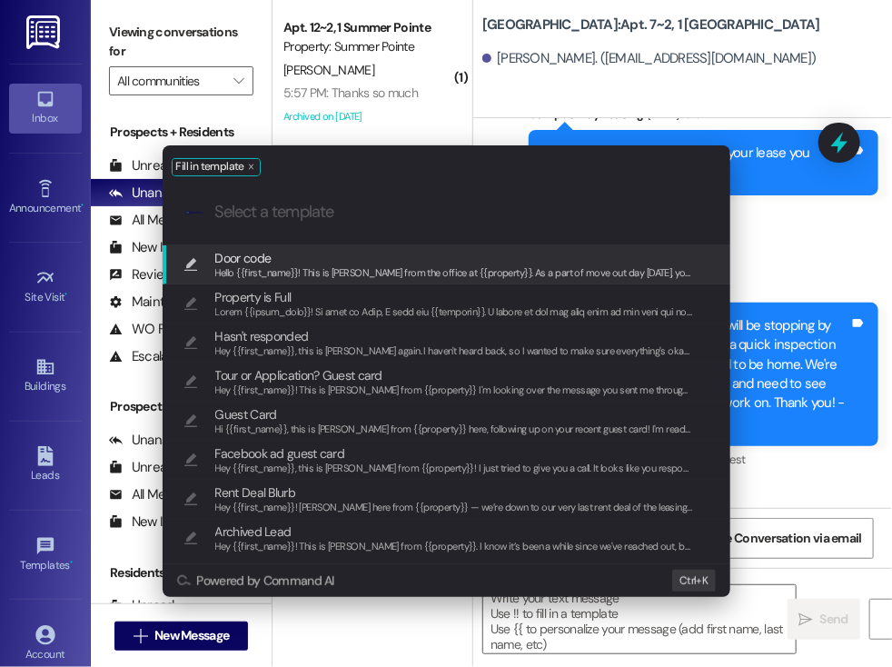
click at [355, 262] on span "Door code" at bounding box center [454, 258] width 479 height 20
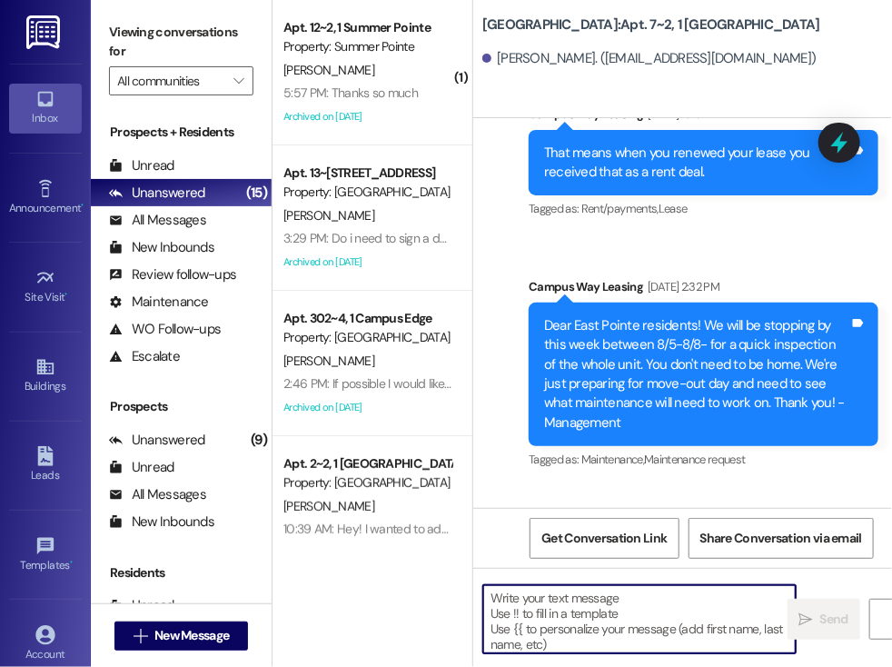
type textarea "Hello {{first_name}}! This is [PERSON_NAME] from the office at {{property}}. As…"
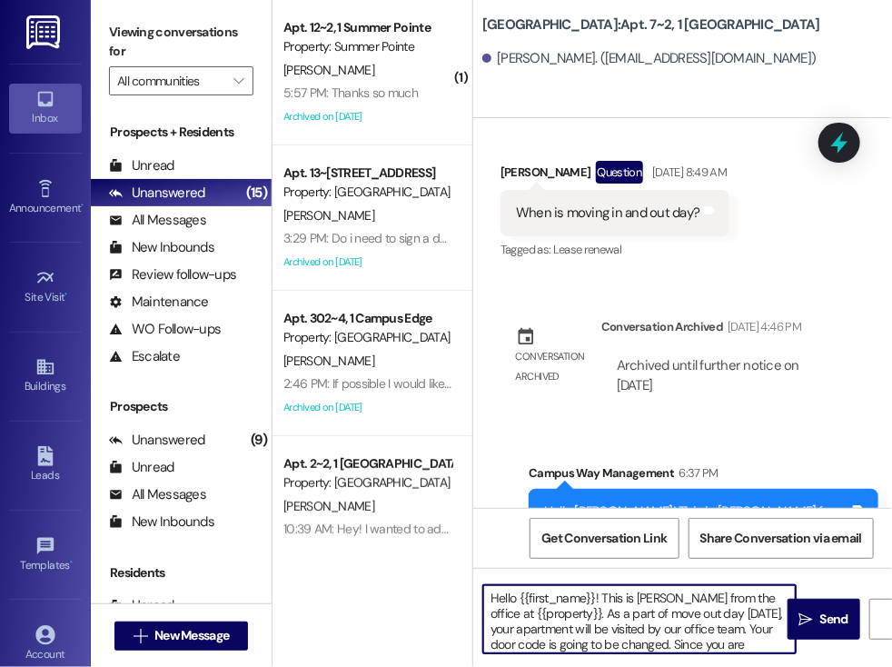
drag, startPoint x: 609, startPoint y: 631, endPoint x: 466, endPoint y: 469, distance: 216.3
click at [466, 469] on div "( 1 ) Apt. 12~2, 1 Summer Pointe Property: Summer Pointe [PERSON_NAME] 5:57 PM:…" at bounding box center [583, 333] width 620 height 667
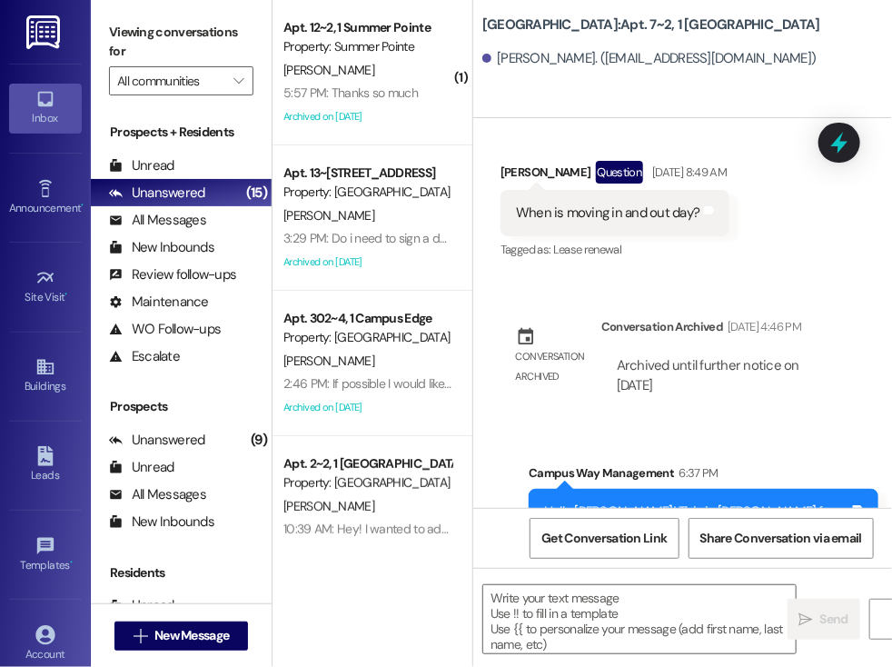
click at [447, 589] on div "( 1 ) Apt. 12~2, 1 Summer Pointe Property: Summer Pointe [PERSON_NAME] 5:57 PM:…" at bounding box center [373, 333] width 200 height 667
click at [208, 630] on span "New Message" at bounding box center [191, 635] width 74 height 19
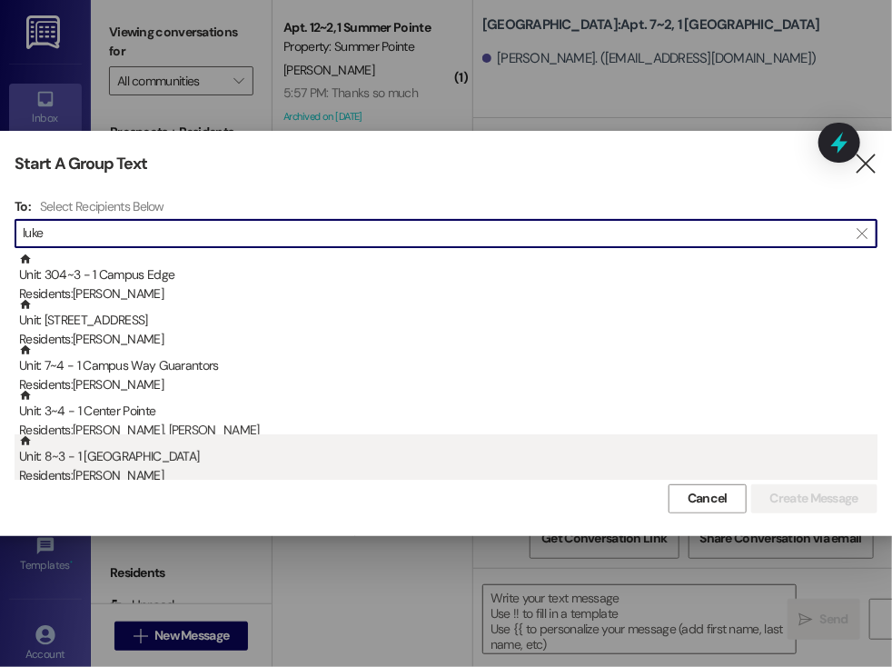
type input "luke"
click at [196, 471] on div "Residents: [PERSON_NAME]" at bounding box center [448, 475] width 858 height 19
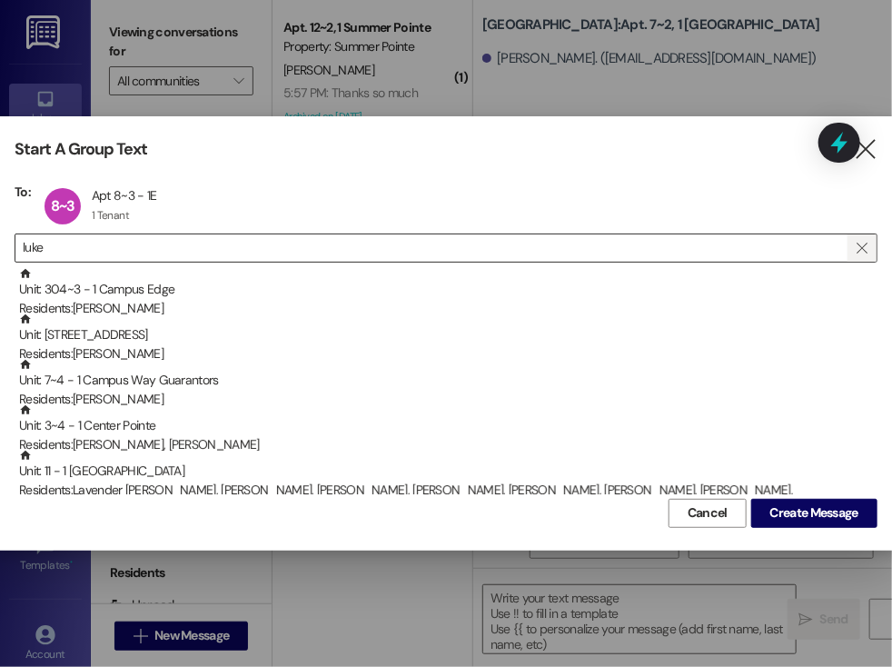
click at [864, 247] on icon "" at bounding box center [862, 248] width 10 height 15
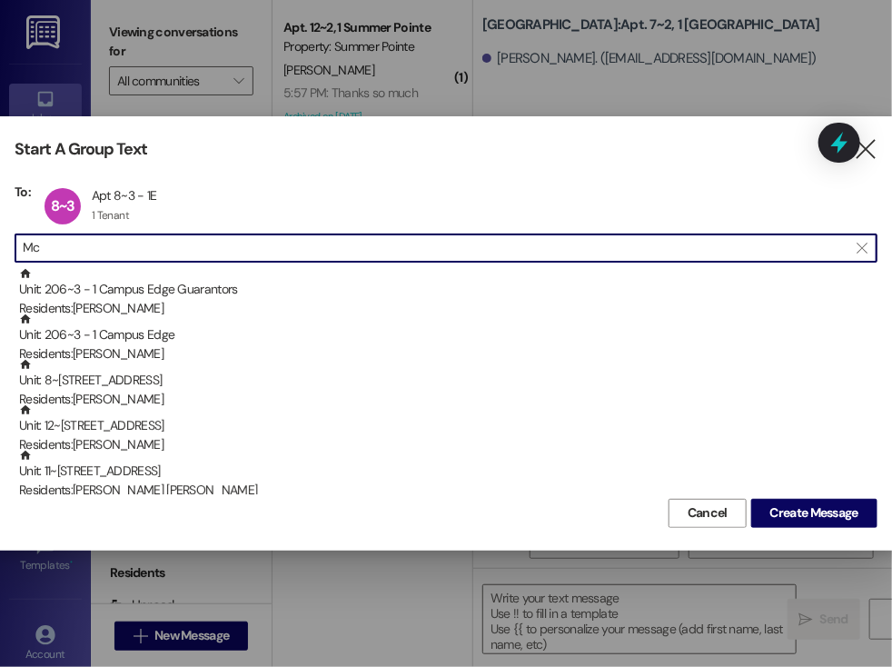
type input "M"
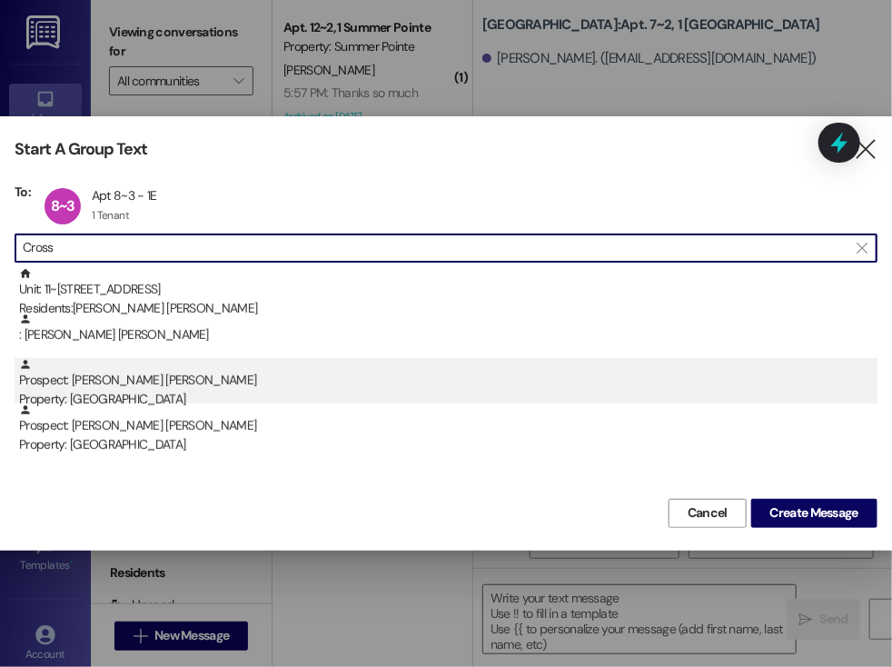
type input "Cross"
click at [310, 375] on div "Prospect: [PERSON_NAME][GEOGRAPHIC_DATA][PERSON_NAME] Property: [GEOGRAPHIC_DAT…" at bounding box center [448, 384] width 858 height 52
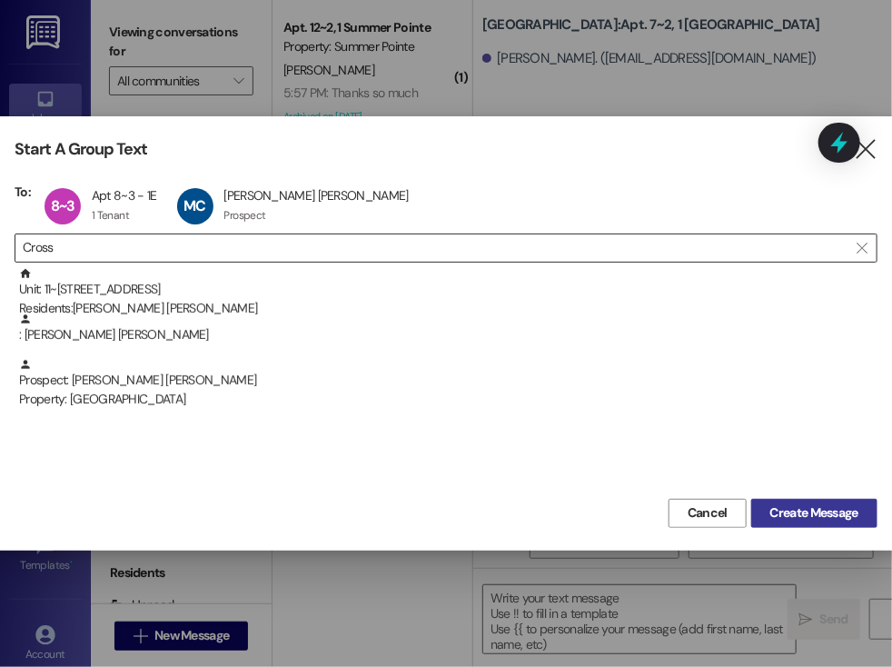
click at [792, 515] on span "Create Message" at bounding box center [814, 512] width 88 height 19
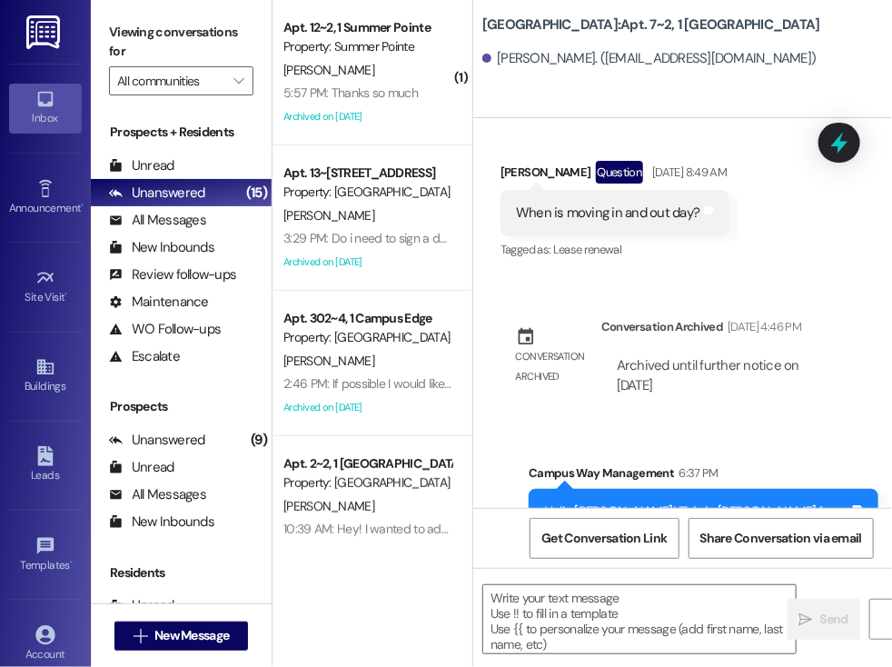
click at [792, 515] on div "Get Conversation Link Share Conversation via email" at bounding box center [682, 538] width 419 height 60
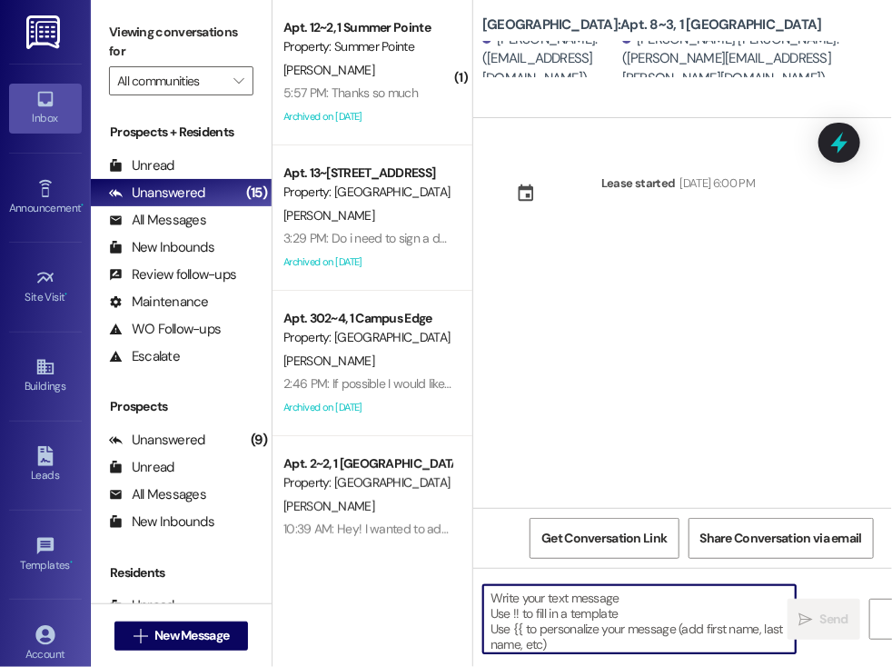
click at [548, 605] on textarea at bounding box center [639, 619] width 312 height 68
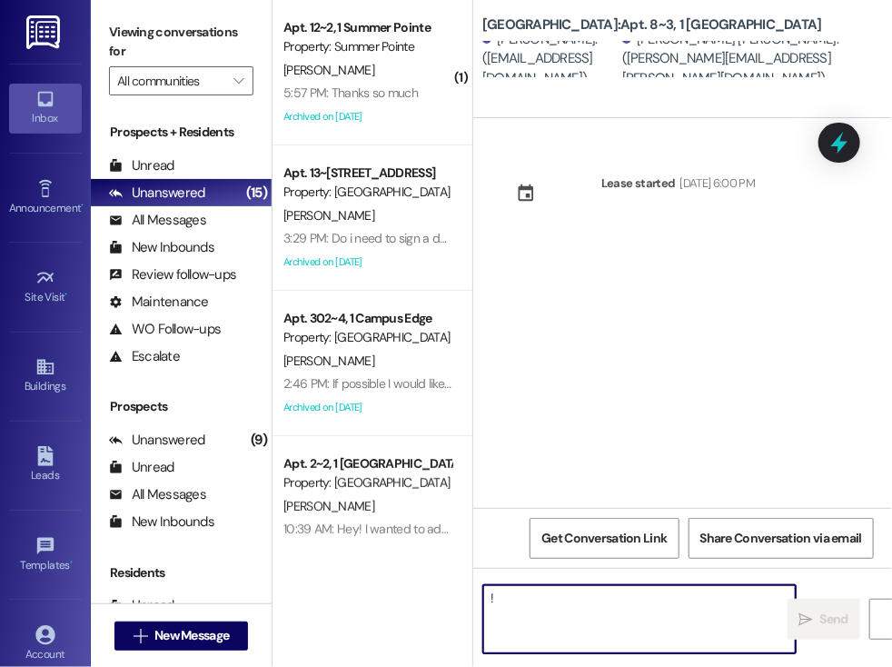
type textarea "!!"
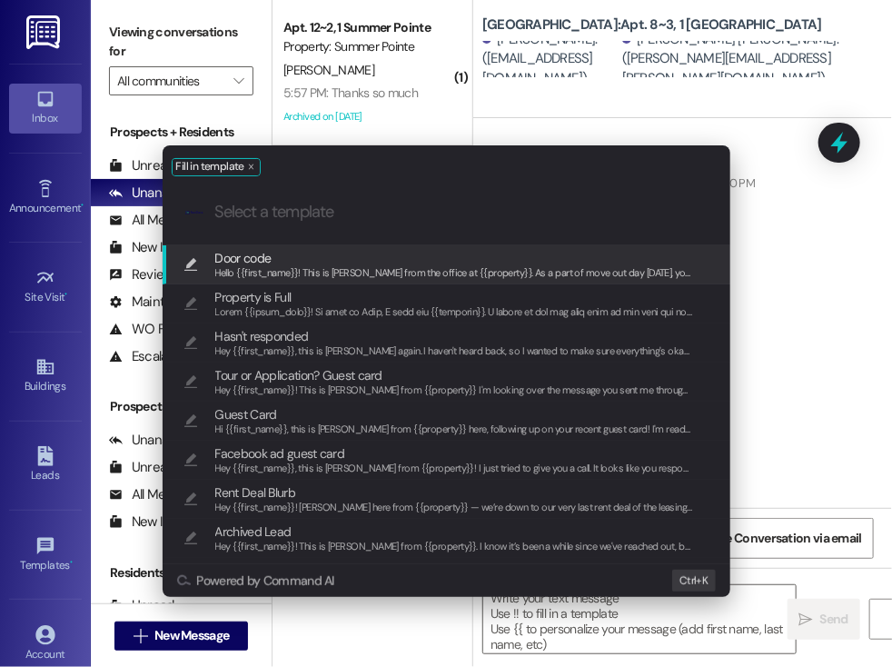
click at [310, 260] on span "Door code" at bounding box center [454, 258] width 479 height 20
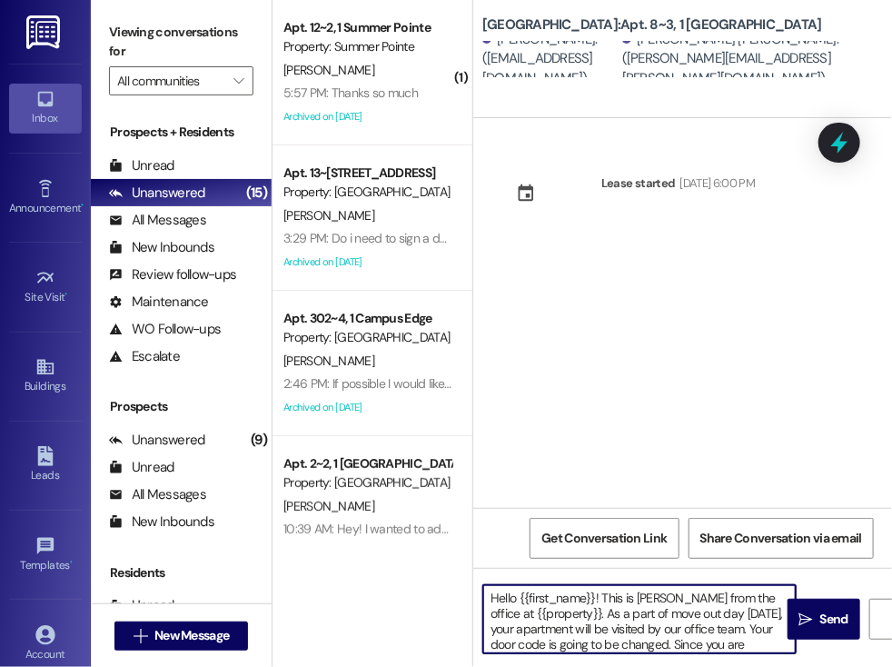
scroll to position [51, 0]
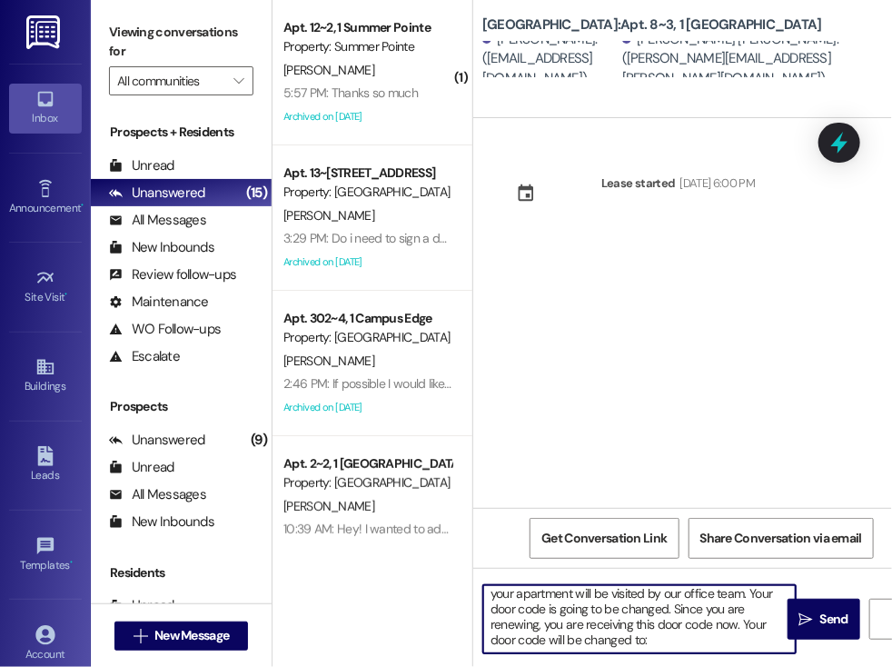
click at [628, 623] on textarea "Hello {{first_name}}! This is [PERSON_NAME] from the office at {{property}}. As…" at bounding box center [639, 619] width 312 height 68
paste textarea "870154"
type textarea "Hello {{first_name}}! This is [PERSON_NAME] from the office at {{property}}. As…"
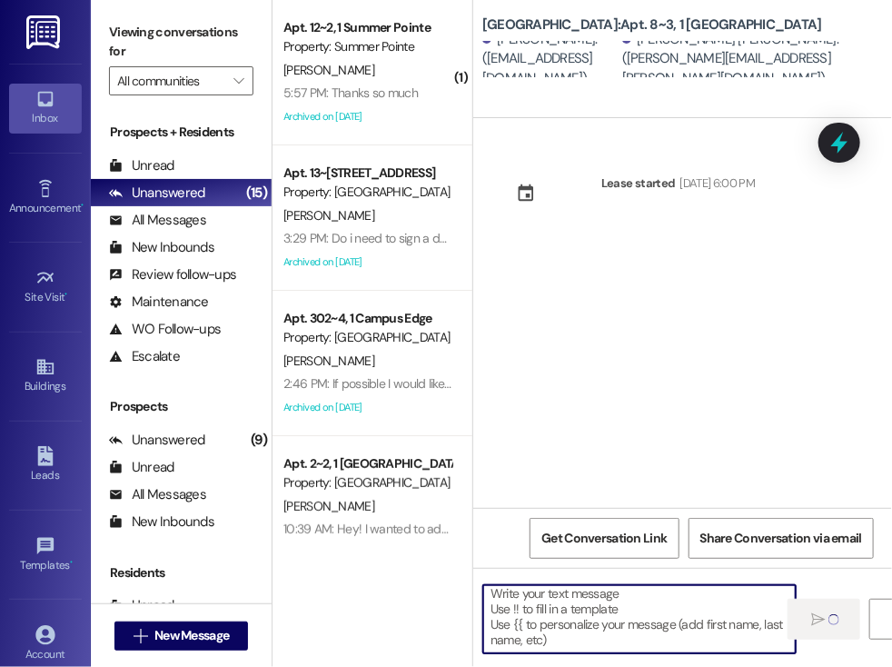
scroll to position [4, 0]
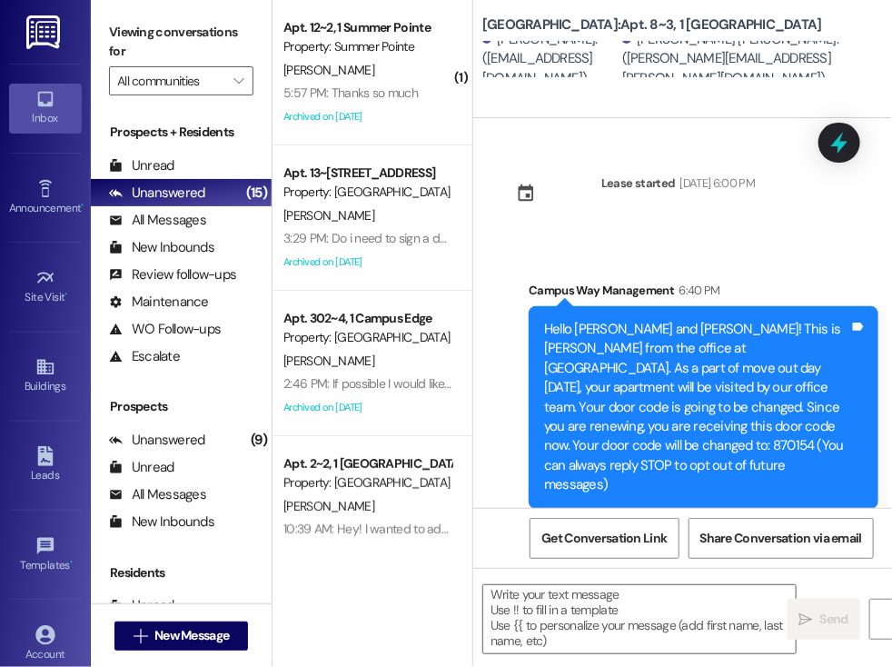
click at [500, 445] on div "Sent via SMS Campus Way Management 6:40 PM Hello [PERSON_NAME] and [PERSON_NAME…" at bounding box center [682, 381] width 419 height 283
click at [198, 629] on span "New Message" at bounding box center [191, 635] width 74 height 19
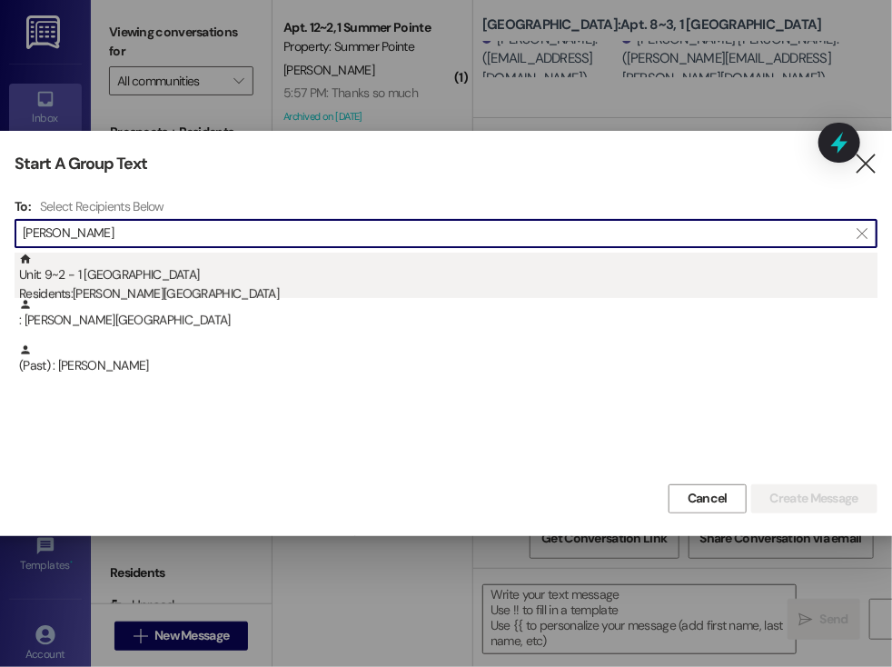
type input "[PERSON_NAME]"
click at [116, 283] on div "Unit: 9~2 - 1 [GEOGRAPHIC_DATA] Residents: [PERSON_NAME][GEOGRAPHIC_DATA]" at bounding box center [448, 279] width 858 height 52
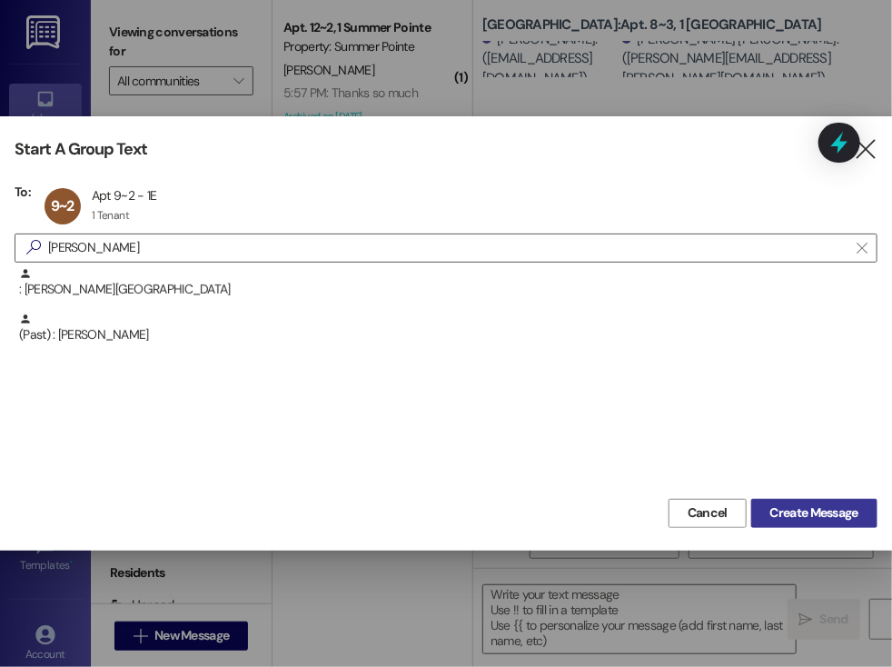
click at [798, 508] on span "Create Message" at bounding box center [814, 512] width 88 height 19
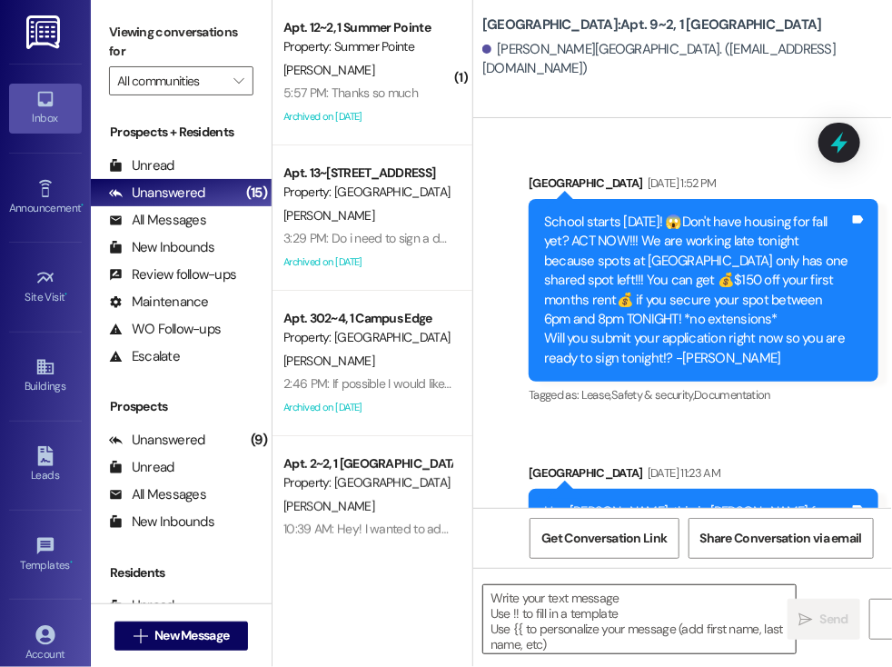
scroll to position [60968, 0]
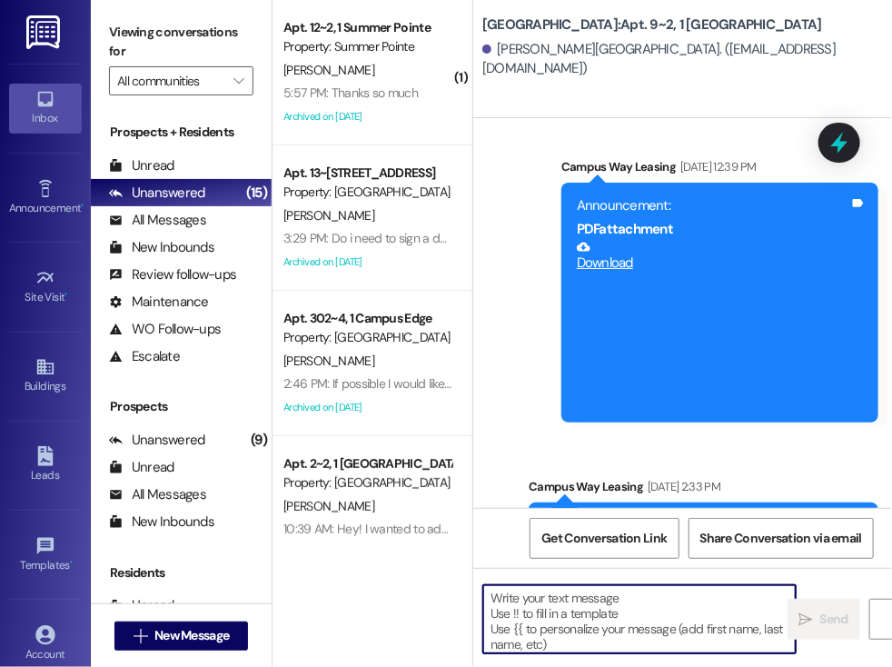
click at [550, 596] on textarea at bounding box center [639, 619] width 312 height 68
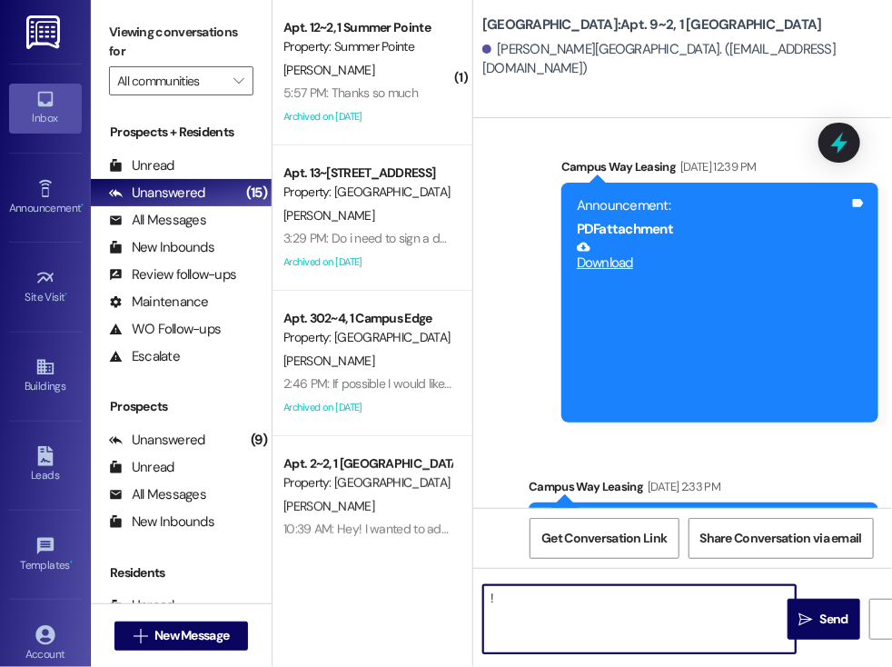
type textarea "!!"
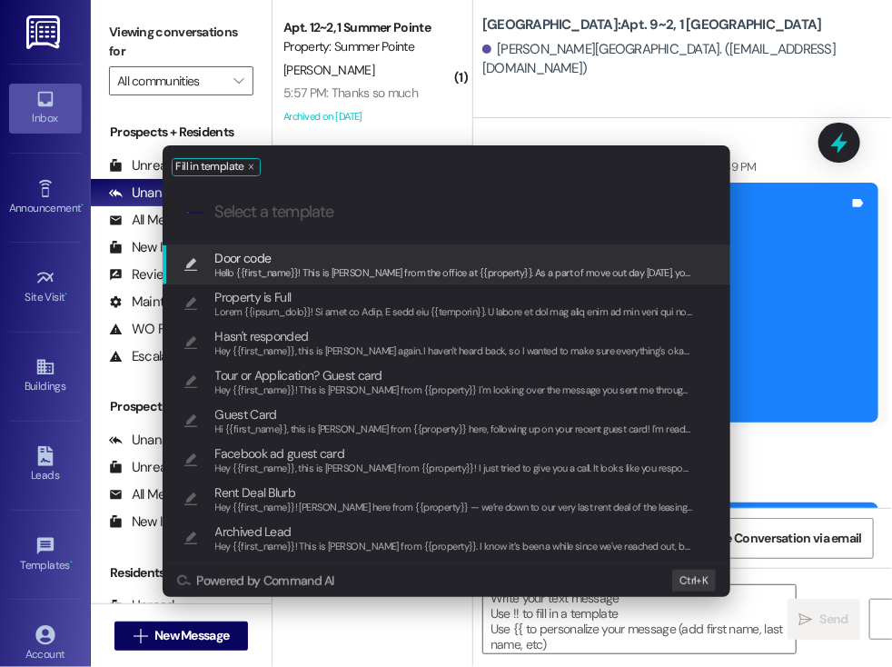
click at [271, 259] on span "Door code" at bounding box center [243, 258] width 56 height 20
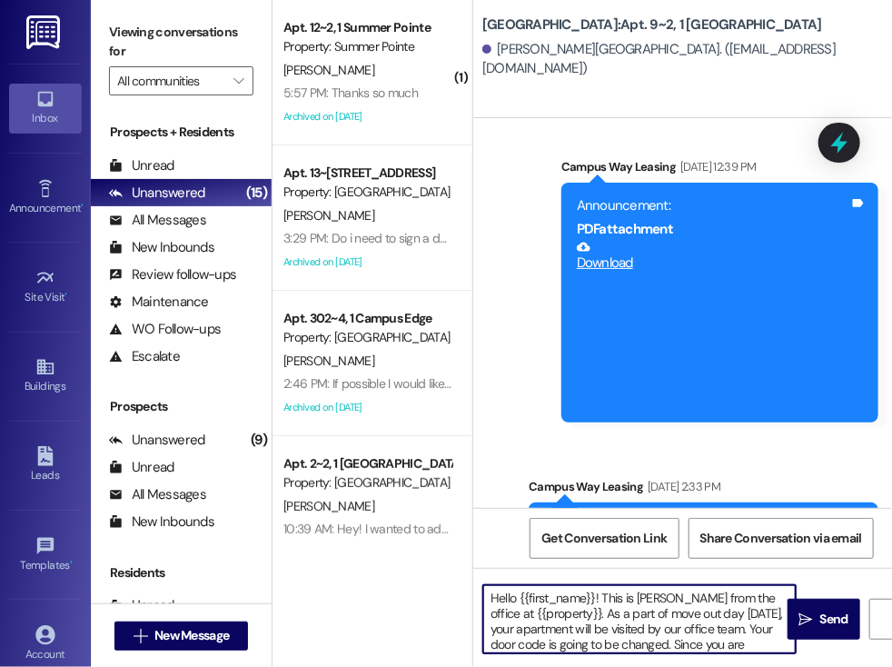
scroll to position [51, 0]
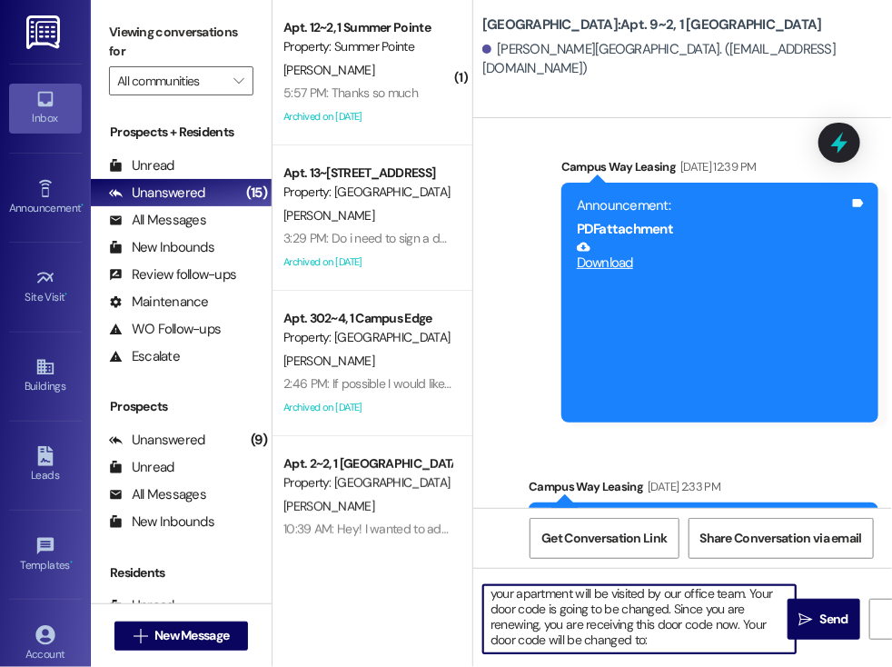
paste textarea "918205"
type textarea "Hello {{first_name}}! This is [PERSON_NAME] from the office at {{property}}. As…"
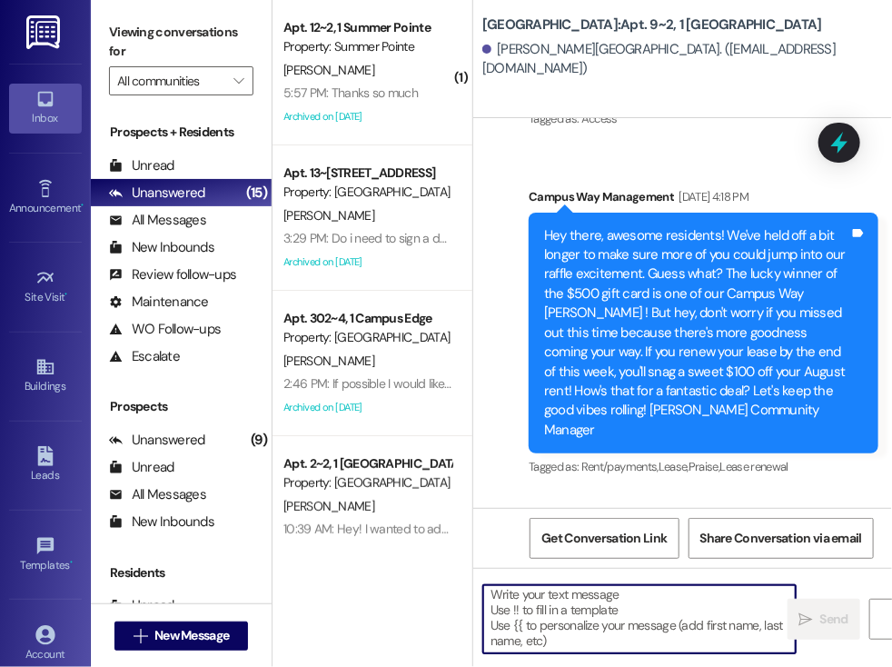
scroll to position [44565, 0]
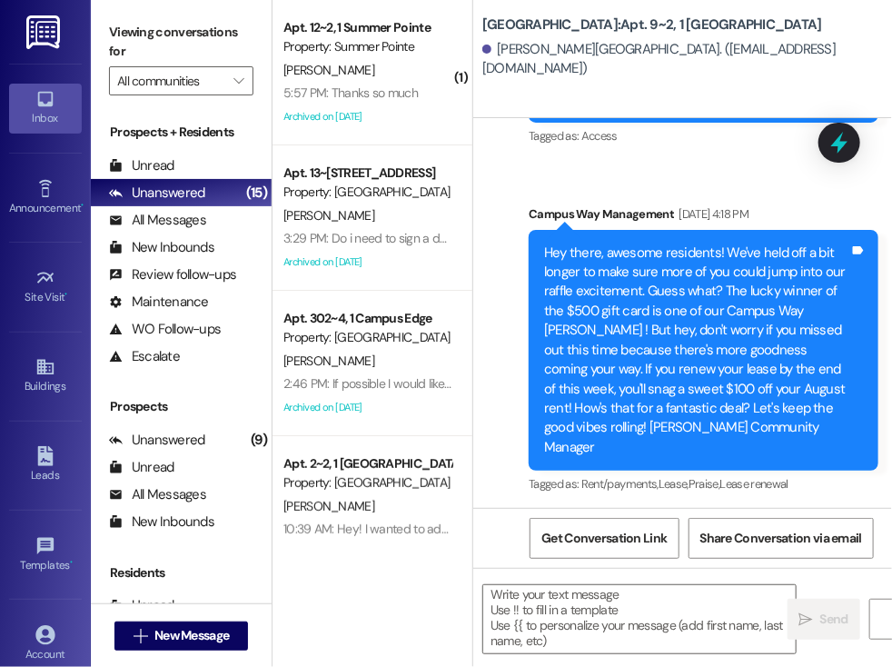
click at [424, 624] on div "( 1 ) Apt. 12~2, 1 Summer Pointe Property: Summer Pointe [PERSON_NAME] 5:57 PM:…" at bounding box center [373, 333] width 200 height 667
click at [196, 636] on span "New Message" at bounding box center [191, 635] width 74 height 19
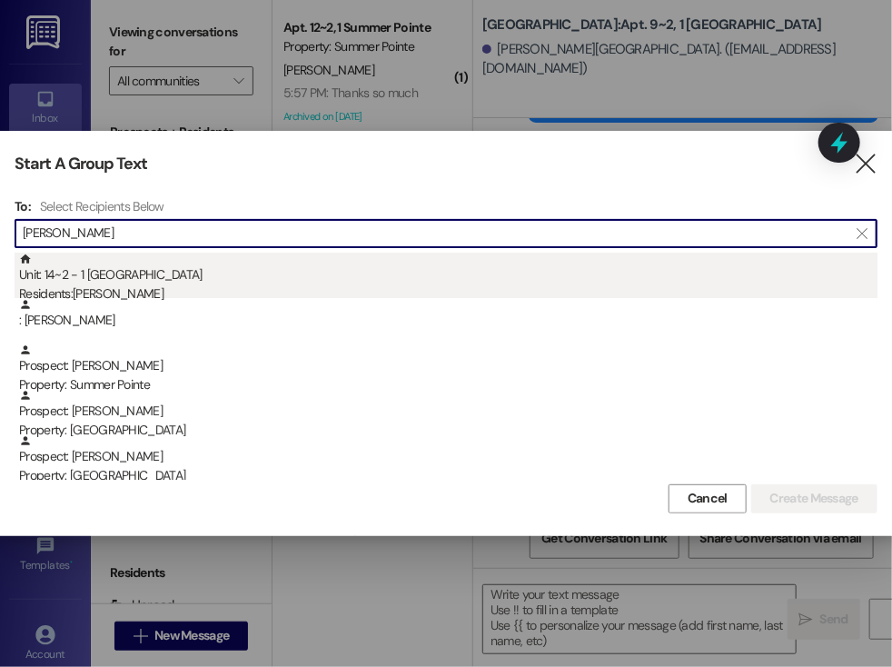
type input "[PERSON_NAME]"
click at [195, 292] on div "Residents: [PERSON_NAME]" at bounding box center [448, 293] width 858 height 19
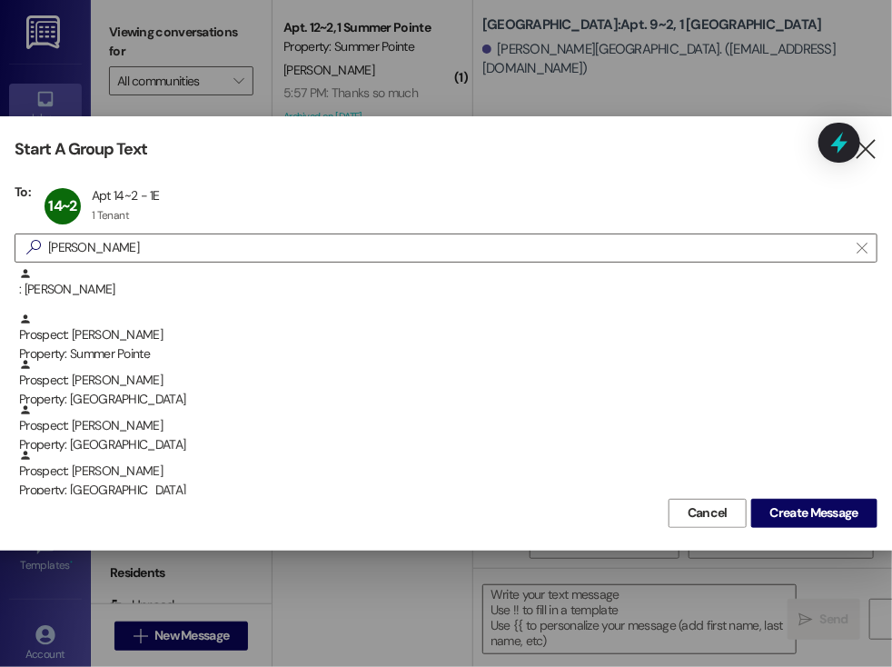
click at [195, 292] on div ": [PERSON_NAME]" at bounding box center [448, 283] width 858 height 32
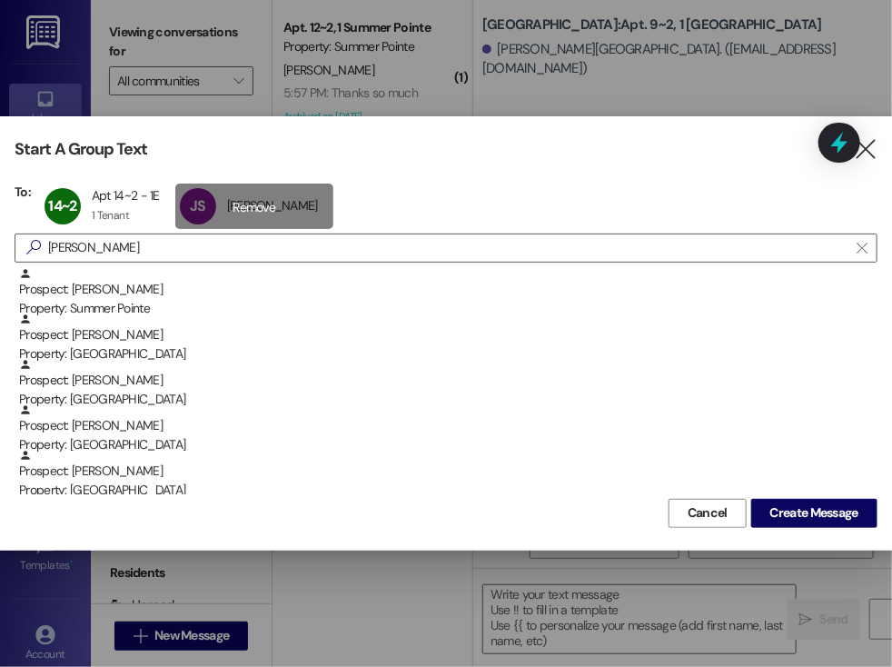
click at [243, 201] on div "JS [PERSON_NAME] [PERSON_NAME] click to remove" at bounding box center [254, 205] width 158 height 45
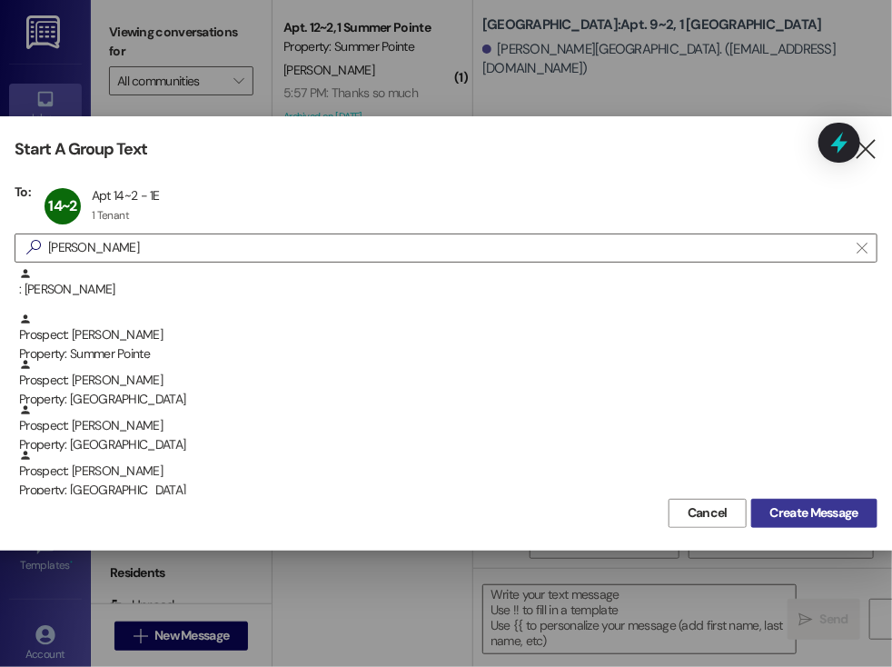
click at [818, 513] on span "Create Message" at bounding box center [814, 512] width 88 height 19
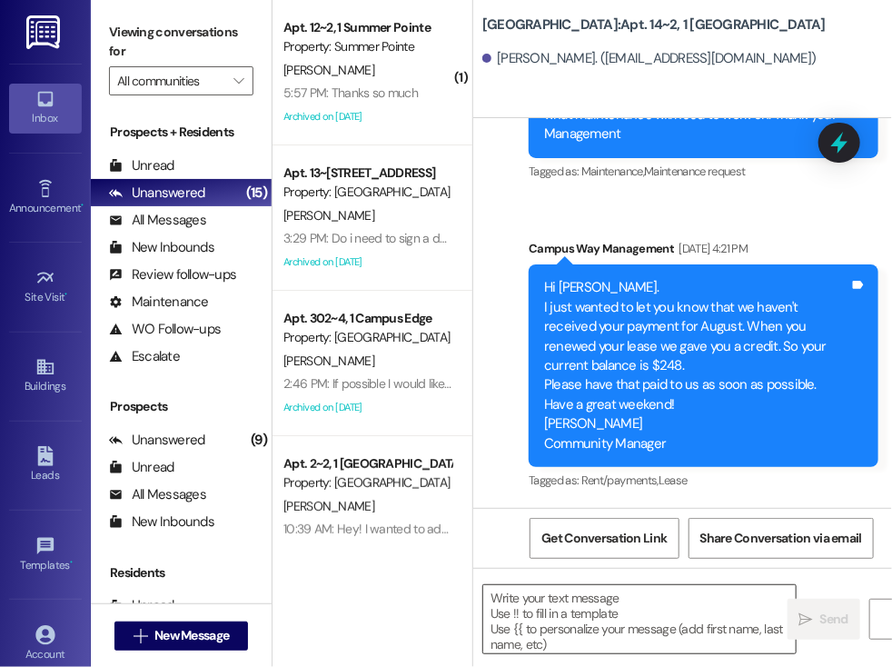
scroll to position [28679, 0]
click at [539, 596] on textarea at bounding box center [639, 619] width 312 height 68
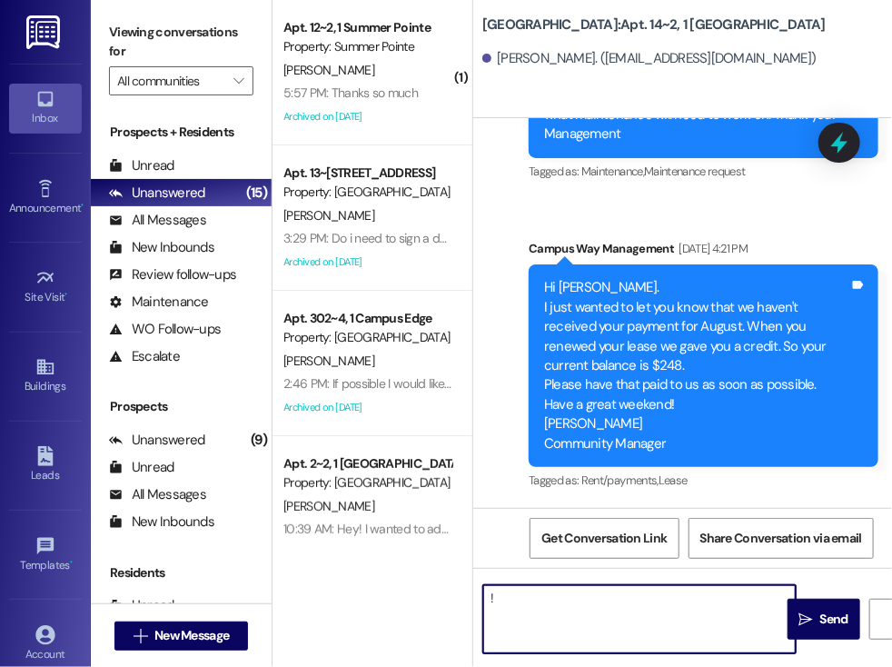
type textarea "!!"
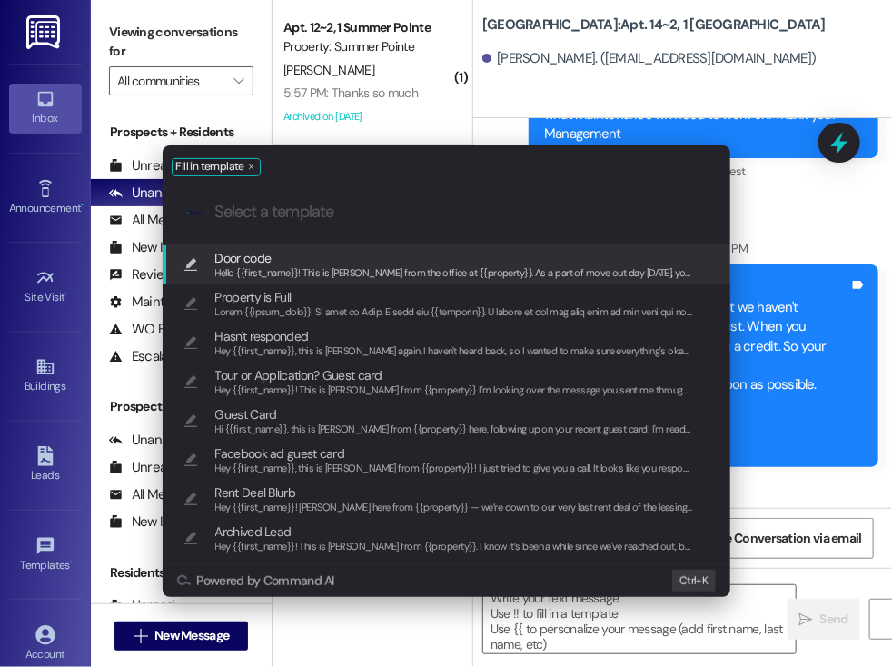
click at [265, 267] on span "Hello {{first_name}}! This is [PERSON_NAME] from the office at {{property}}. As…" at bounding box center [828, 272] width 1226 height 13
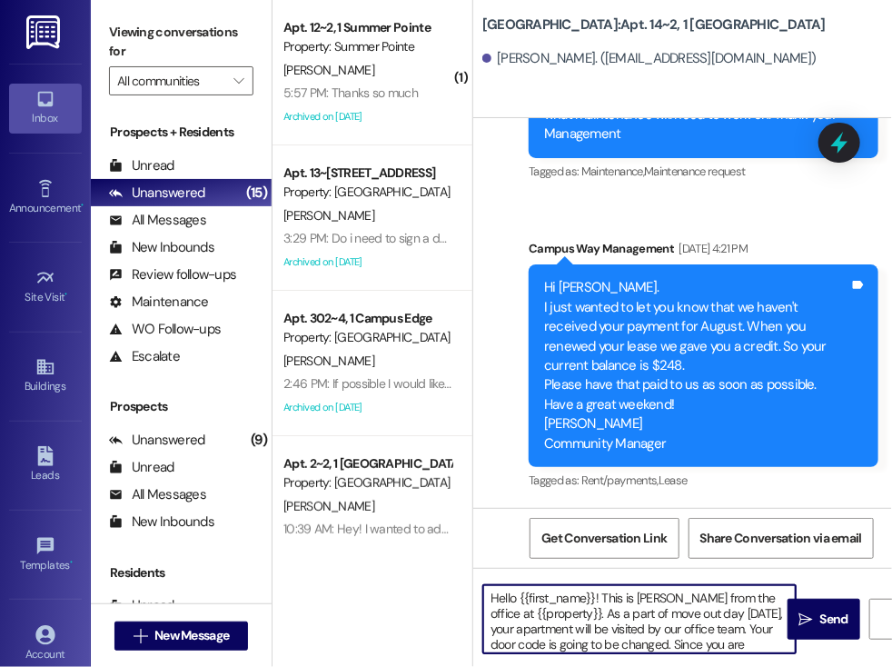
scroll to position [51, 0]
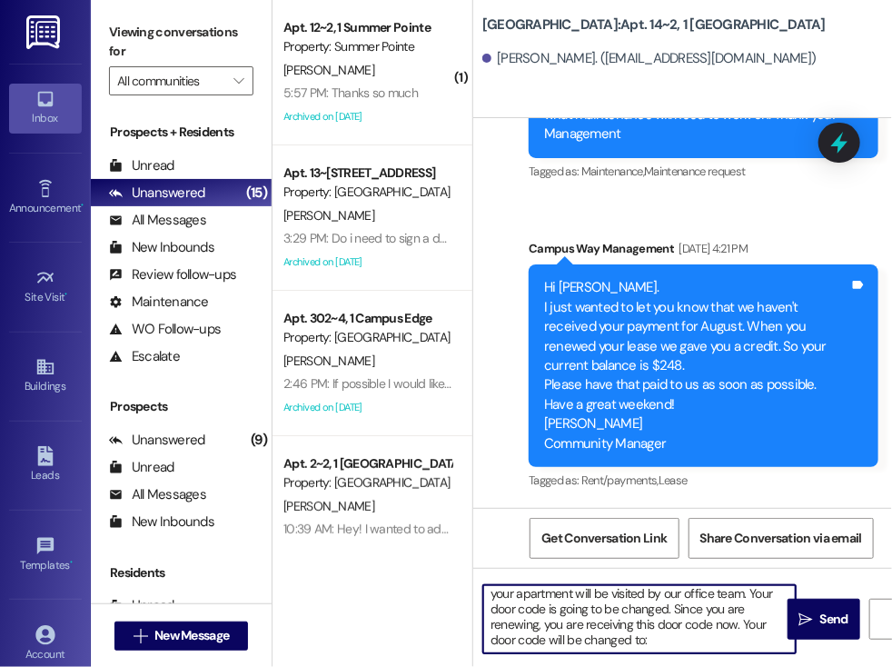
paste textarea "176295"
type textarea "Hello {{first_name}}! This is [PERSON_NAME] from the office at {{property}}. As…"
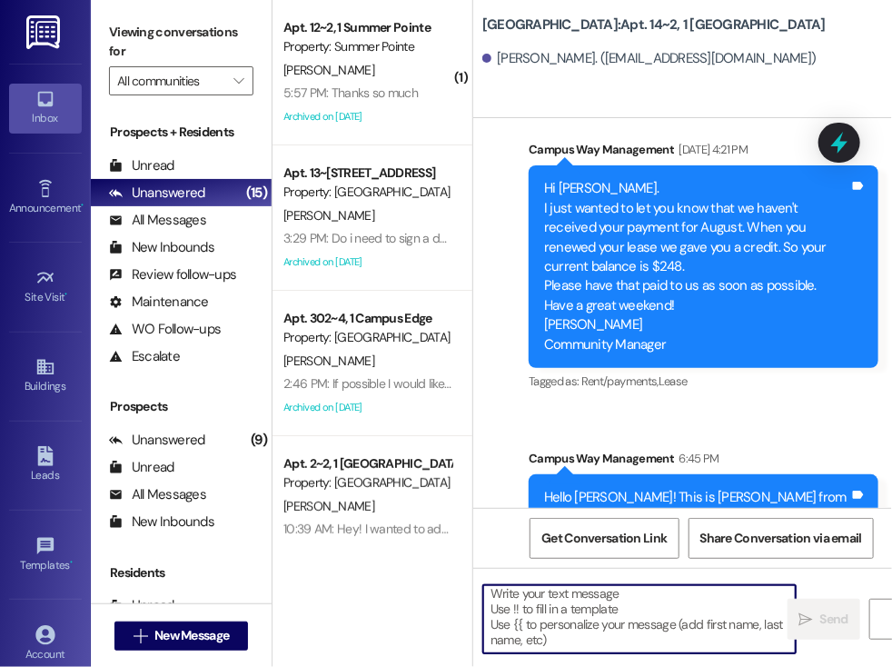
scroll to position [4, 0]
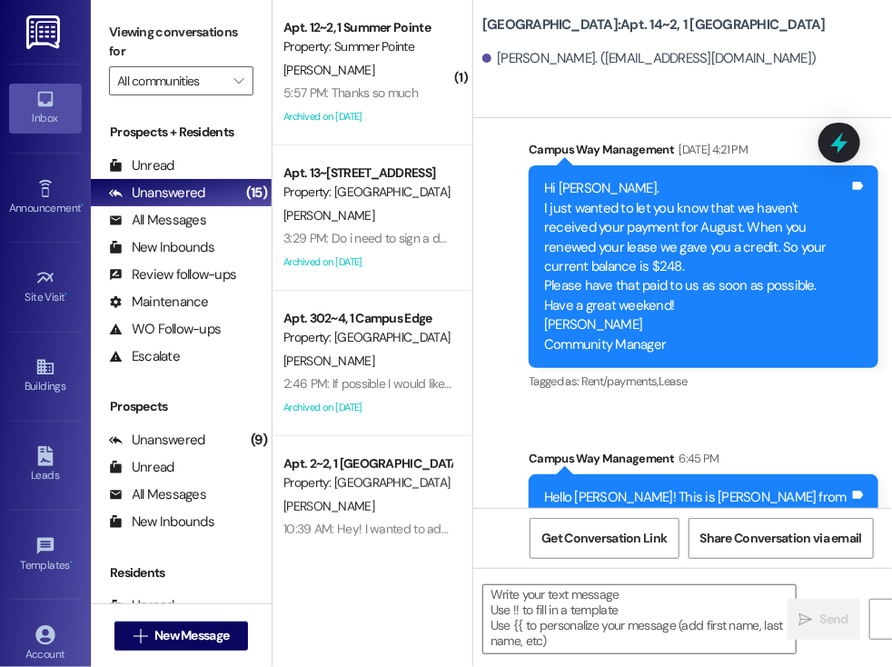
click at [444, 600] on div "( 1 ) Apt. 12~2, 1 Summer Pointe Property: Summer Pointe [PERSON_NAME] 5:57 PM:…" at bounding box center [373, 333] width 200 height 667
click at [178, 631] on span "New Message" at bounding box center [191, 635] width 74 height 19
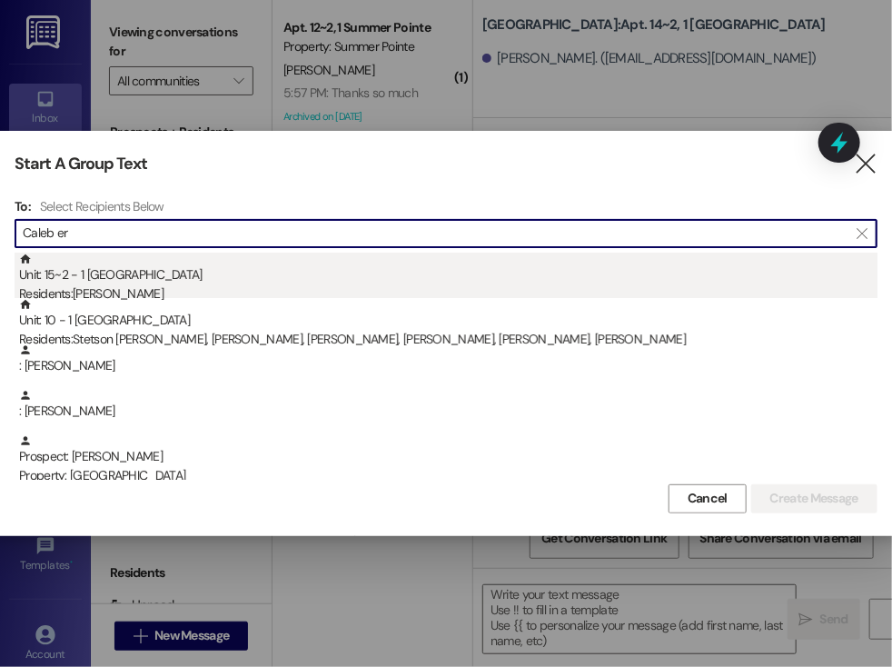
type input "Caleb er"
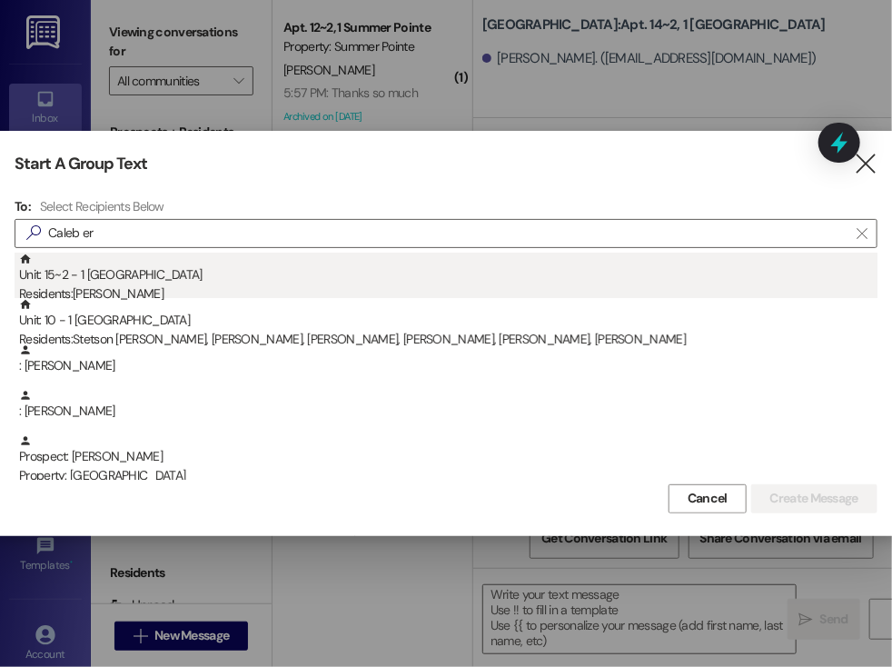
click at [198, 283] on div "Unit: 15~2 - 1 East Pointe Residents: [PERSON_NAME]" at bounding box center [448, 279] width 858 height 52
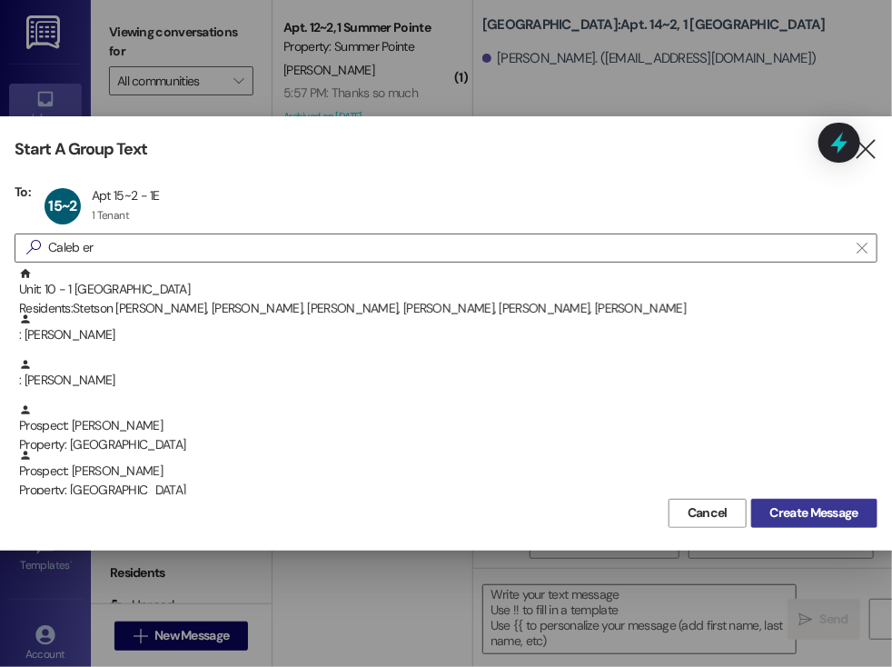
click at [797, 511] on span "Create Message" at bounding box center [814, 512] width 88 height 19
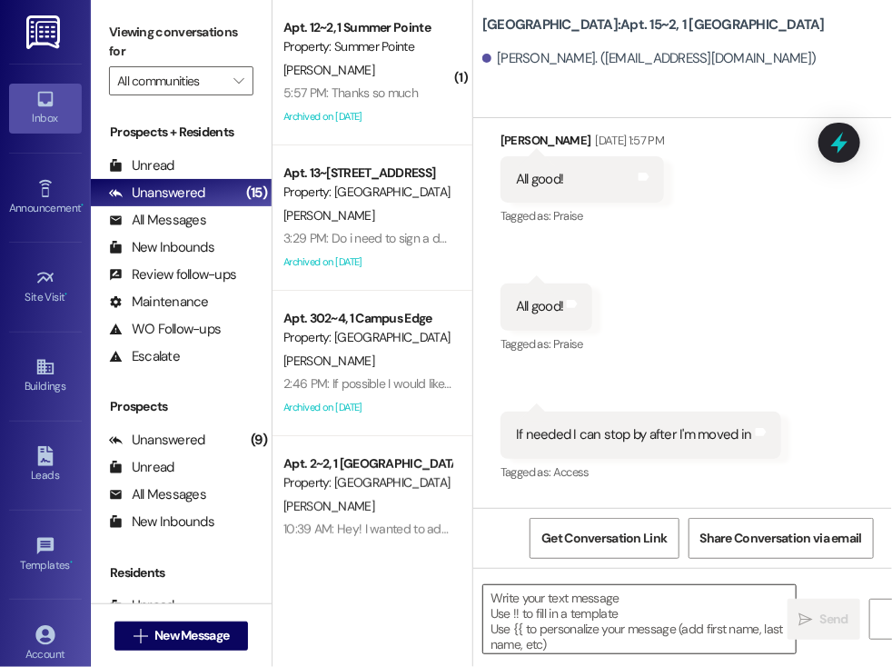
scroll to position [1106, 0]
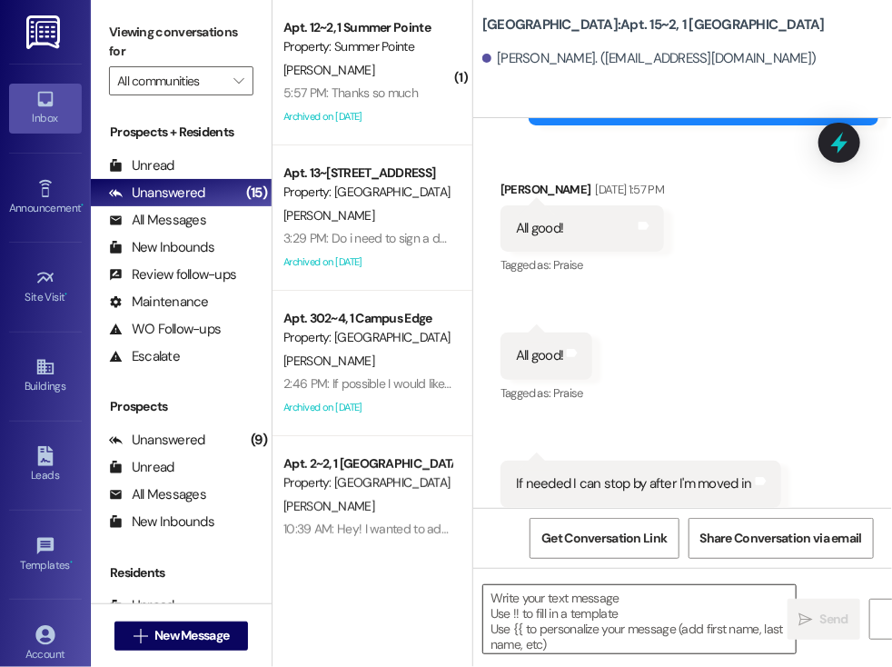
click at [513, 600] on textarea at bounding box center [639, 619] width 312 height 68
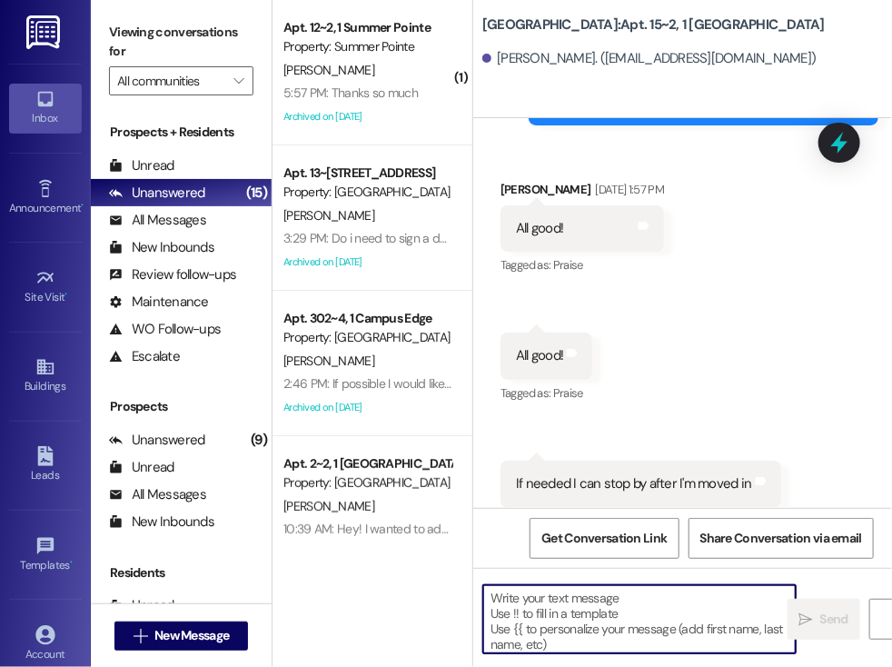
paste textarea "873615"
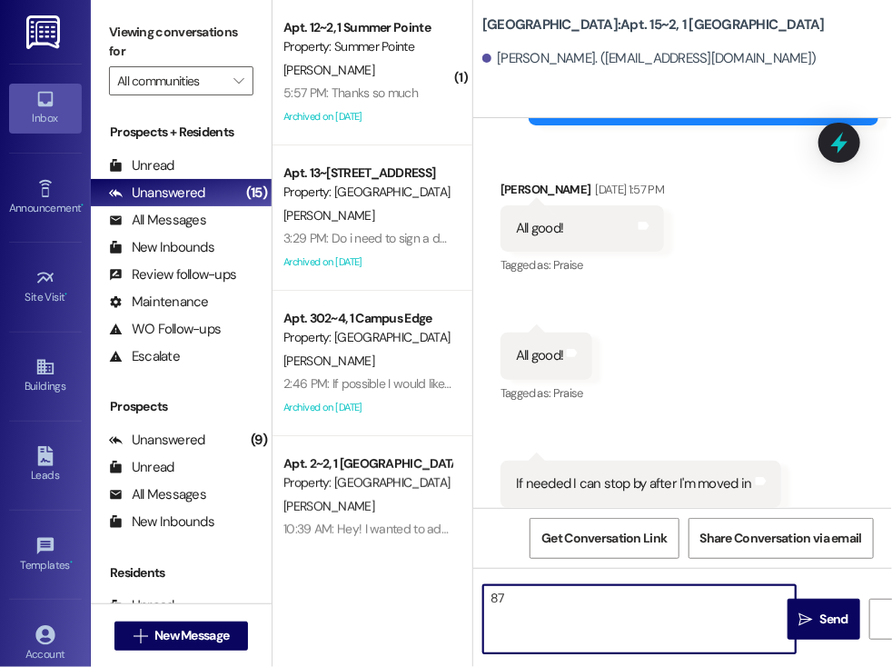
type textarea "8"
type textarea "!!"
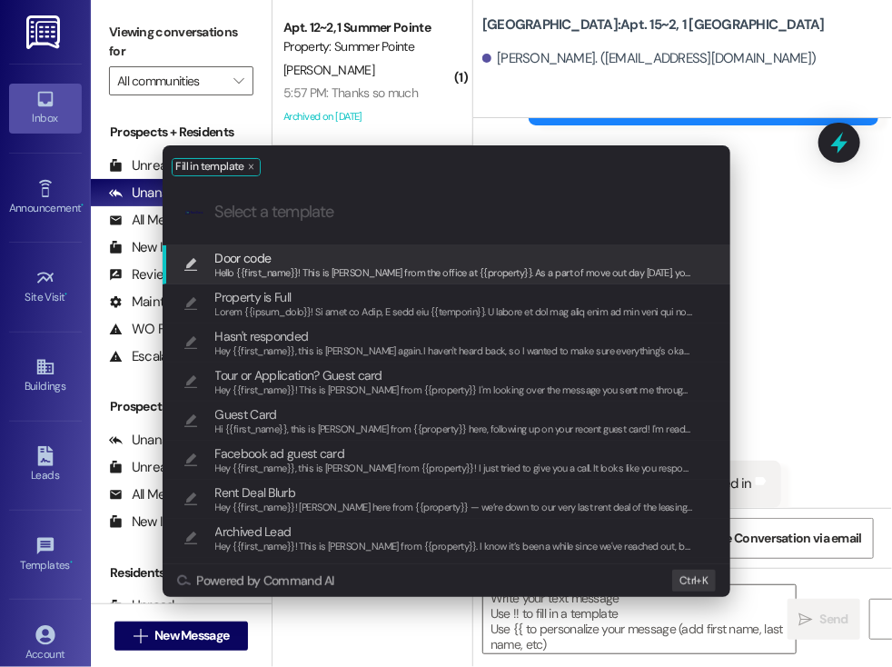
click at [294, 262] on span "Door code" at bounding box center [454, 258] width 479 height 20
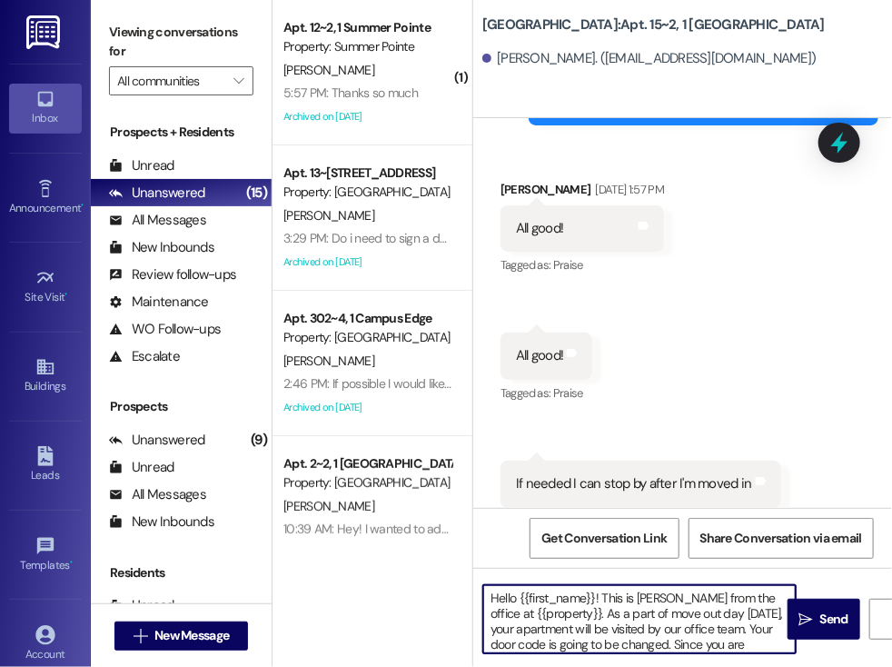
scroll to position [51, 0]
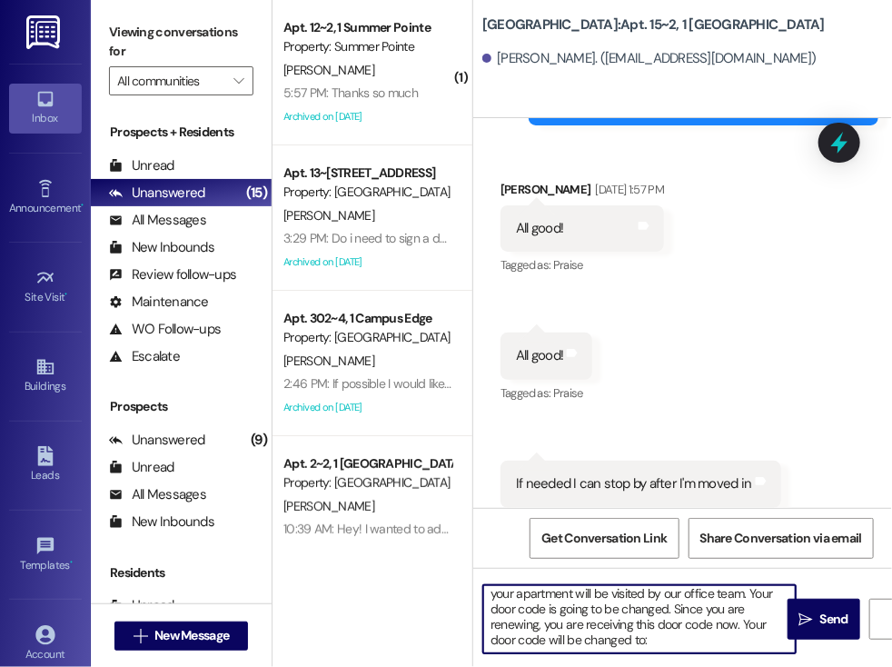
paste textarea "873615"
type textarea "Hello {{first_name}}! This is [PERSON_NAME] from the office at {{property}}. As…"
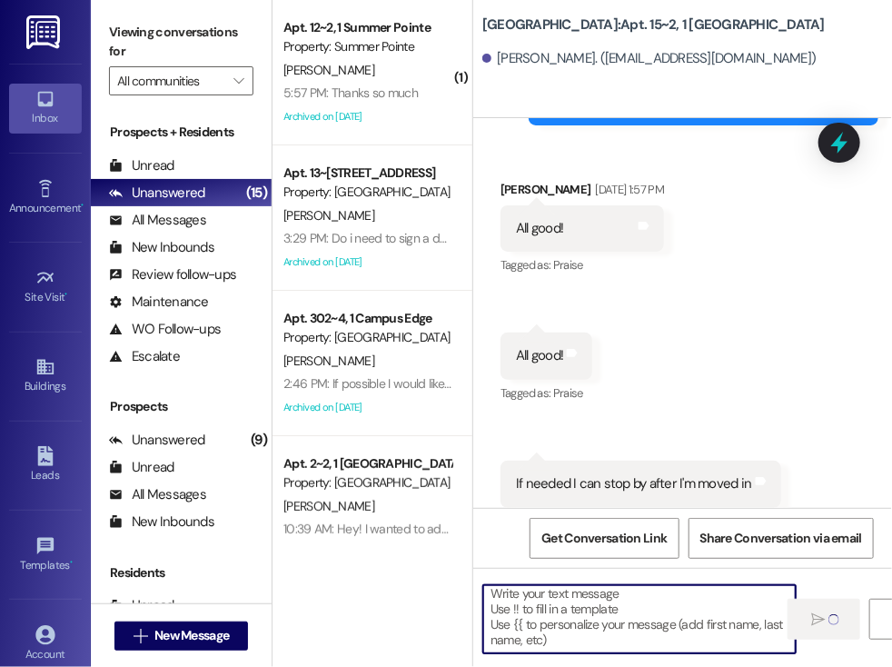
scroll to position [4, 0]
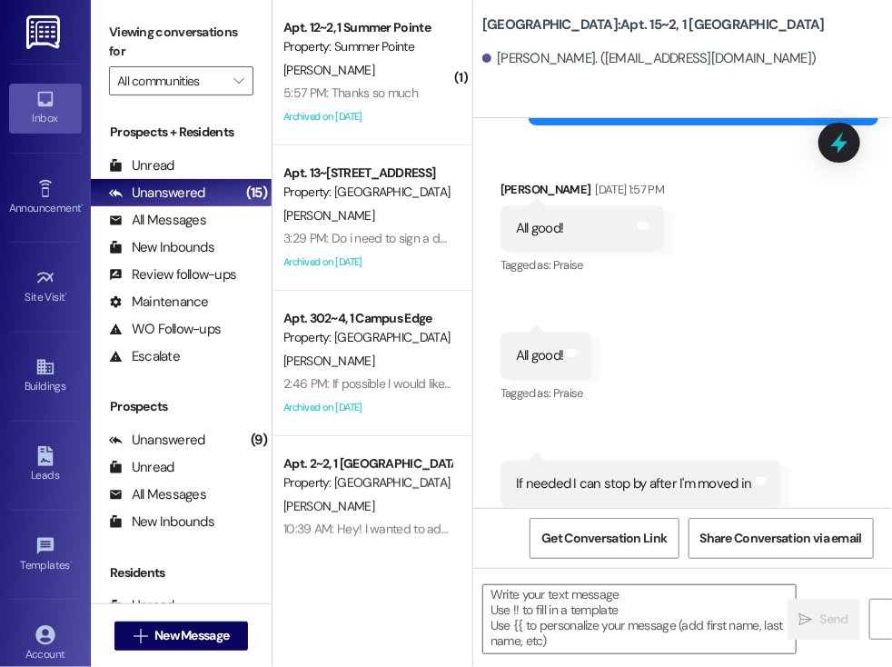
click at [658, 362] on div "Received via SMS [PERSON_NAME] [DATE] 1:57 PM All good! Tags and notes Tagged a…" at bounding box center [682, 343] width 419 height 409
click at [202, 640] on span "New Message" at bounding box center [191, 635] width 74 height 19
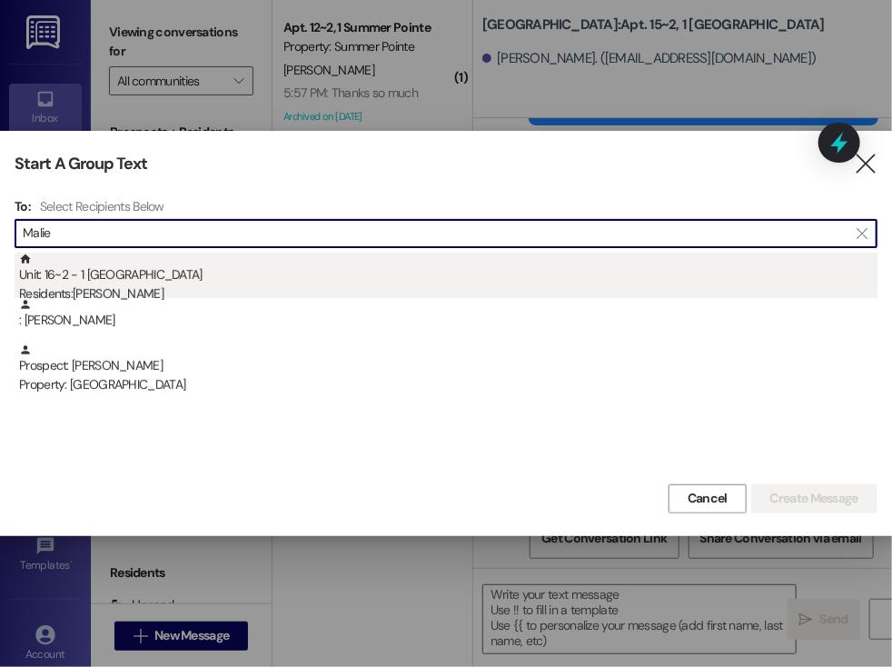
type input "Malie"
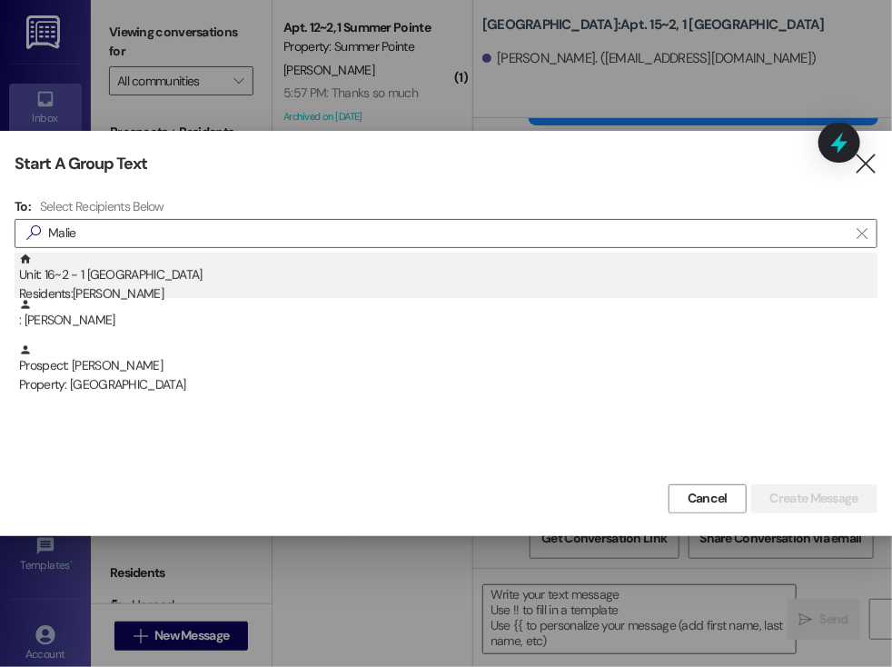
click at [88, 289] on div "Residents: [PERSON_NAME]" at bounding box center [448, 293] width 858 height 19
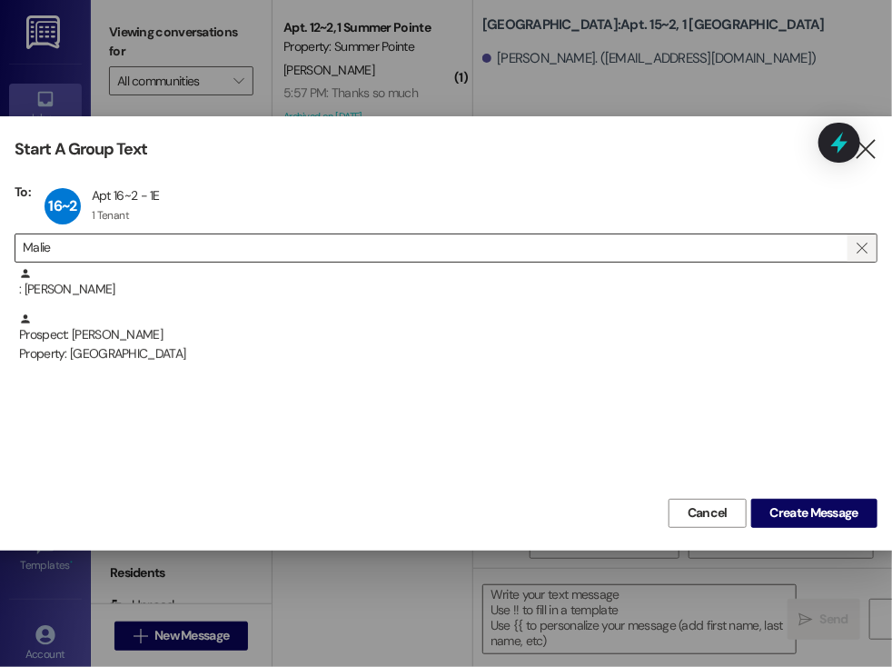
click at [863, 245] on icon "" at bounding box center [862, 248] width 10 height 15
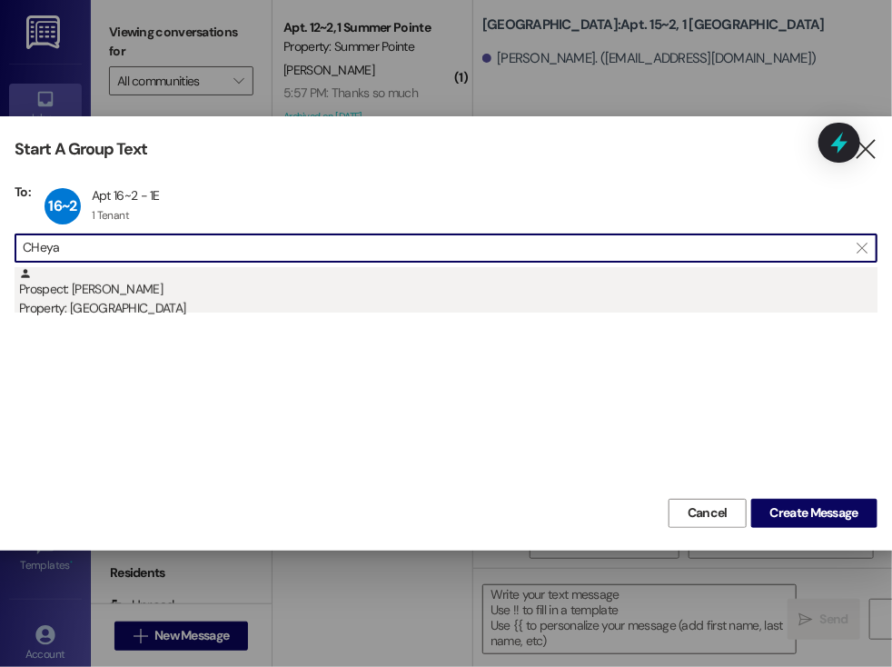
type input "CHeya"
click at [213, 301] on div "Property: [GEOGRAPHIC_DATA]" at bounding box center [448, 308] width 858 height 19
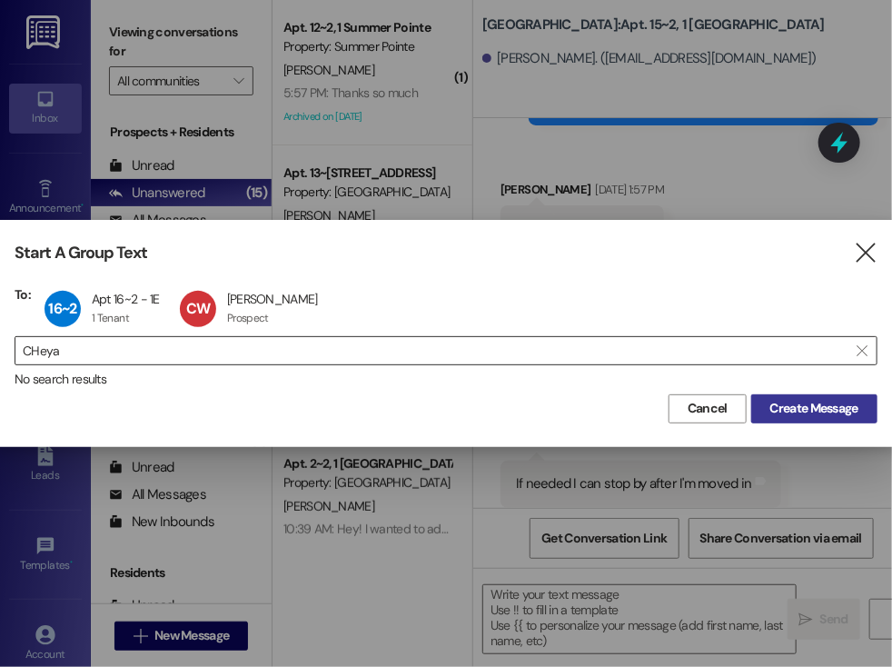
click at [802, 403] on span "Create Message" at bounding box center [814, 408] width 88 height 19
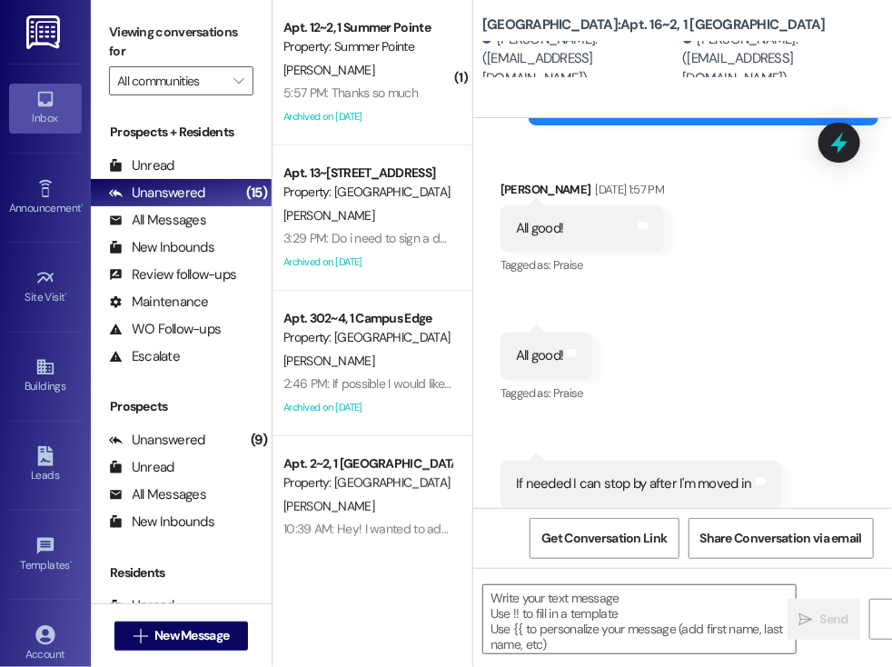
scroll to position [0, 0]
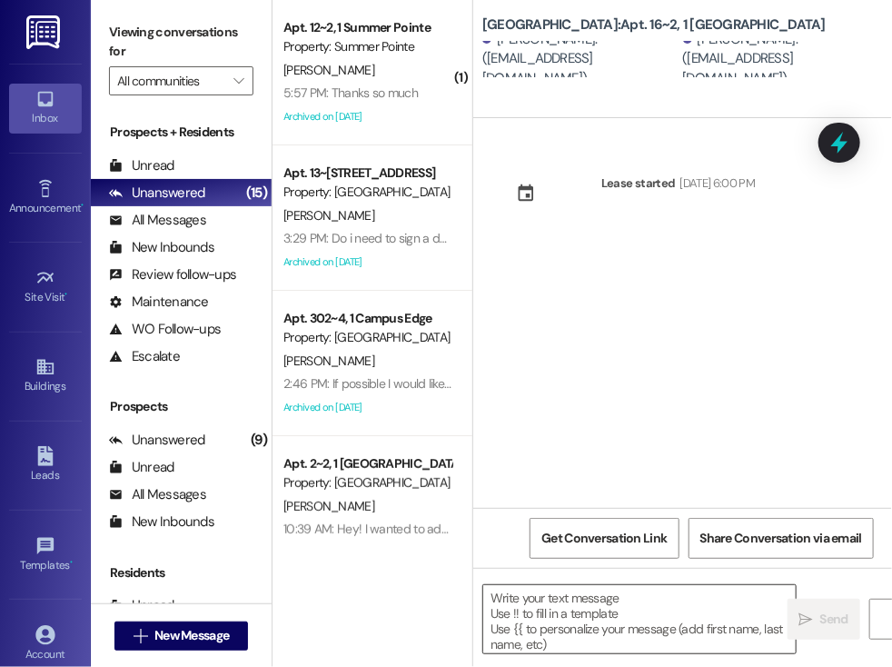
click at [527, 613] on textarea at bounding box center [639, 619] width 312 height 68
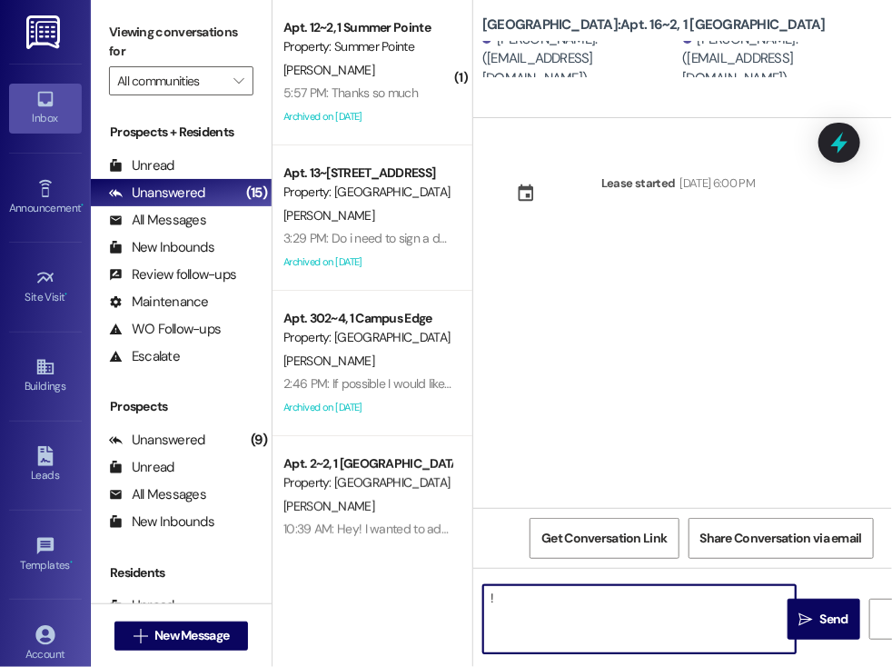
type textarea "!!"
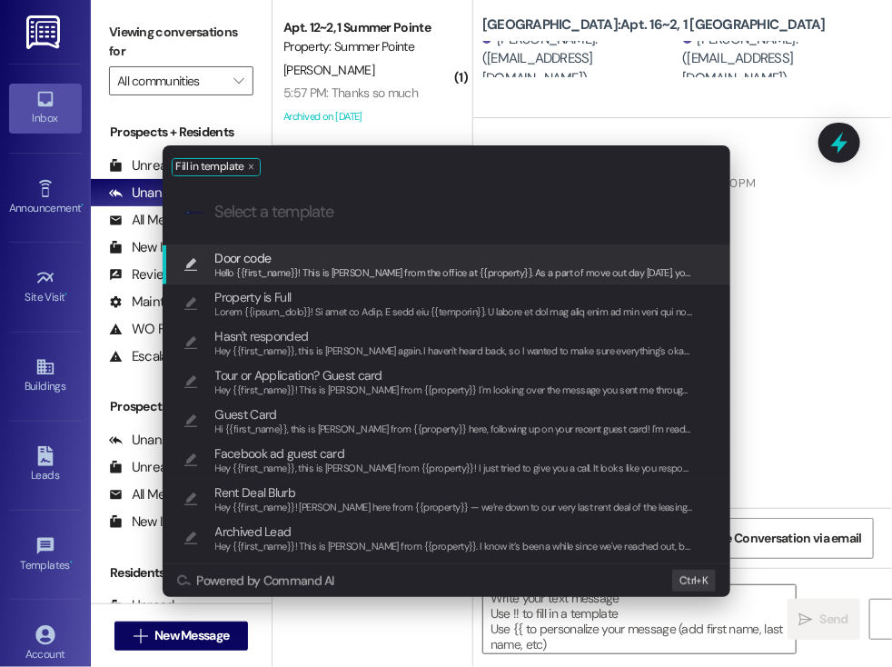
click at [287, 260] on span "Door code" at bounding box center [454, 258] width 479 height 20
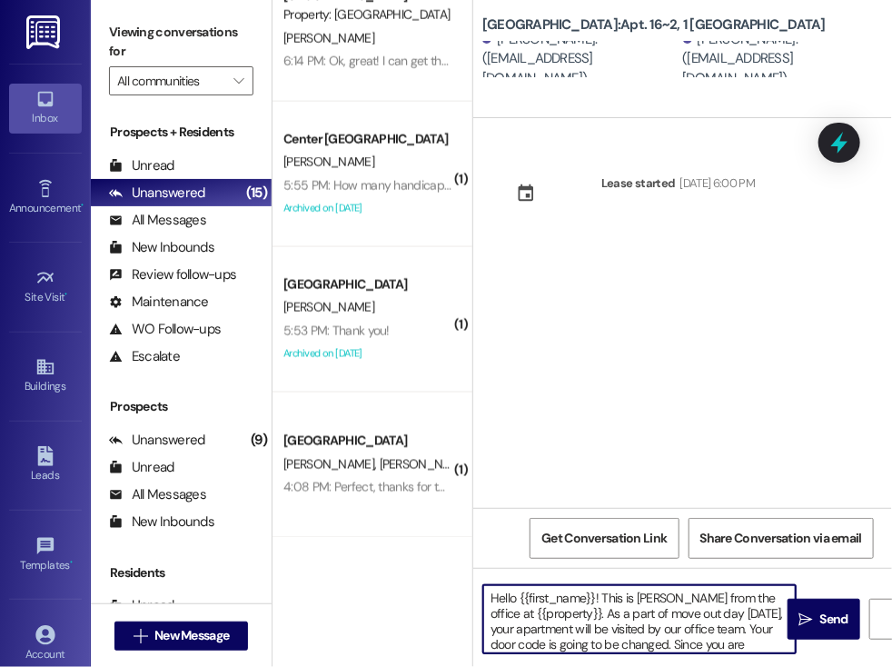
scroll to position [51, 0]
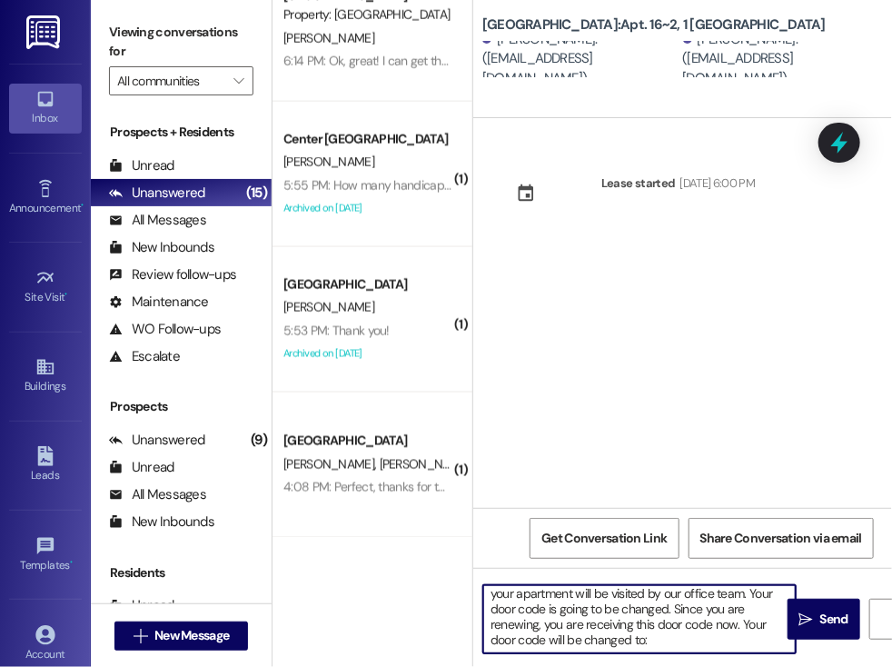
paste textarea "693801"
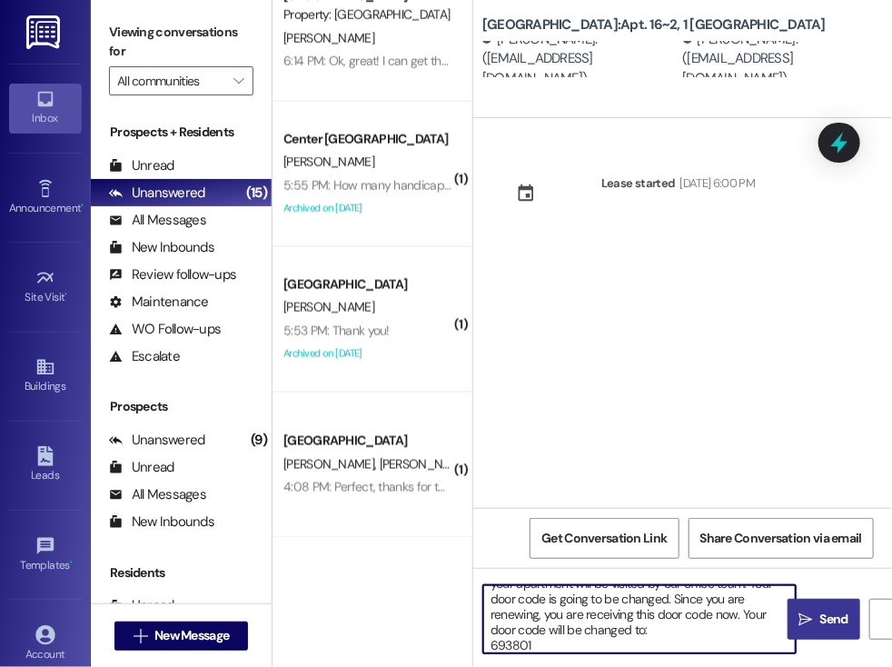
type textarea "Hello {{first_name}}! This is [PERSON_NAME] from the office at {{property}}. As…"
click at [829, 628] on span "Send" at bounding box center [834, 619] width 28 height 19
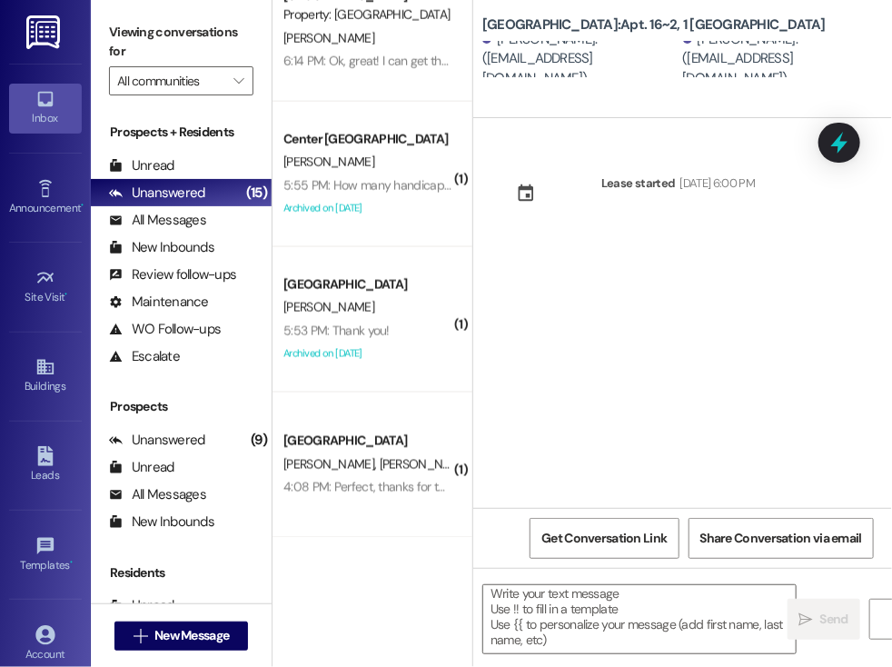
scroll to position [4, 0]
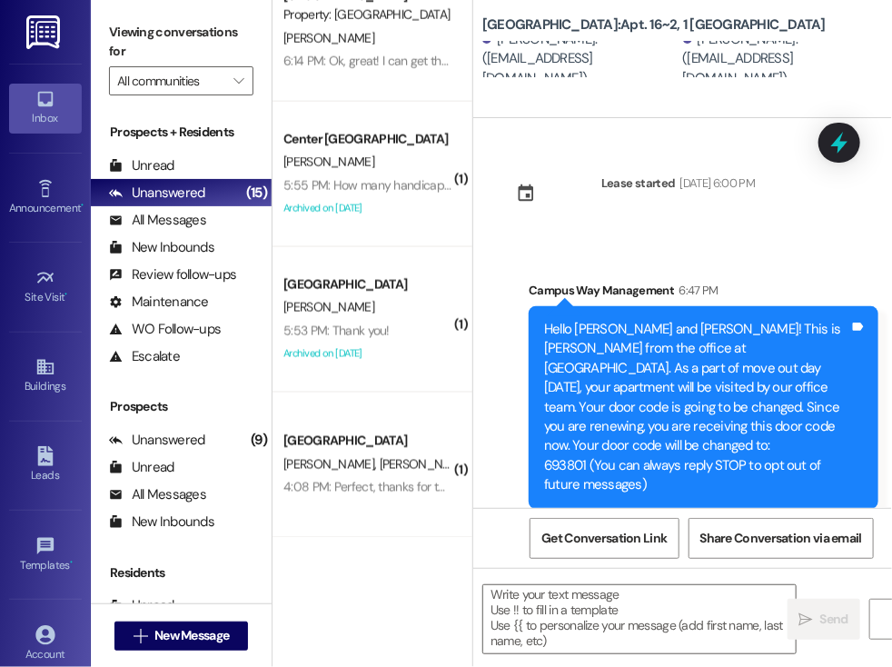
click at [491, 445] on div "Sent via SMS Campus Way Management 6:47 PM Hello [PERSON_NAME] and [PERSON_NAME…" at bounding box center [682, 381] width 419 height 283
click at [194, 623] on button " New Message" at bounding box center [181, 635] width 134 height 29
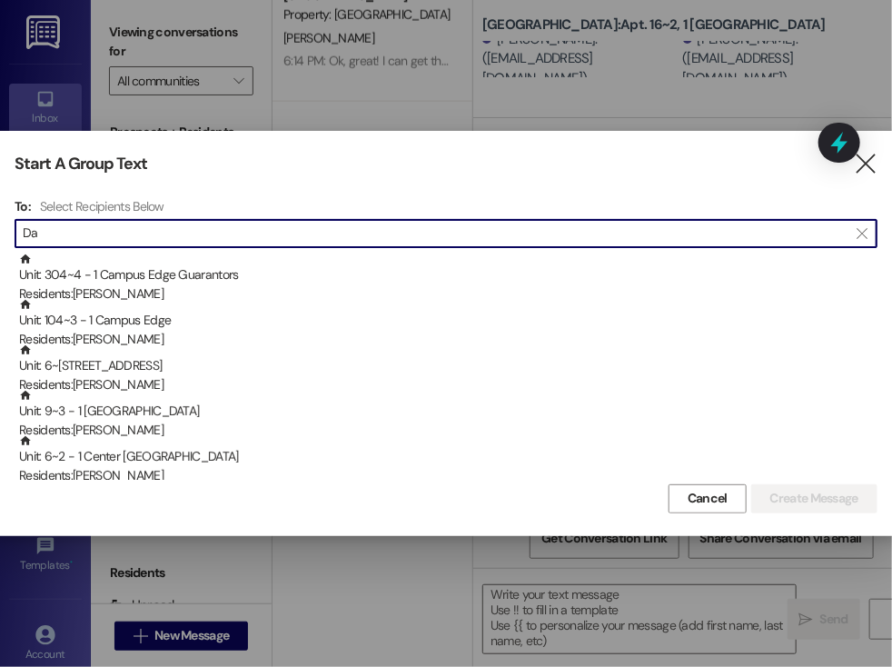
type input "D"
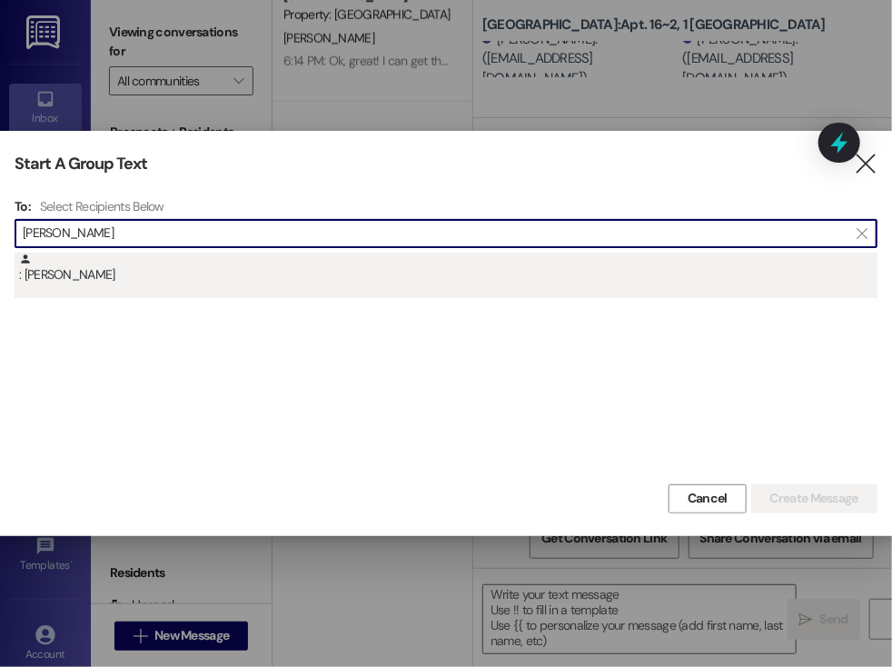
type input "[PERSON_NAME]"
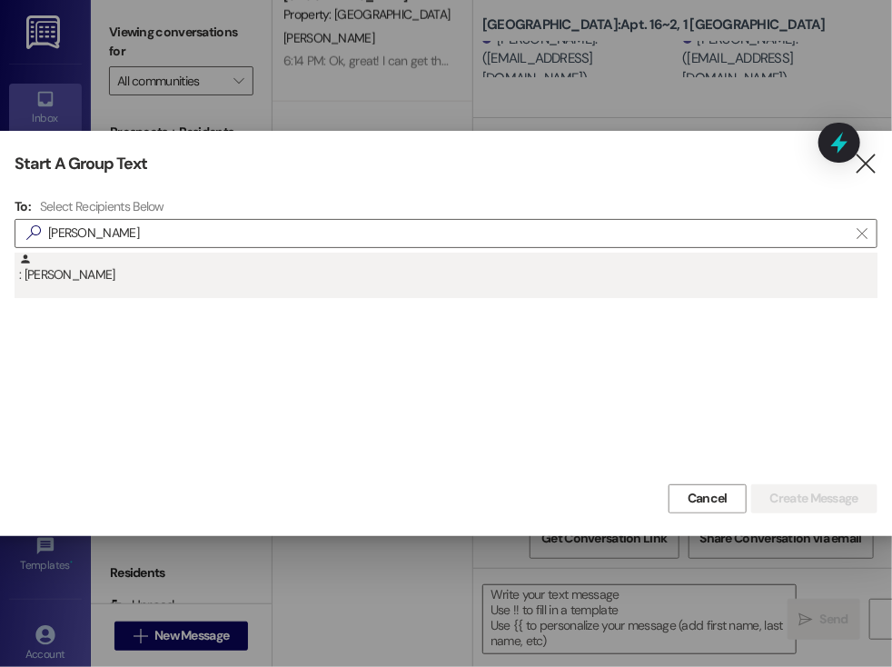
click at [156, 268] on div ": [PERSON_NAME]" at bounding box center [448, 269] width 858 height 32
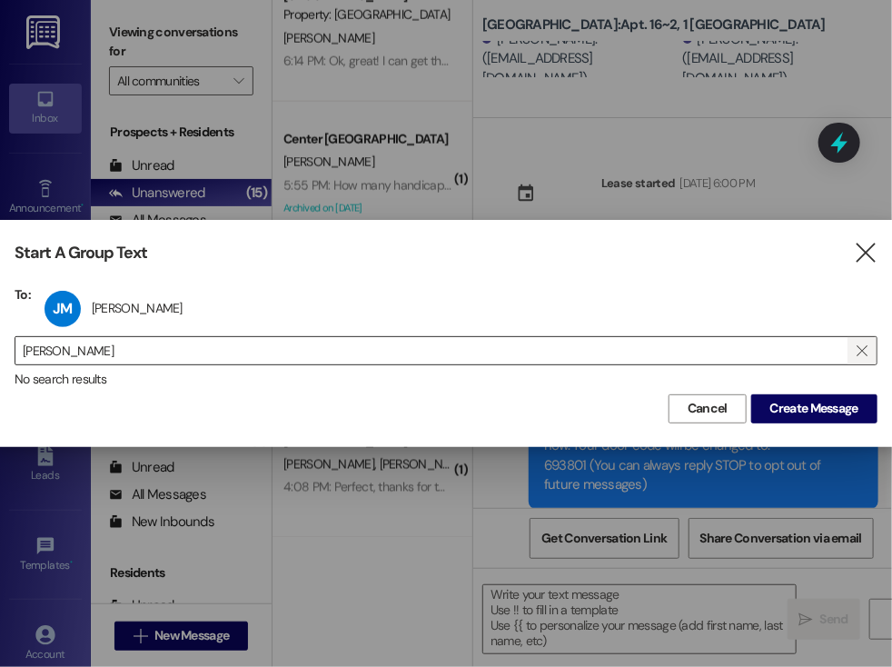
click at [861, 348] on icon "" at bounding box center [862, 350] width 10 height 15
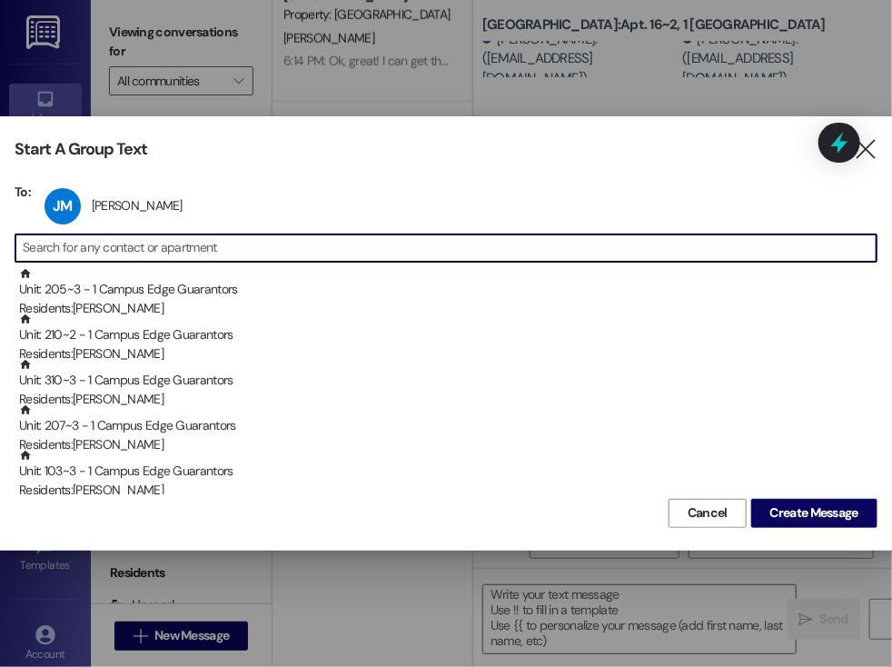
click at [401, 250] on input at bounding box center [450, 247] width 854 height 25
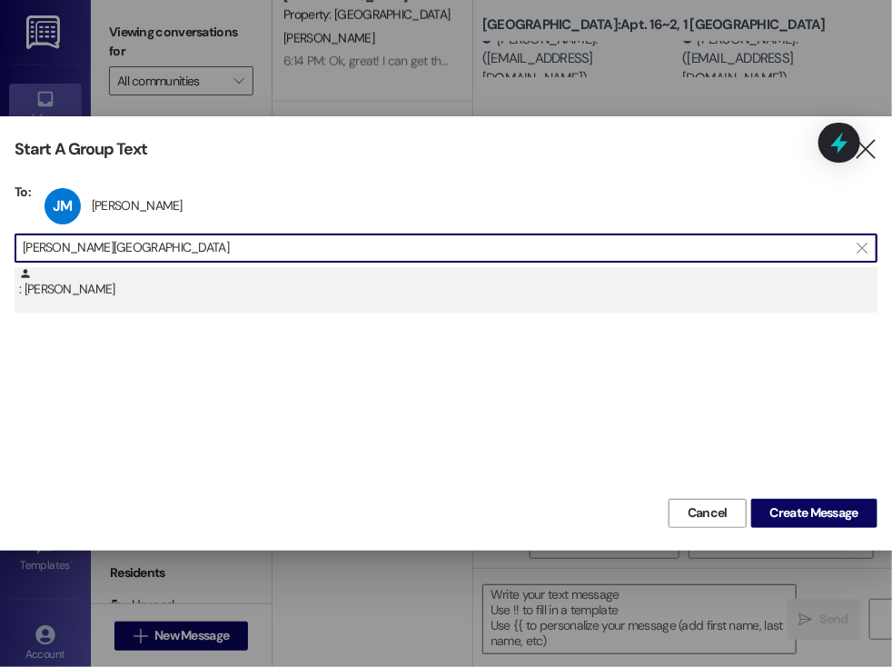
type input "[PERSON_NAME][GEOGRAPHIC_DATA]"
click at [186, 282] on div ": [PERSON_NAME]" at bounding box center [448, 283] width 858 height 32
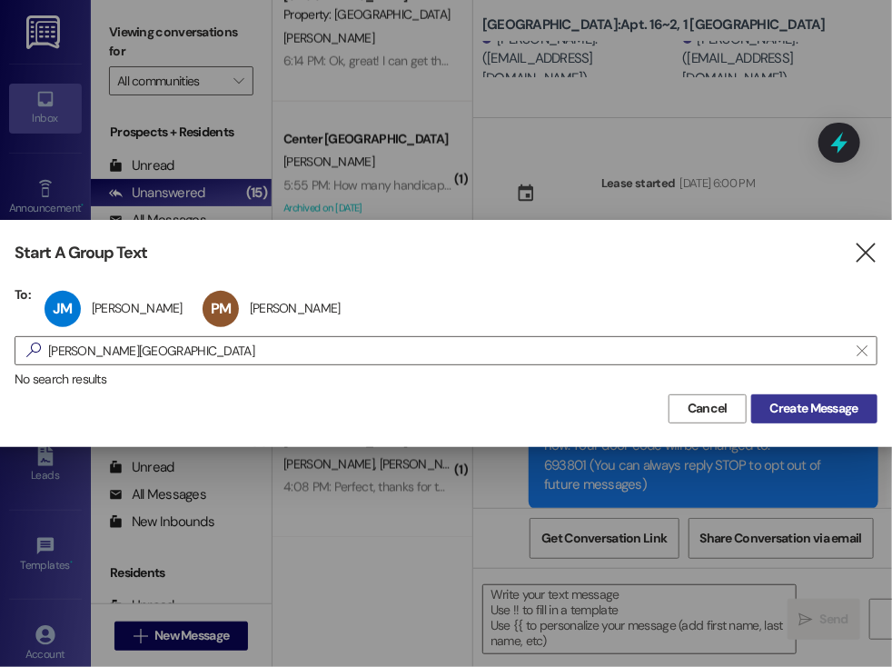
click at [839, 403] on span "Create Message" at bounding box center [814, 408] width 88 height 19
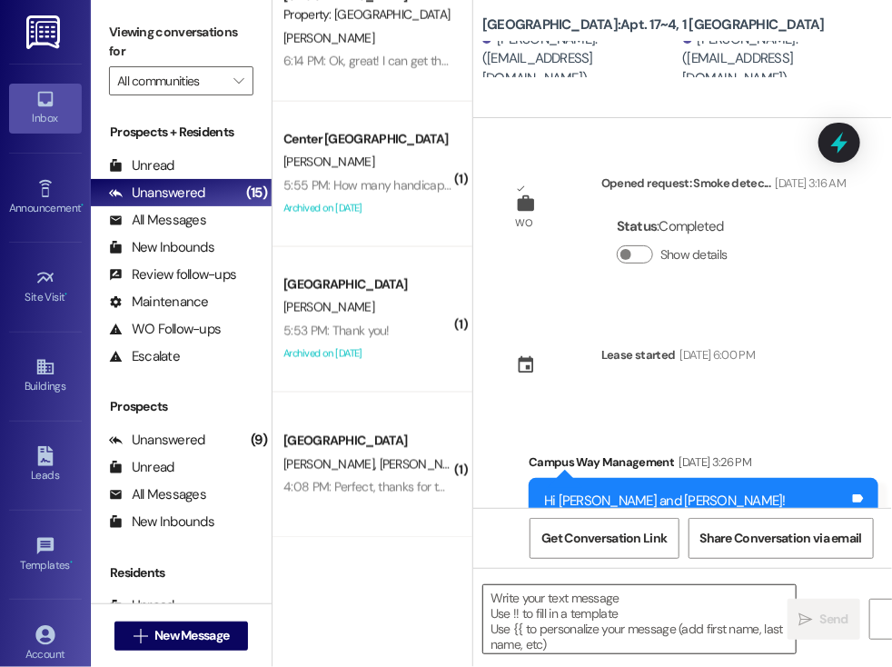
click at [593, 605] on textarea at bounding box center [639, 619] width 312 height 68
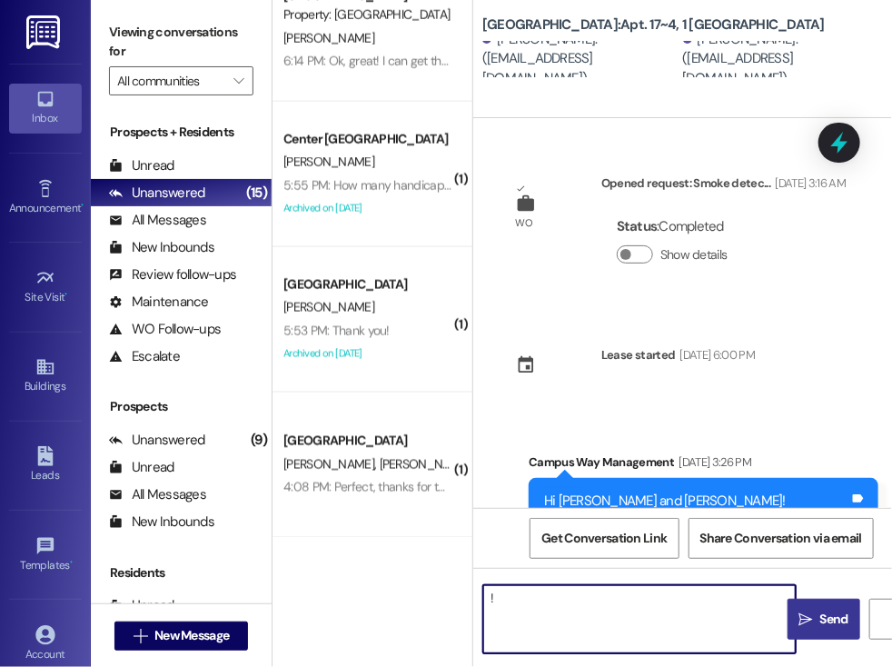
type textarea "!!"
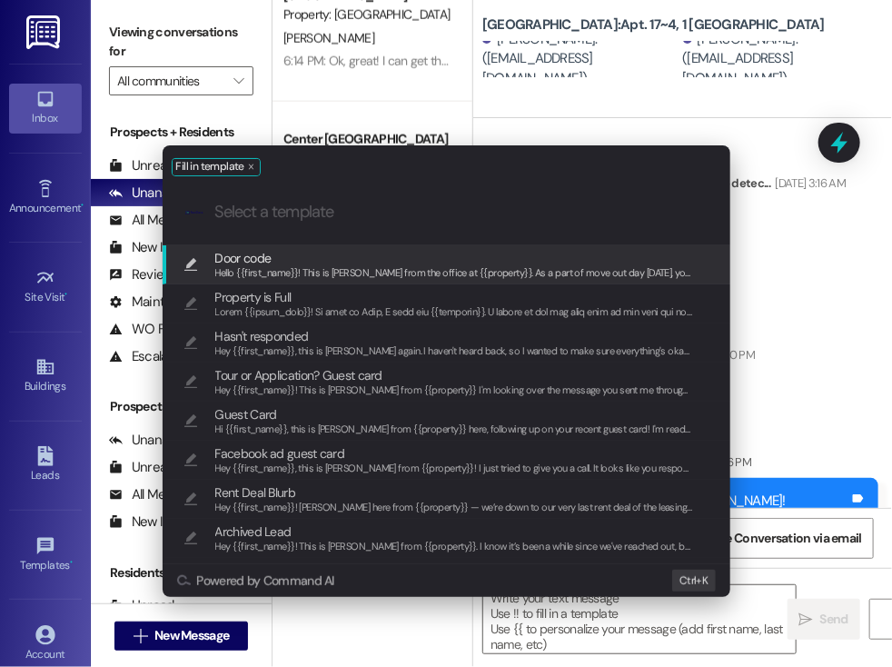
click at [294, 263] on span "Door code" at bounding box center [454, 258] width 479 height 20
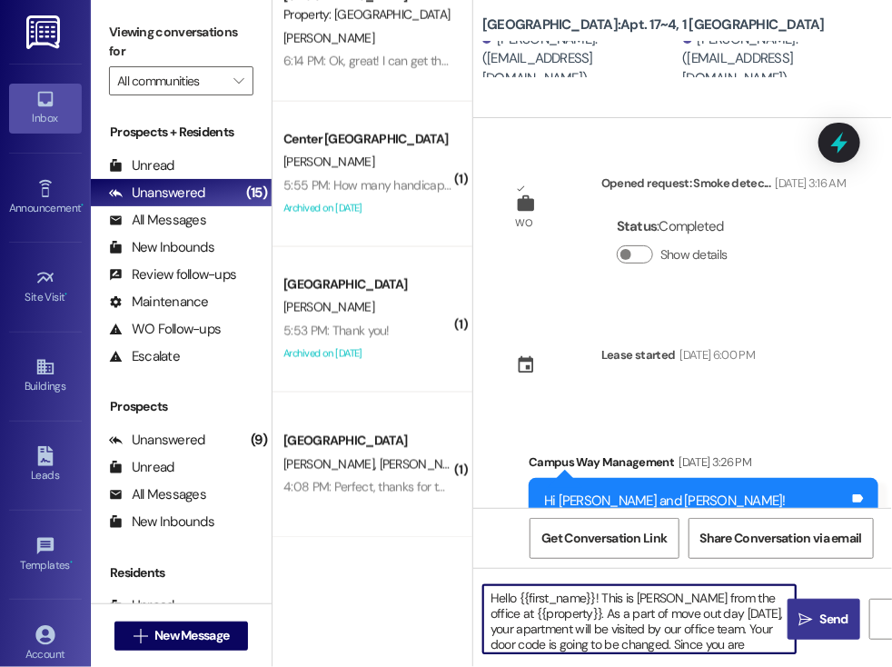
scroll to position [51, 0]
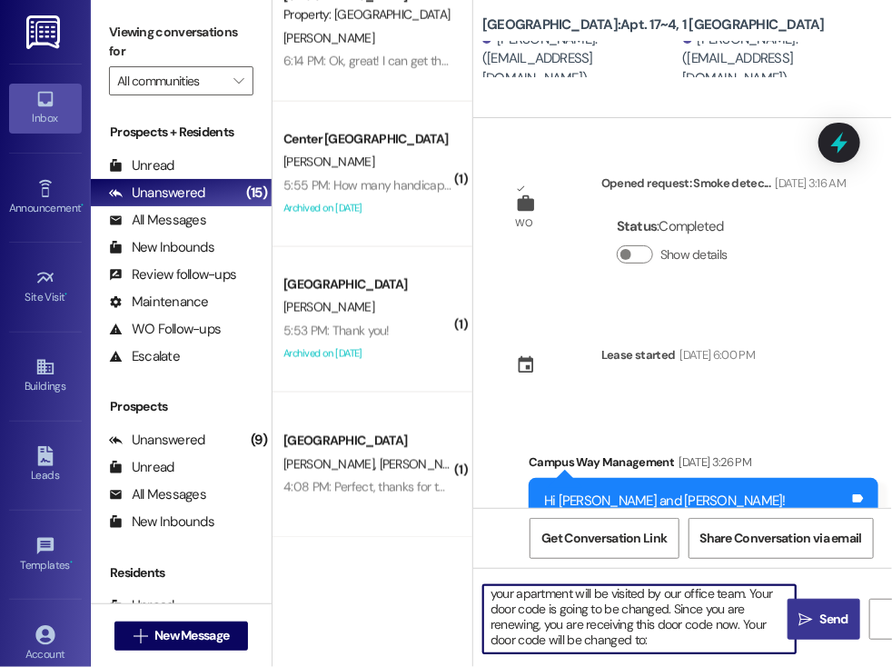
paste textarea "601283"
type textarea "Hello {{first_name}}! This is [PERSON_NAME] from the office at {{property}}. As…"
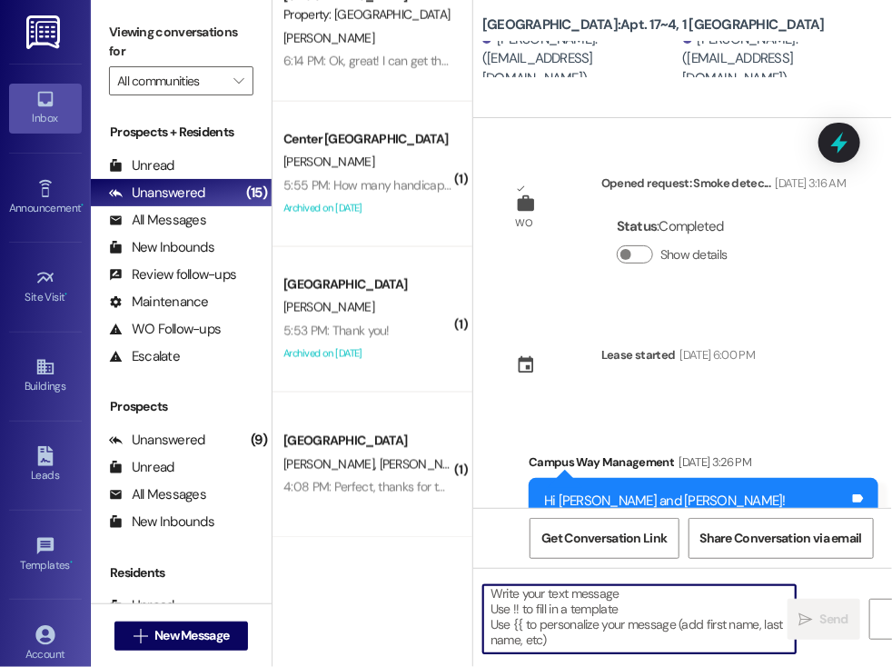
scroll to position [4, 0]
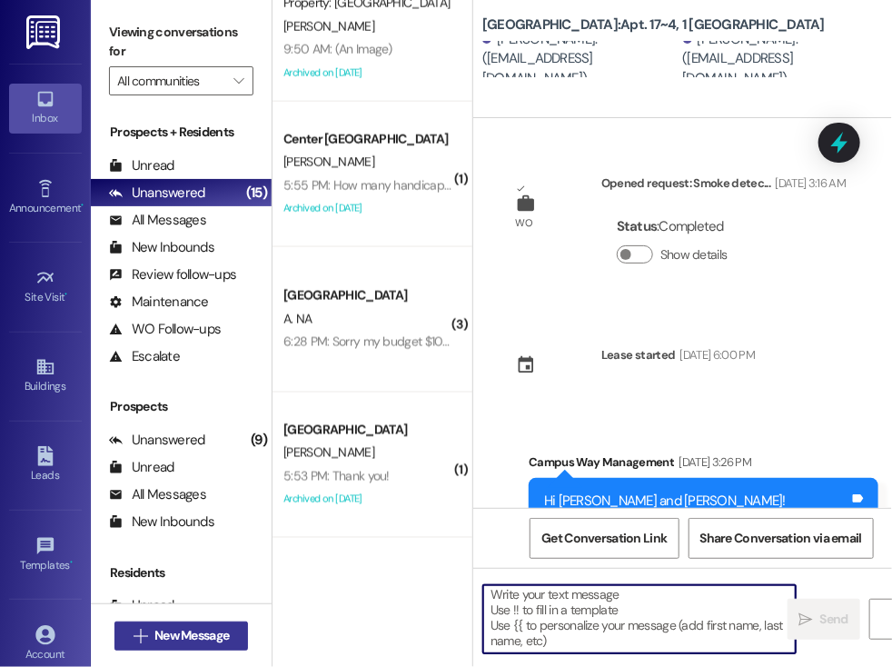
click at [206, 629] on span "New Message" at bounding box center [191, 635] width 74 height 19
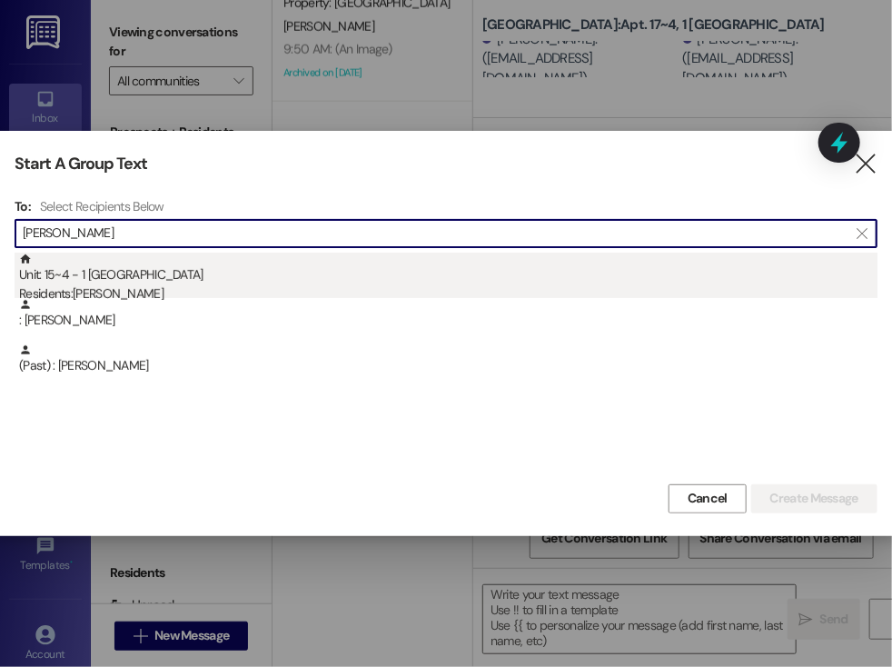
type input "[PERSON_NAME]"
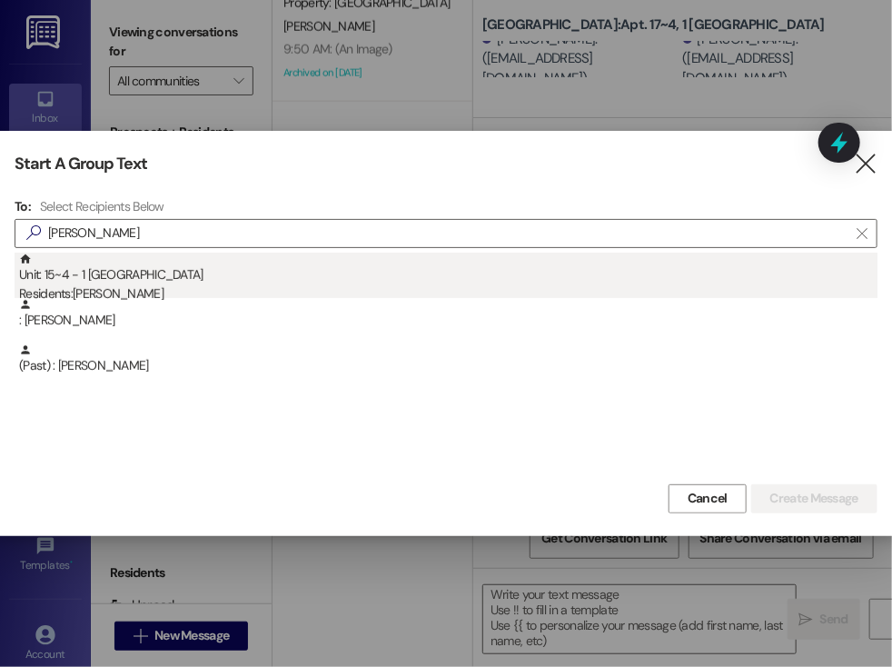
click at [124, 278] on div "Unit: 15~4 - 1 East Pointe Residents: [PERSON_NAME]" at bounding box center [448, 279] width 858 height 52
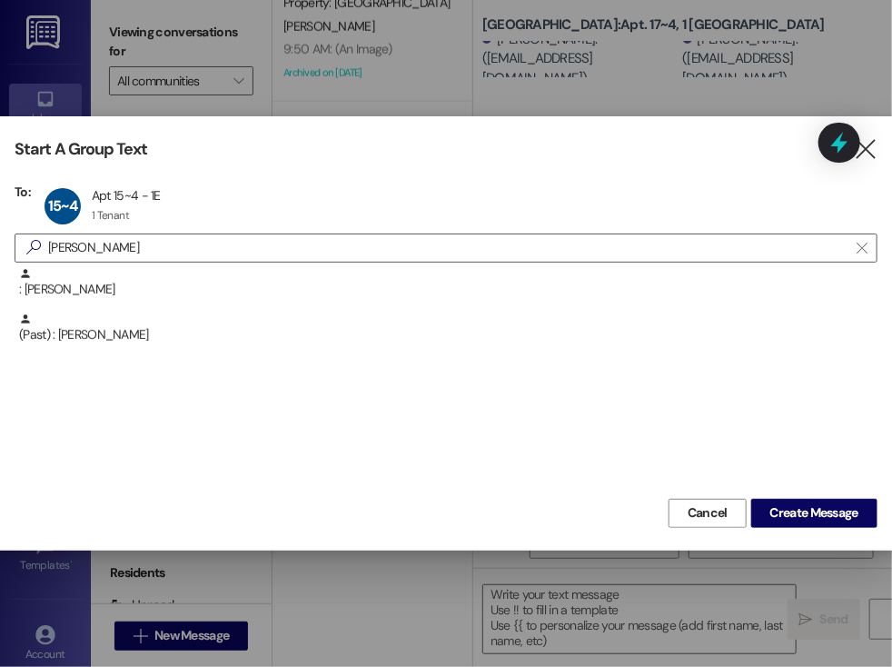
click at [497, 468] on div ": [PERSON_NAME] (Past) : [PERSON_NAME]" at bounding box center [446, 380] width 863 height 227
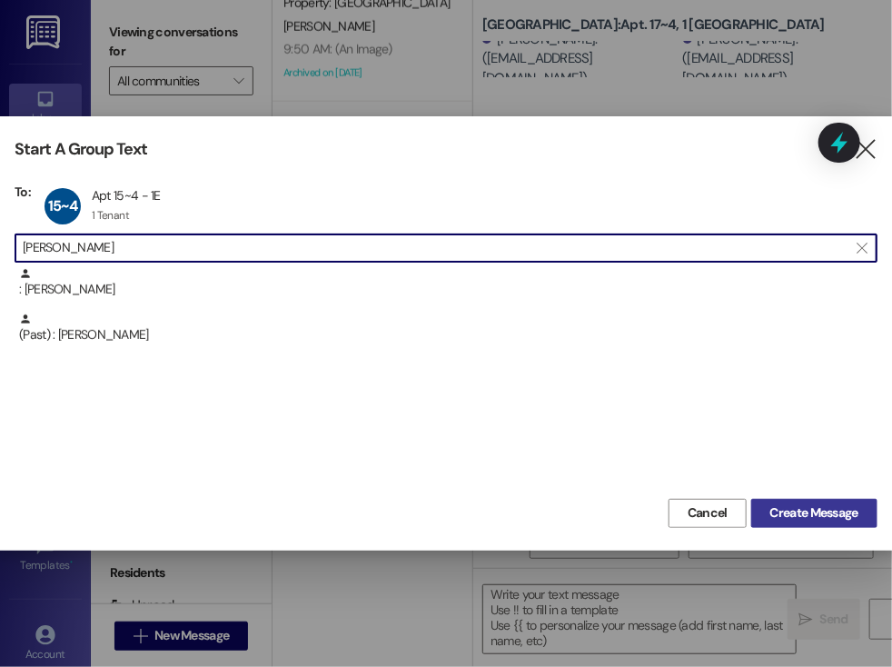
click at [802, 510] on span "Create Message" at bounding box center [814, 512] width 88 height 19
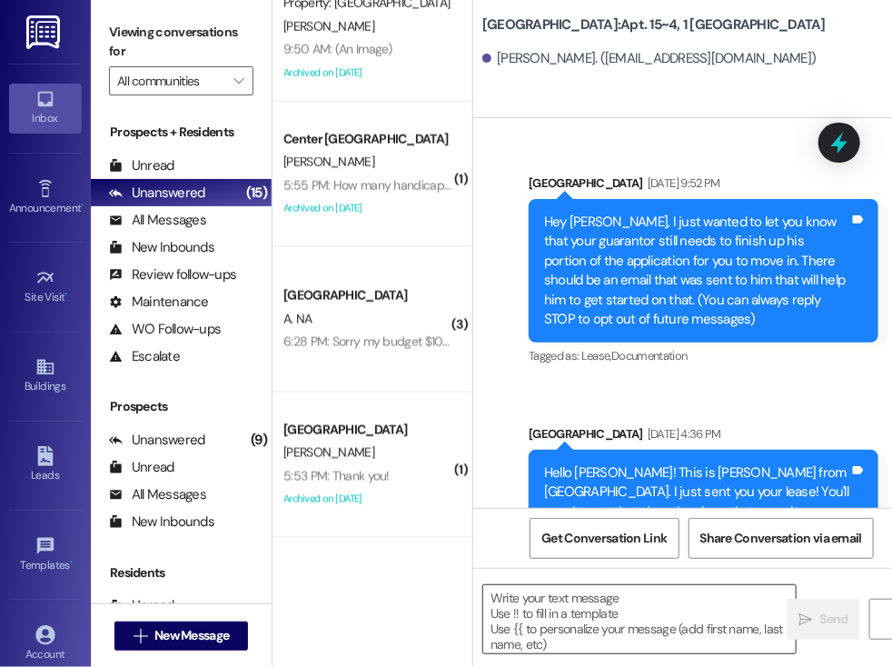
scroll to position [33907, 0]
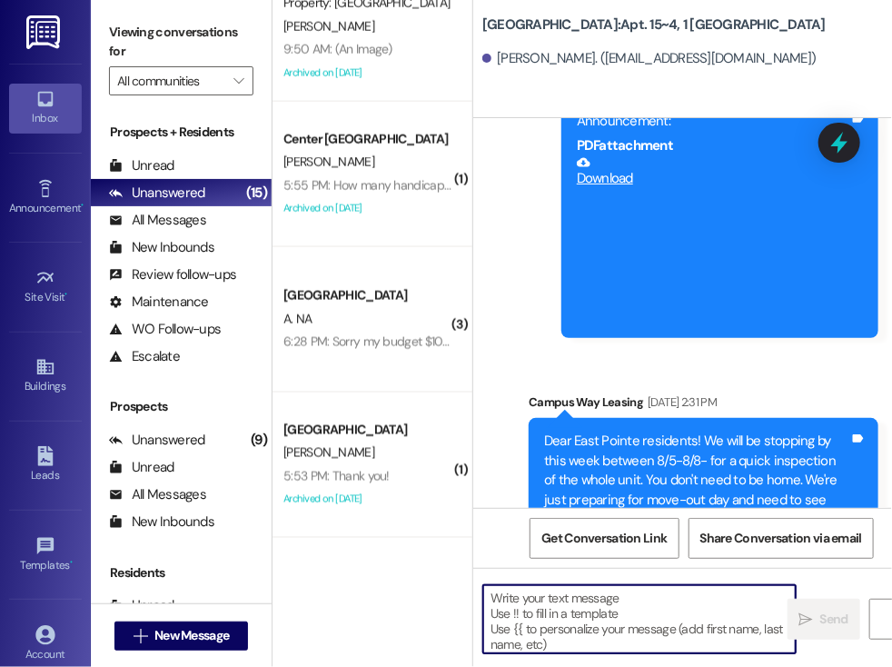
click at [589, 598] on textarea at bounding box center [639, 619] width 312 height 68
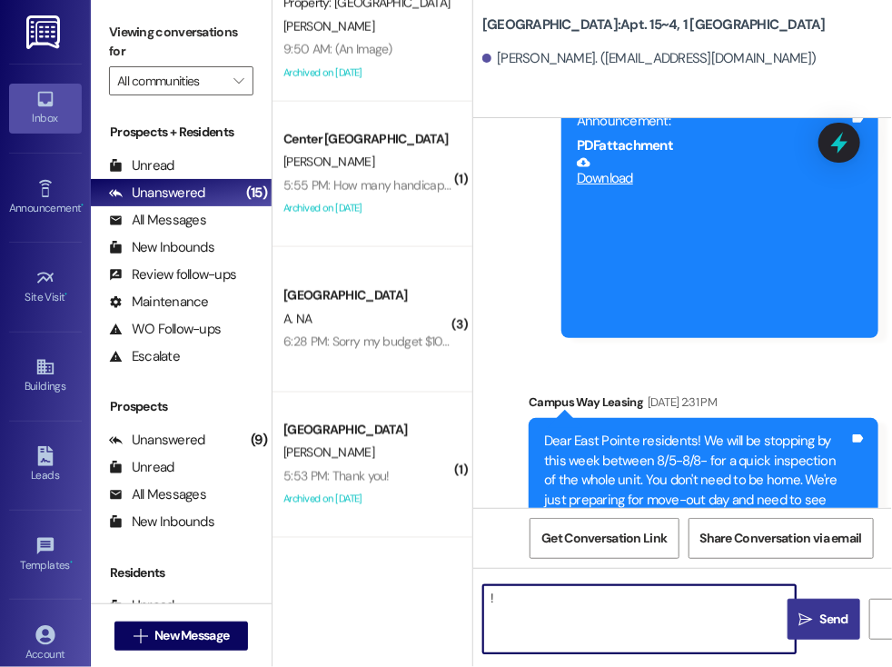
type textarea "!!"
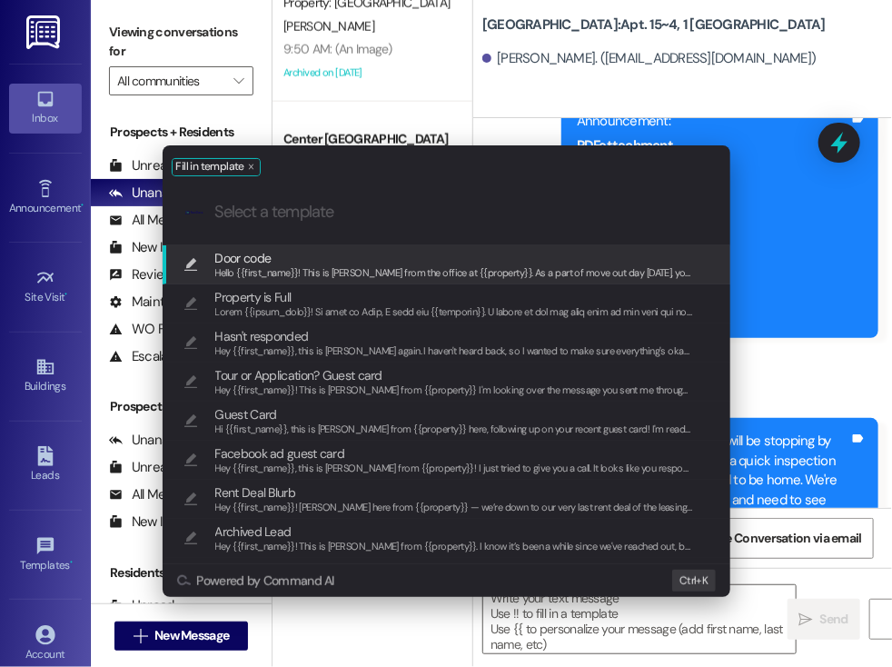
click at [292, 257] on span "Door code" at bounding box center [454, 258] width 479 height 20
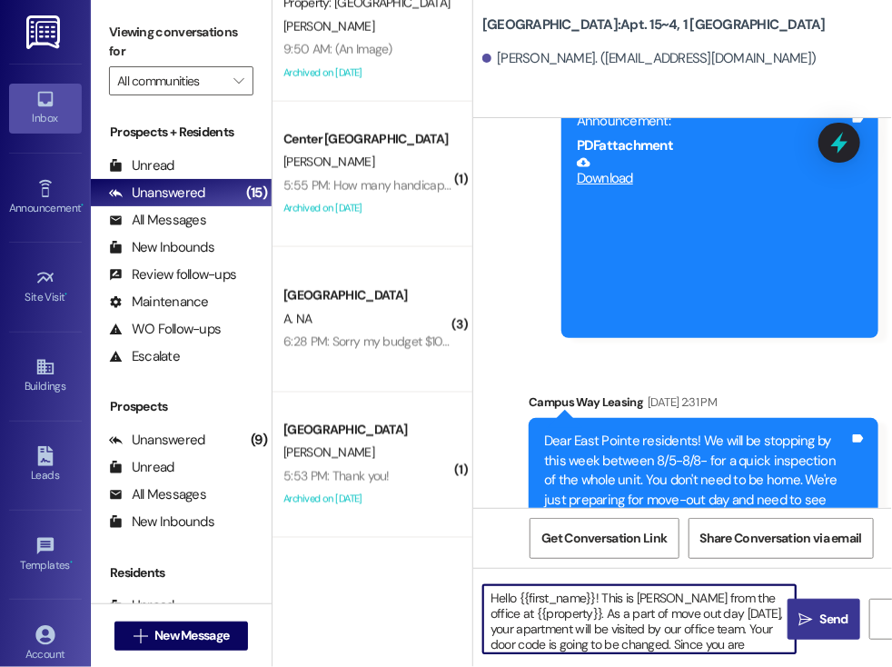
scroll to position [51, 0]
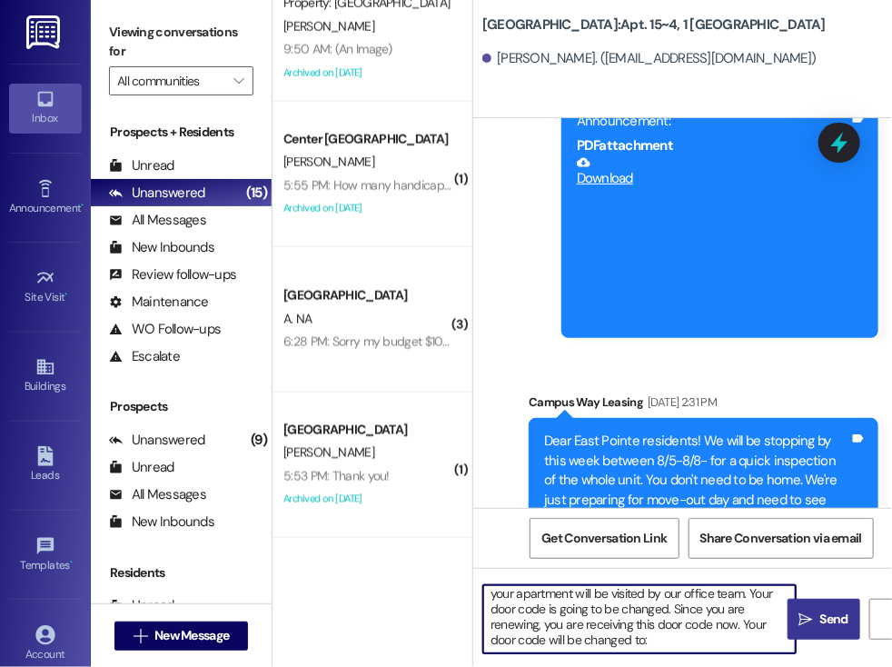
paste textarea "873615"
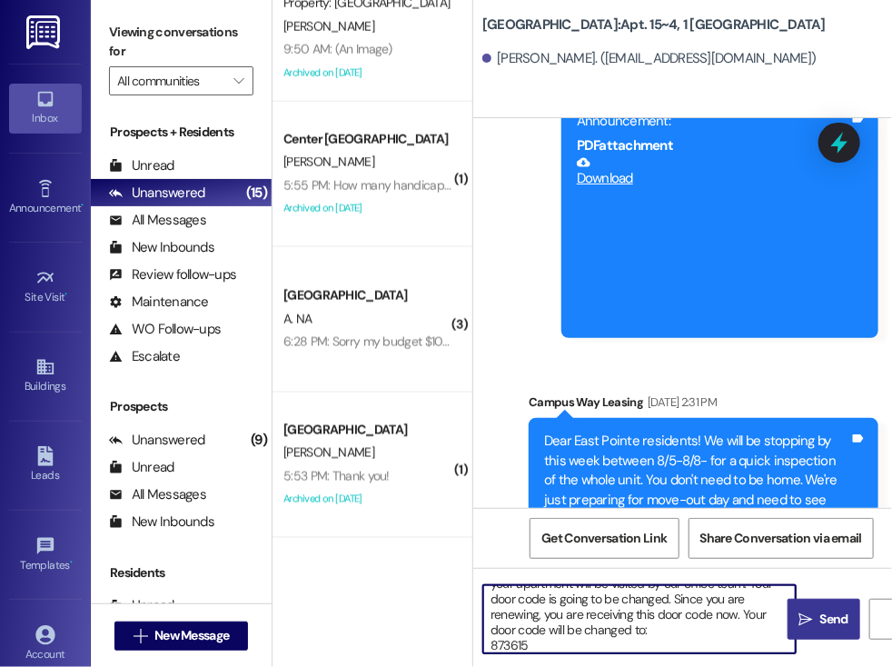
type textarea "Hello {{first_name}}! This is [PERSON_NAME] from the office at {{property}}. As…"
click at [818, 615] on span "Send" at bounding box center [834, 619] width 35 height 19
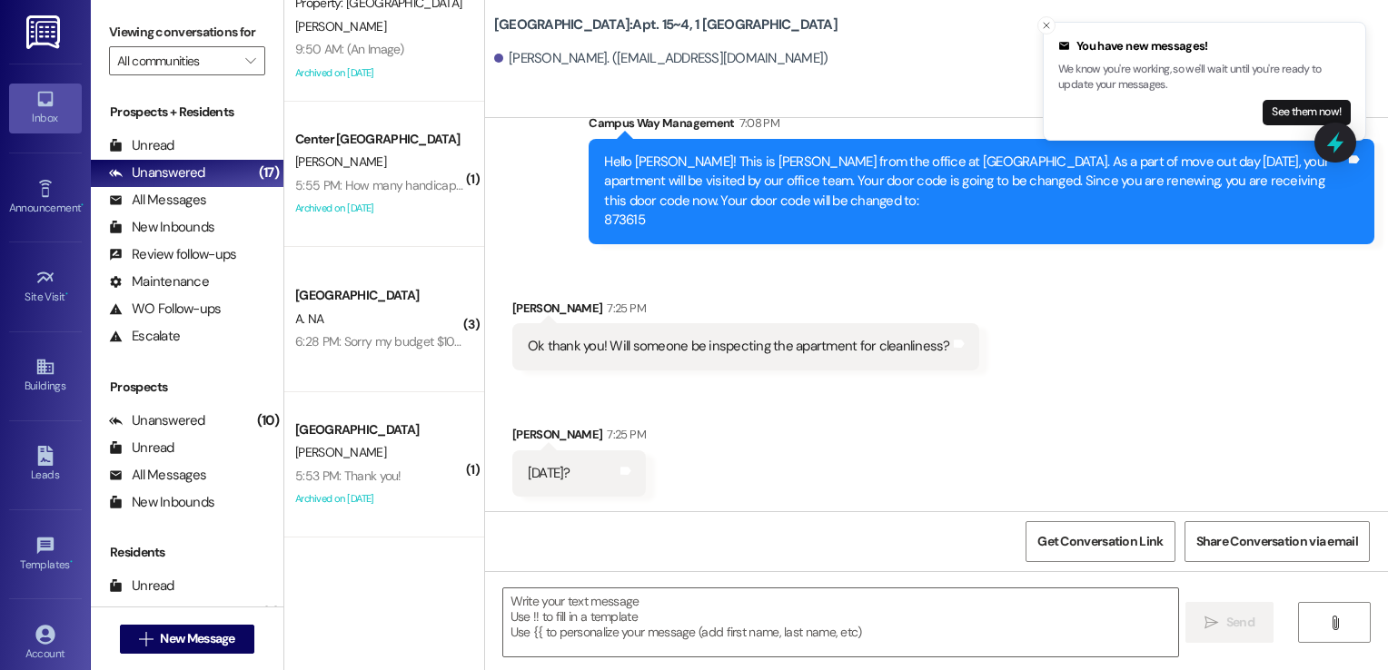
scroll to position [0, 0]
